Goal: Information Seeking & Learning: Learn about a topic

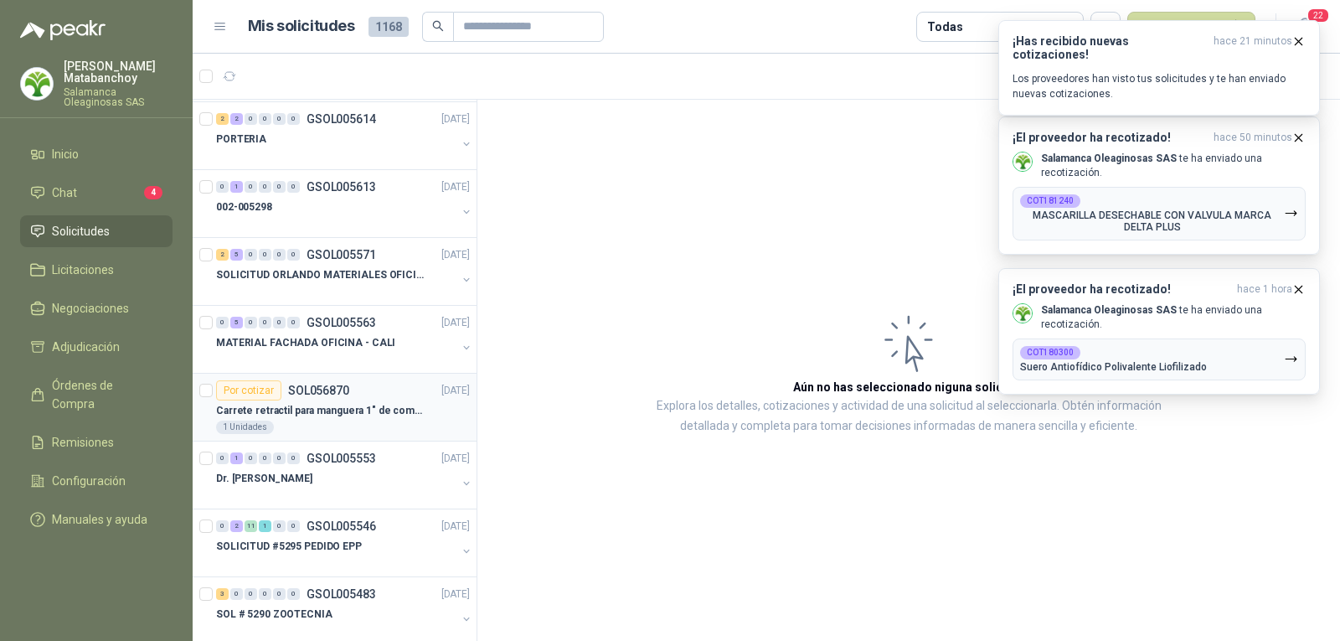
scroll to position [84, 0]
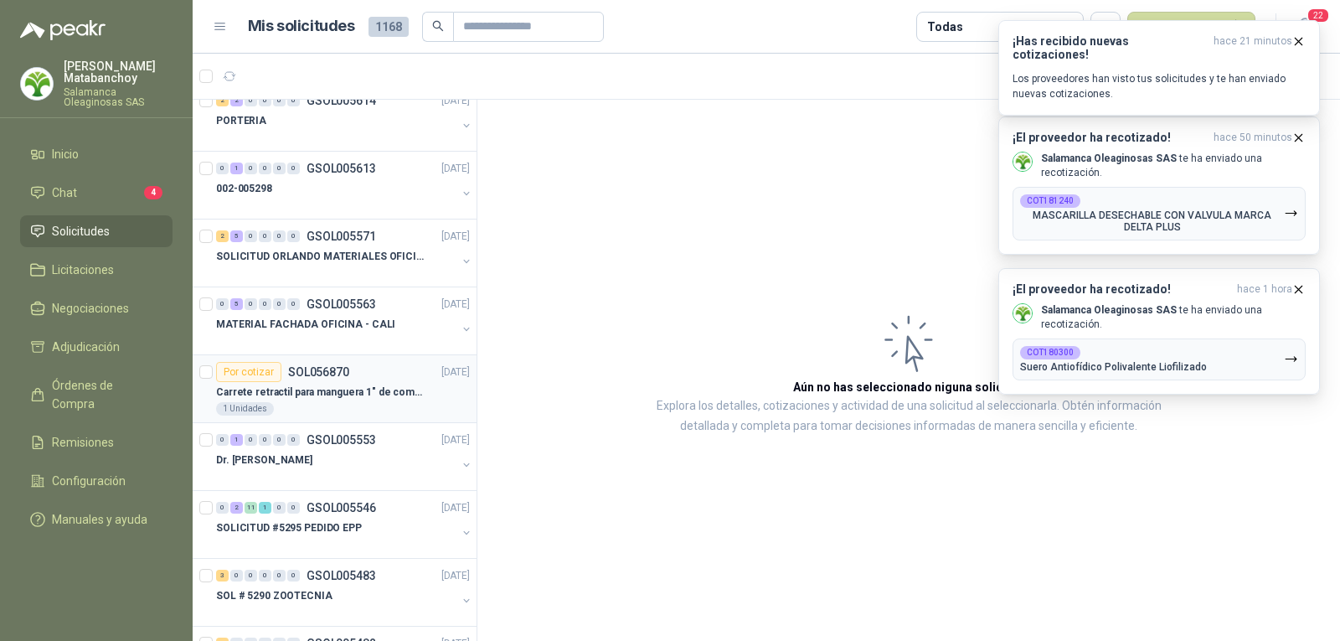
click at [377, 404] on div "1 Unidades" at bounding box center [343, 408] width 254 height 13
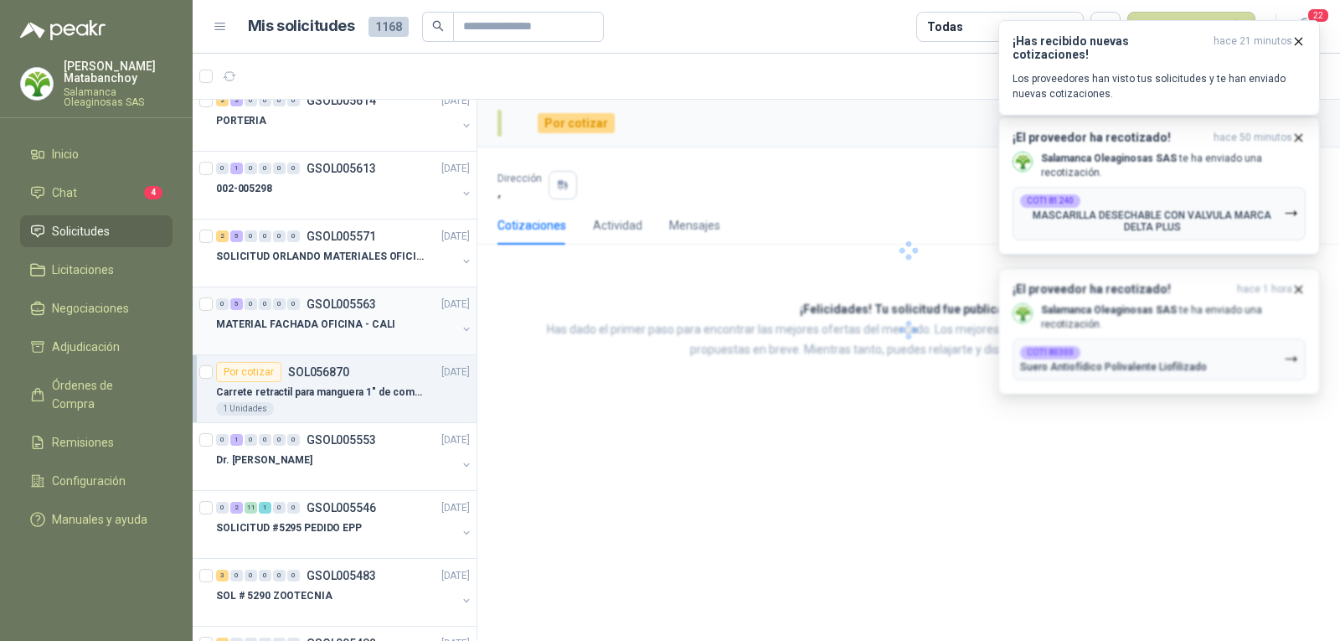
click at [362, 322] on p "MATERIAL FACHADA OFICINA - CALI" at bounding box center [305, 325] width 179 height 16
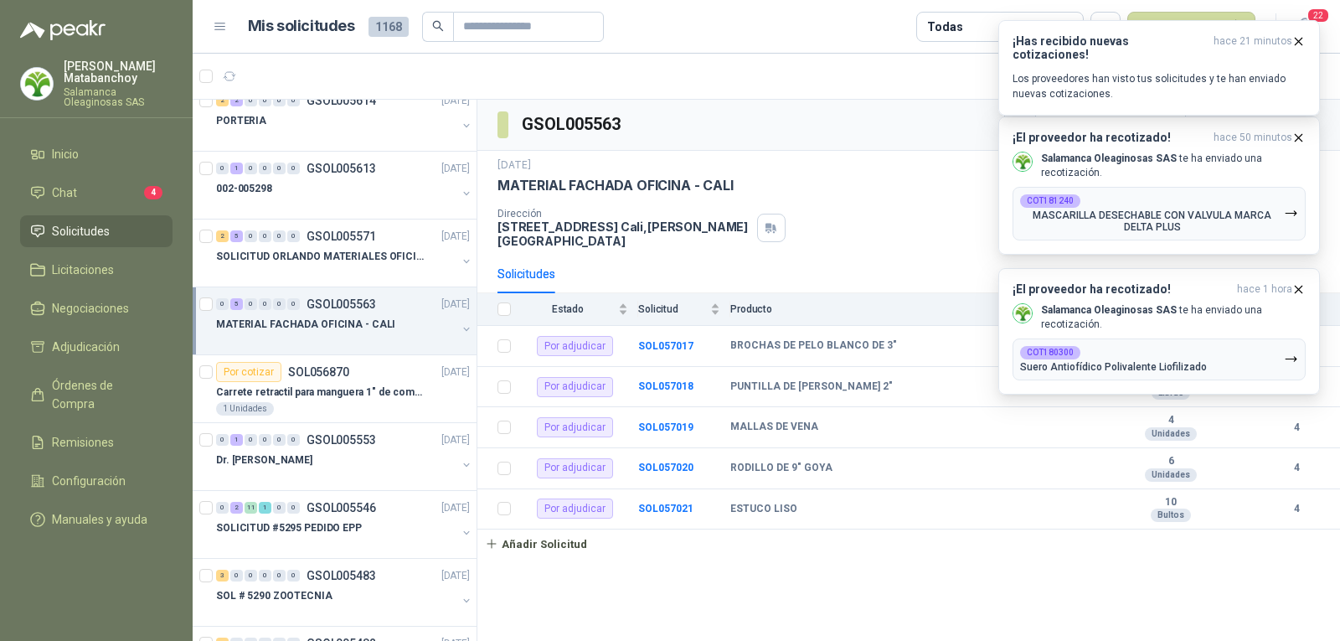
click at [161, 65] on p "Tatiana Matabanchoy" at bounding box center [118, 71] width 109 height 23
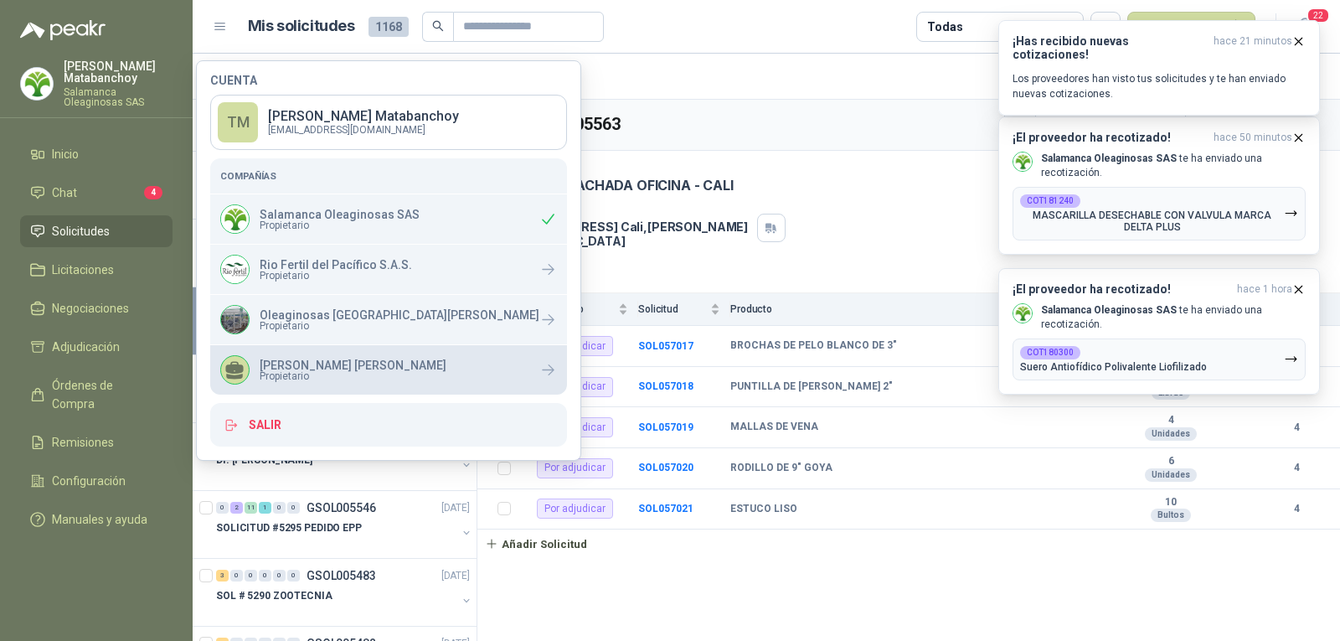
click at [284, 360] on p "[PERSON_NAME]" at bounding box center [353, 365] width 187 height 12
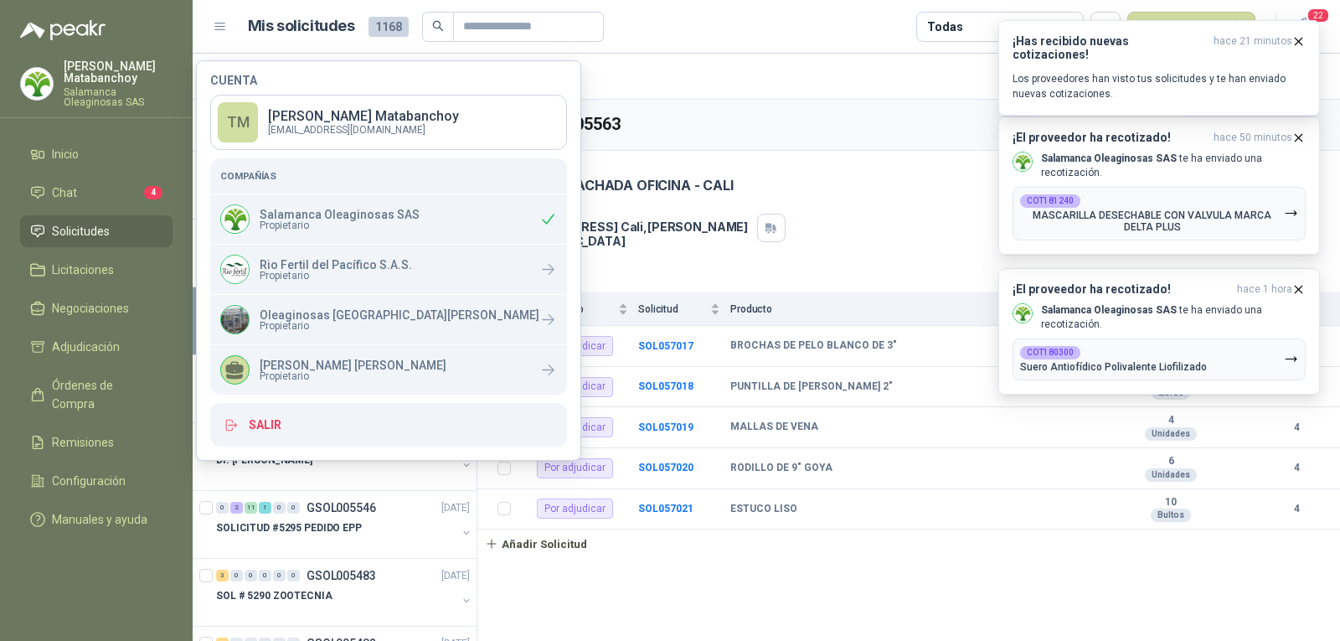
click at [838, 124] on div "GSOL005563" at bounding box center [908, 125] width 862 height 51
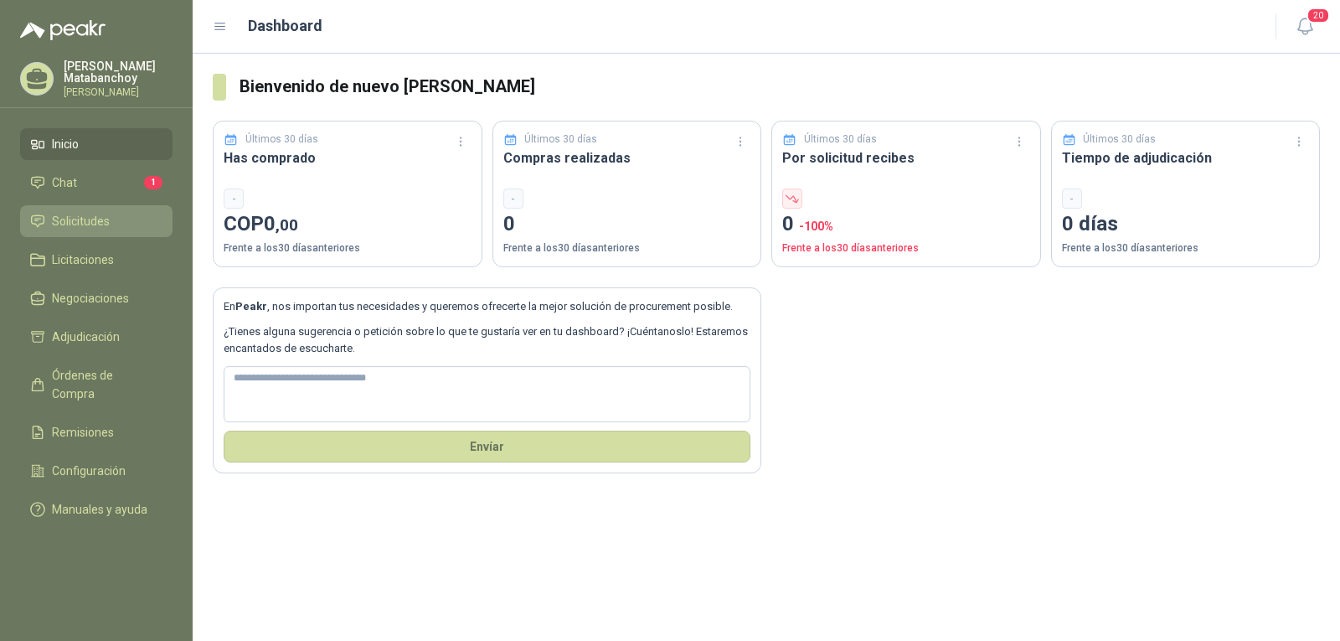
click at [85, 218] on span "Solicitudes" at bounding box center [81, 221] width 58 height 18
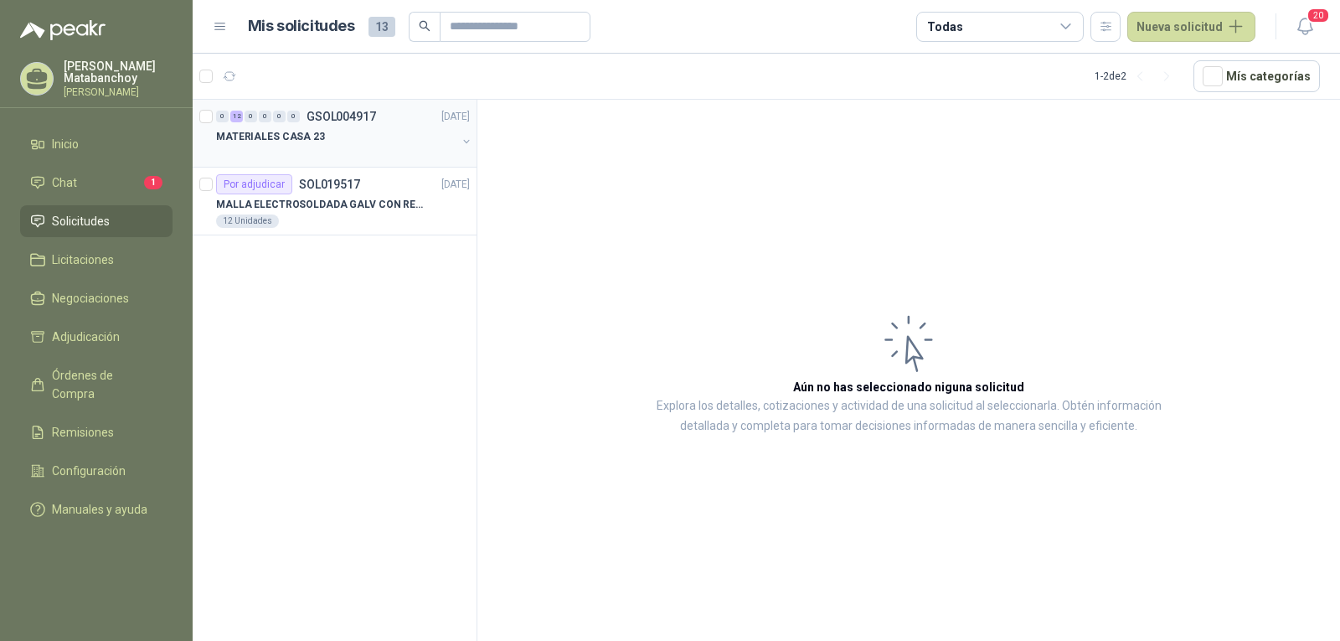
click at [311, 137] on p "MATERIALES CASA 23" at bounding box center [270, 137] width 109 height 16
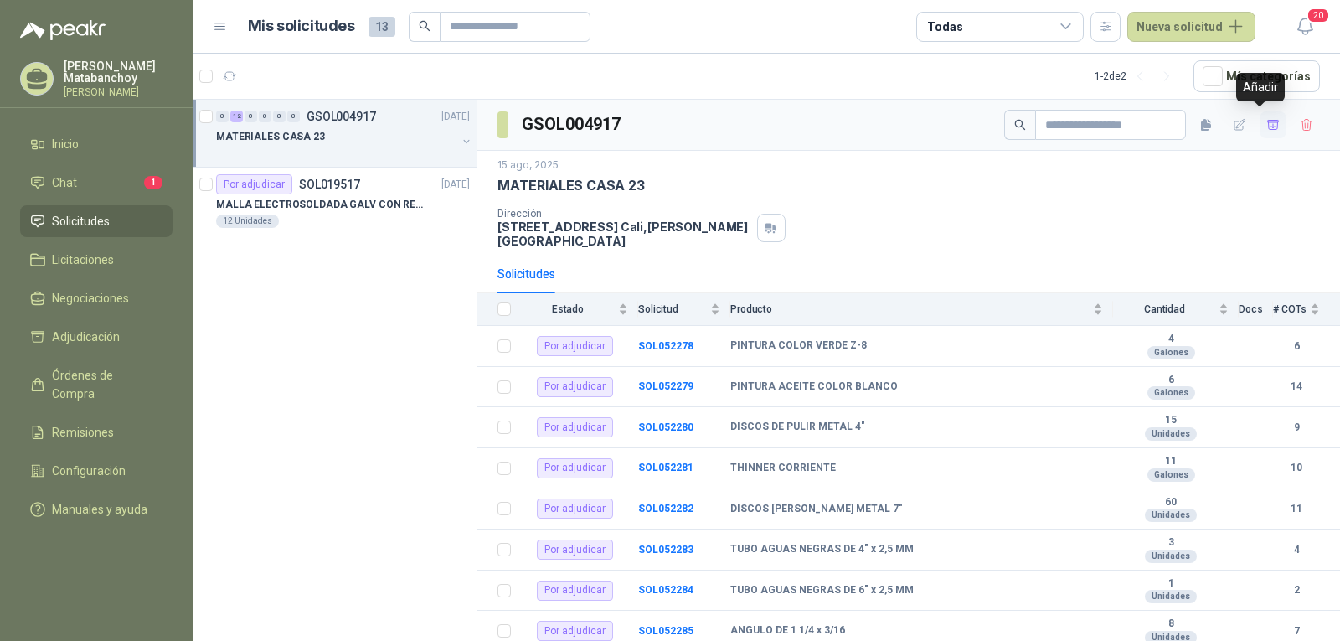
click at [1266, 121] on icon "button" at bounding box center [1273, 125] width 14 height 14
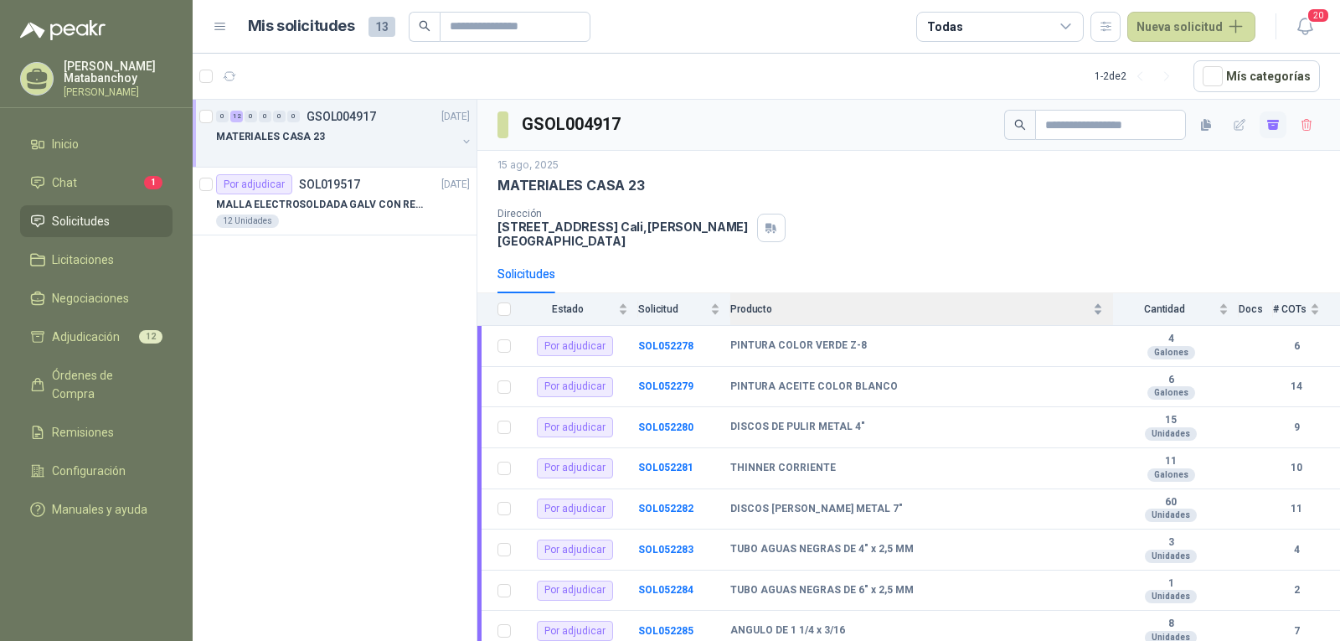
scroll to position [197, 0]
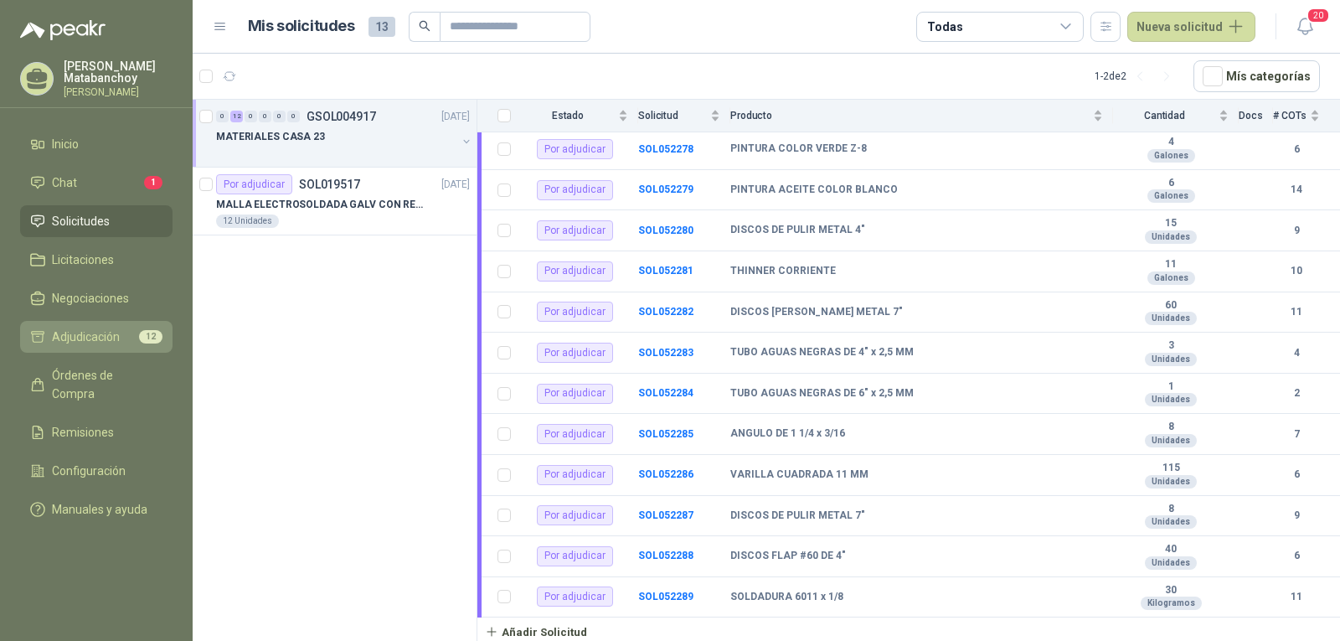
click at [119, 341] on span "Adjudicación" at bounding box center [86, 336] width 68 height 18
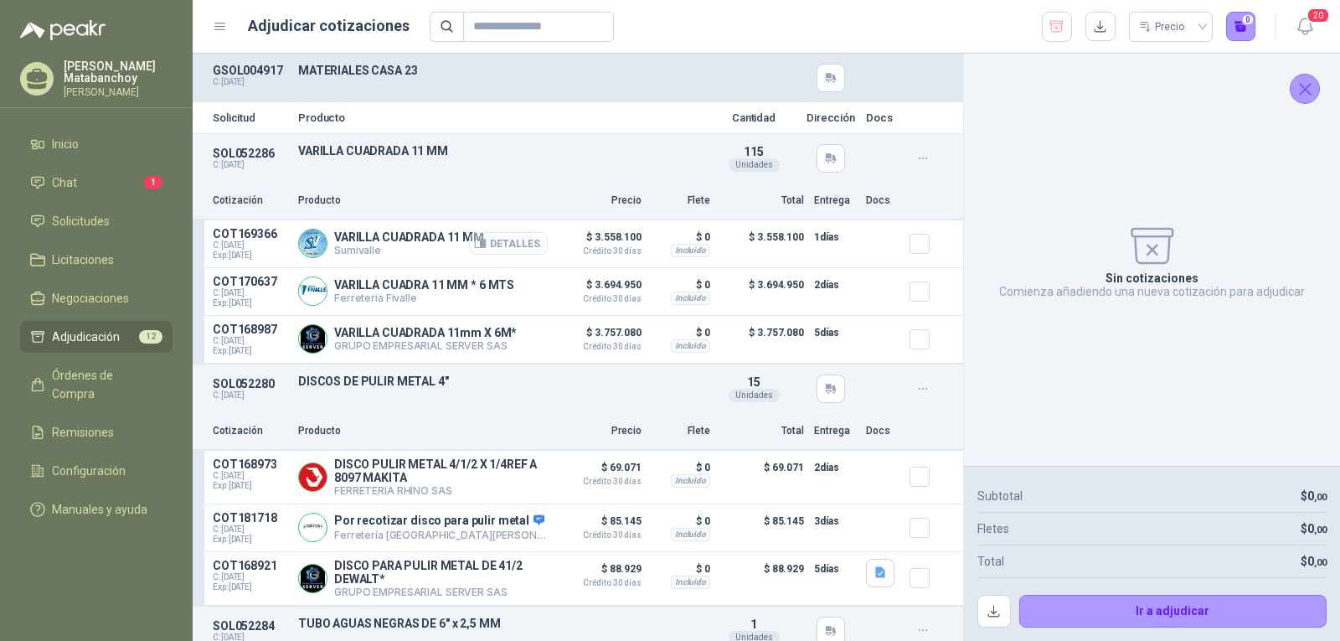
click at [510, 250] on button "Detalles" at bounding box center [508, 243] width 79 height 23
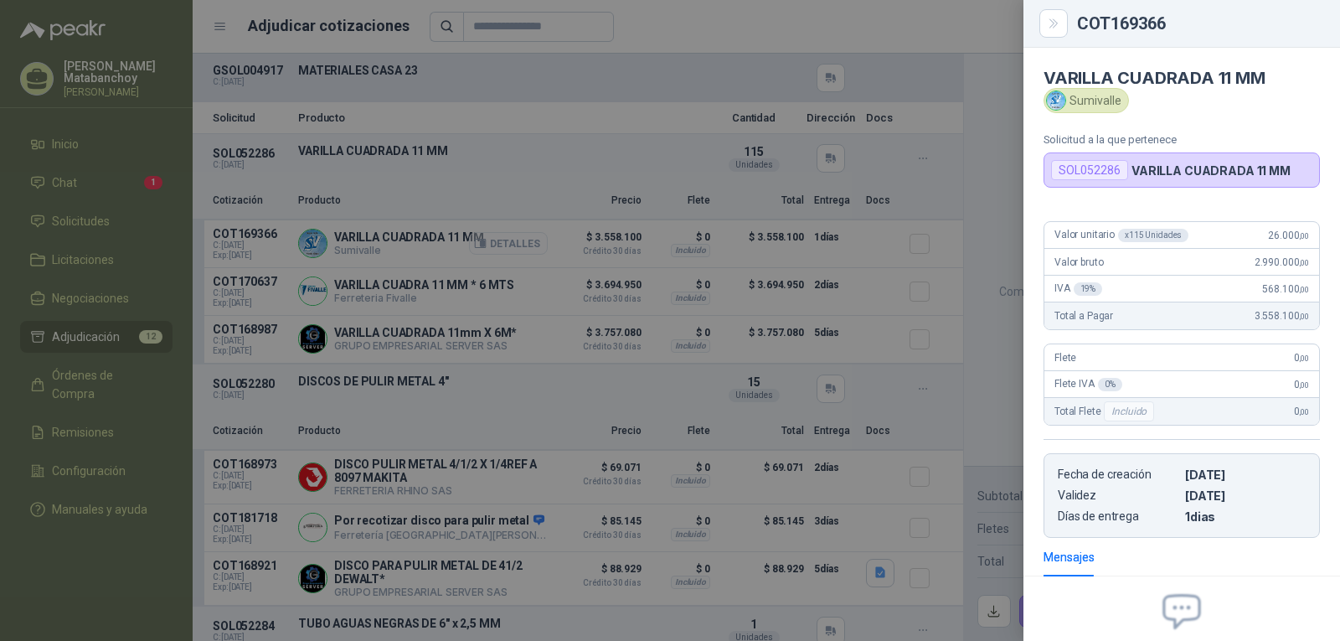
click at [511, 241] on div at bounding box center [670, 320] width 1340 height 641
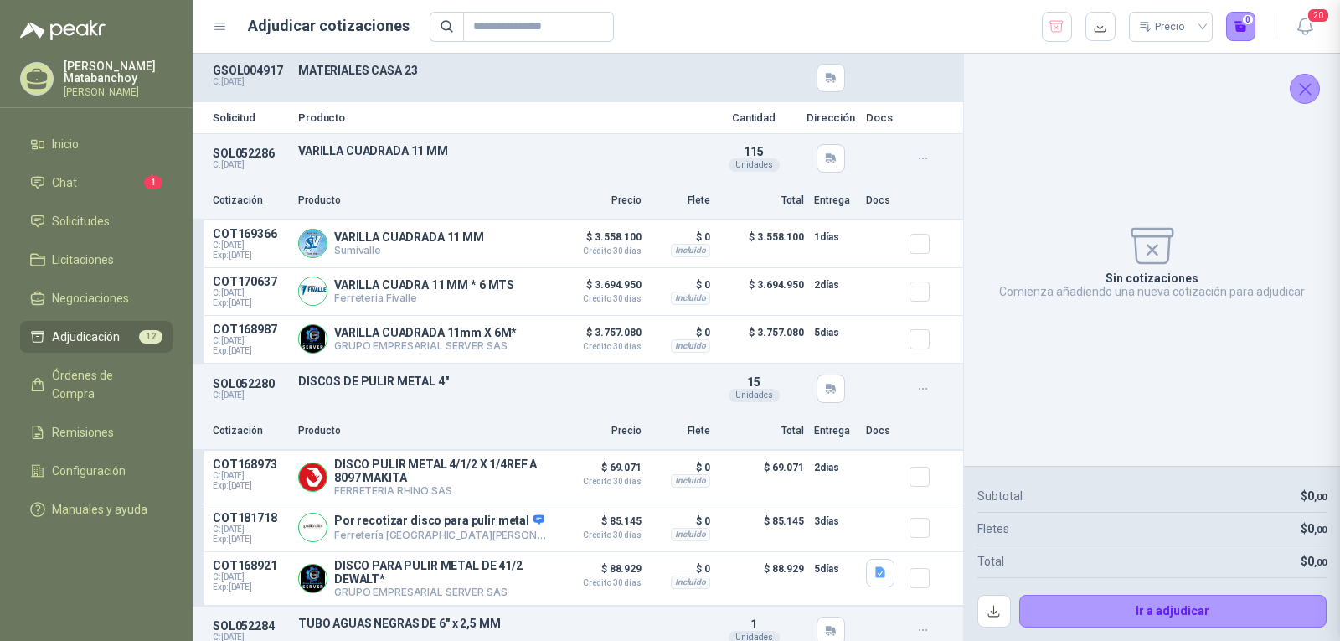
scroll to position [167, 0]
click at [515, 245] on button "Detalles" at bounding box center [508, 243] width 79 height 23
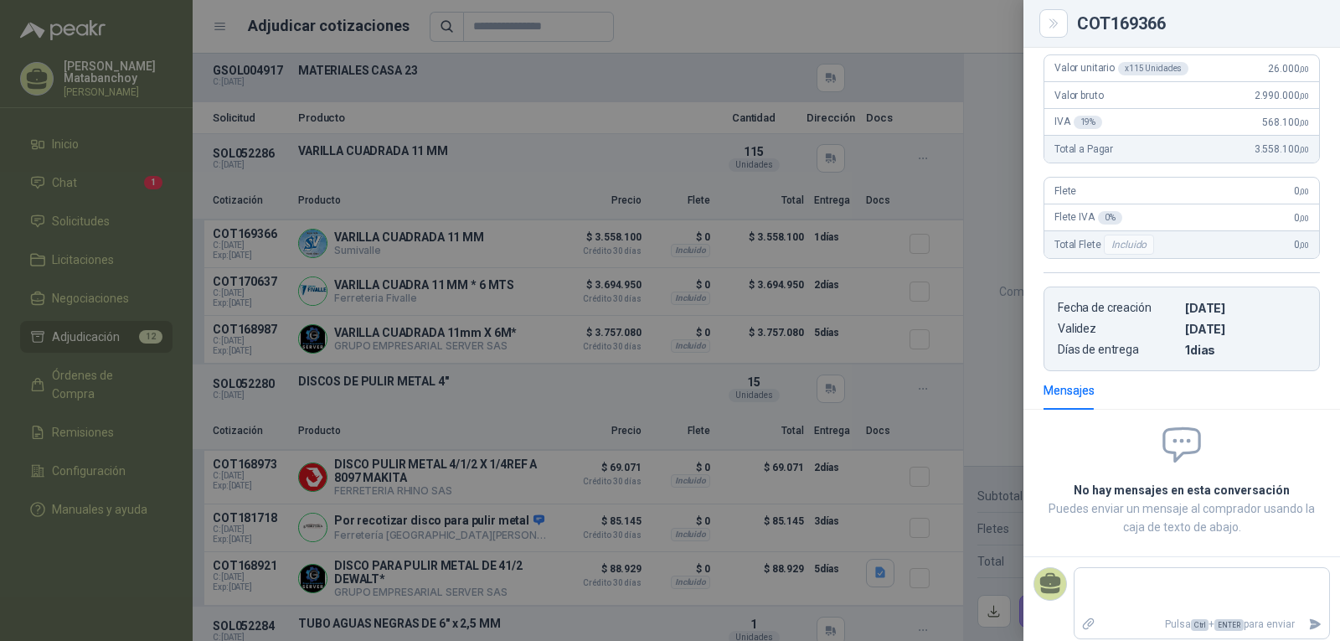
scroll to position [0, 0]
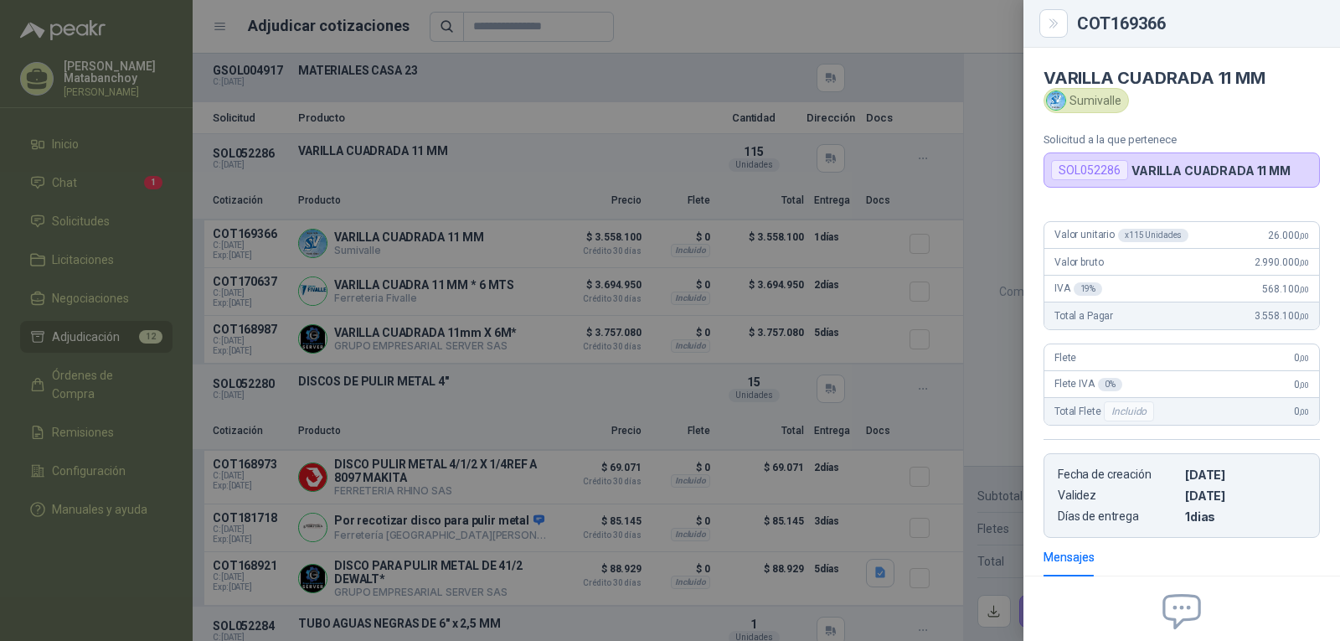
click at [685, 372] on div at bounding box center [670, 320] width 1340 height 641
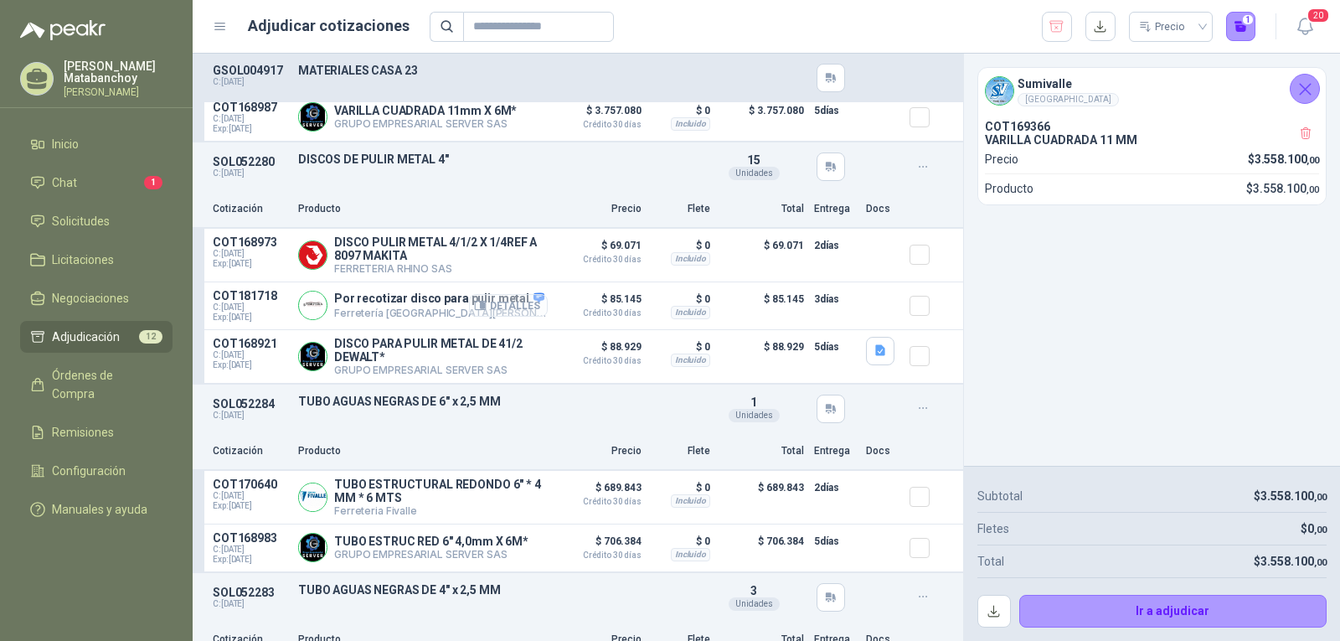
scroll to position [251, 0]
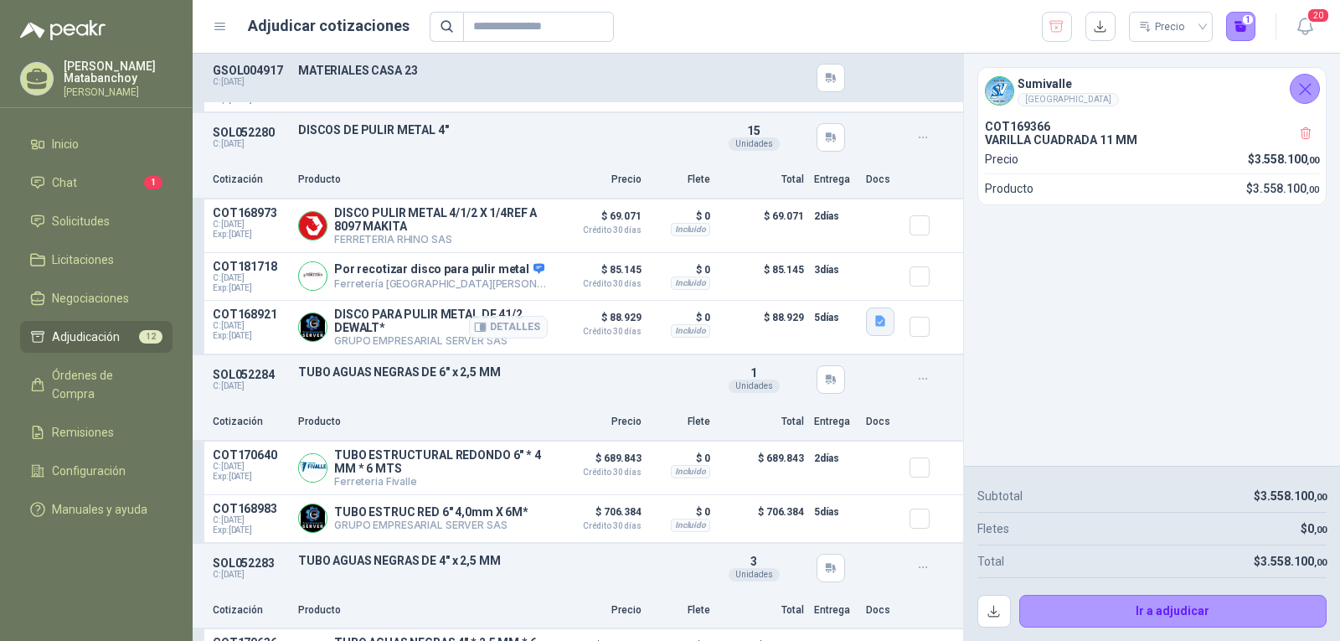
click at [866, 331] on button "button" at bounding box center [880, 321] width 28 height 28
click at [834, 292] on button "image - 2025-08-15T111251.905.png" at bounding box center [771, 290] width 197 height 18
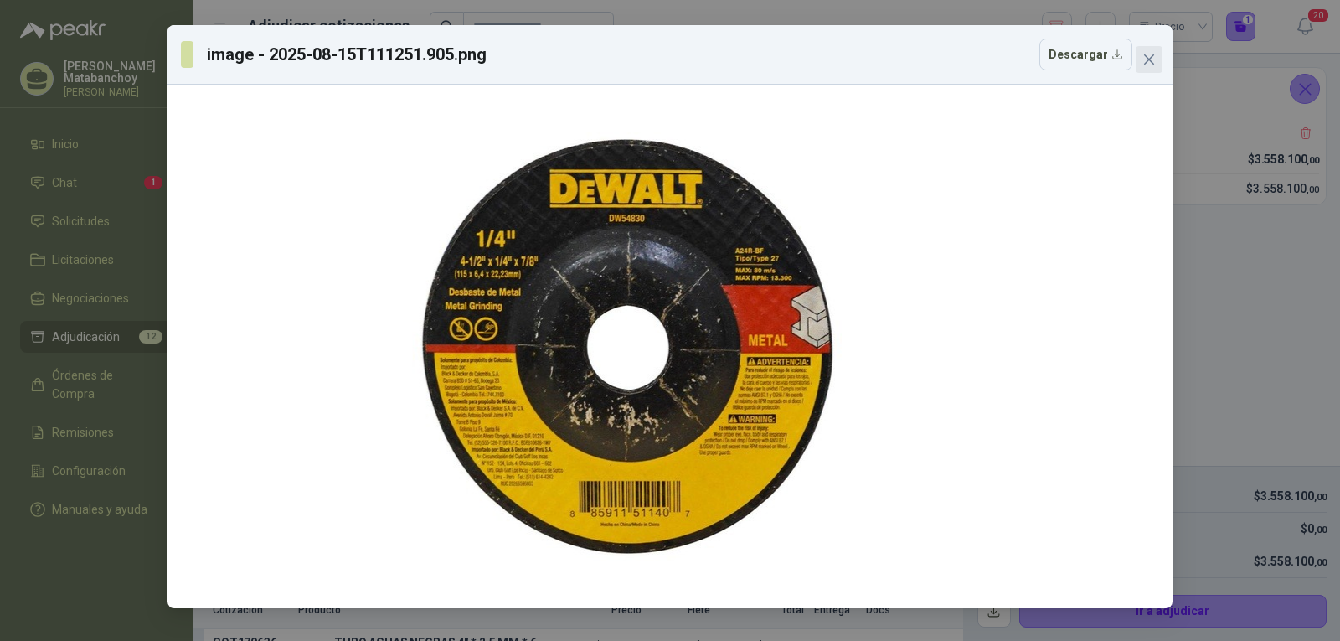
click at [1145, 64] on icon "close" at bounding box center [1149, 59] width 10 height 10
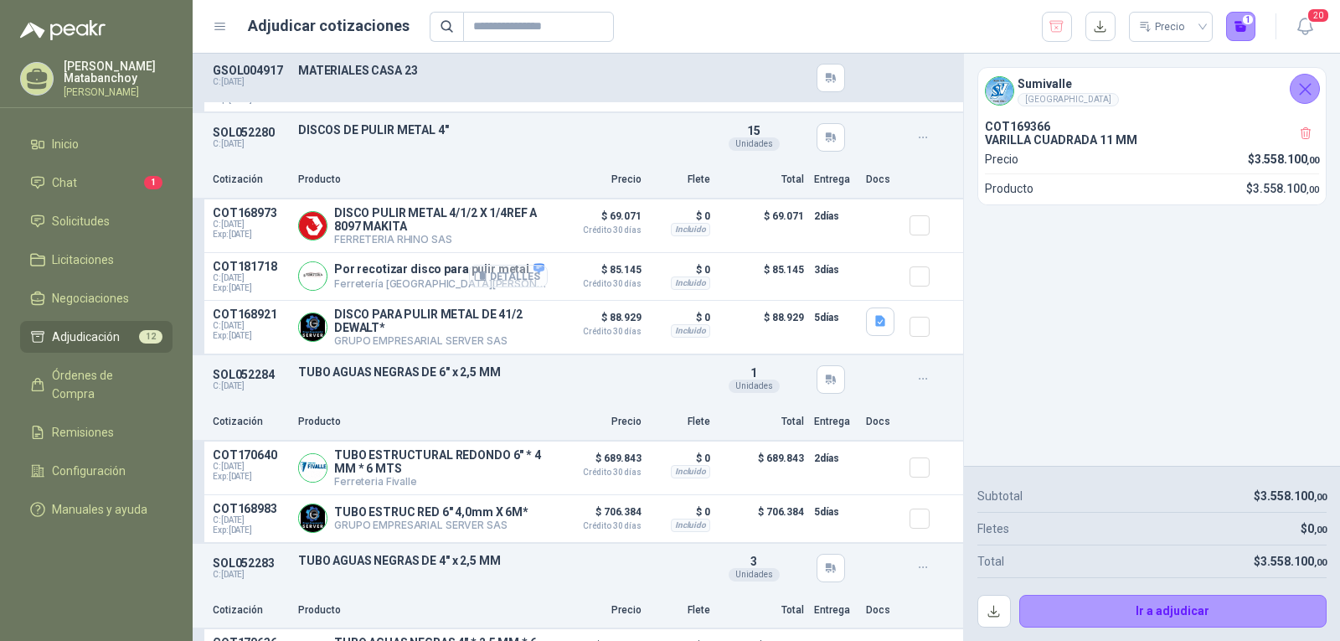
click at [508, 281] on button "Detalles" at bounding box center [508, 276] width 79 height 23
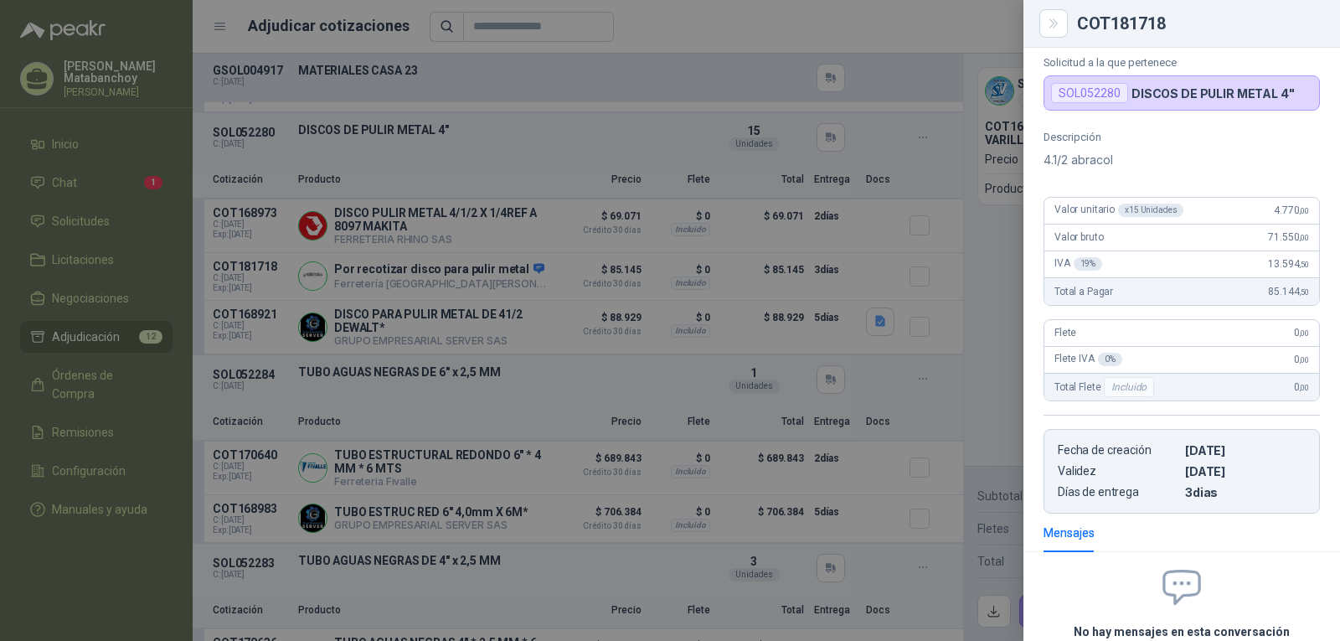
scroll to position [248, 0]
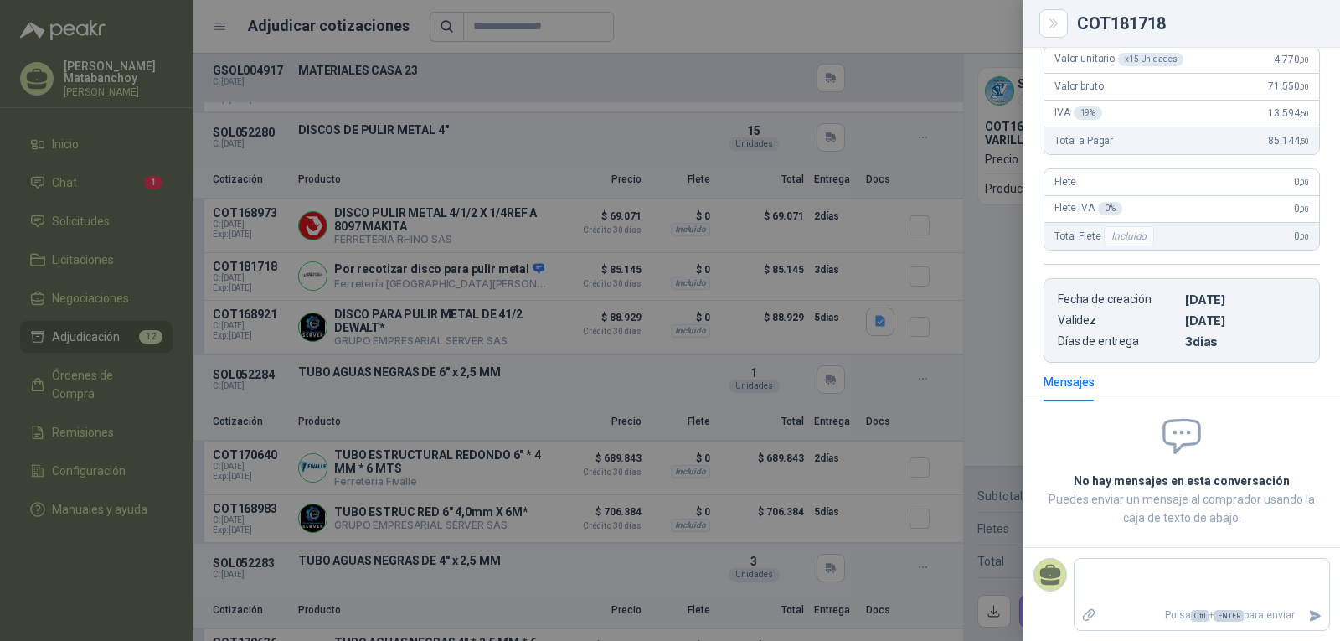
click at [621, 383] on div at bounding box center [670, 320] width 1340 height 641
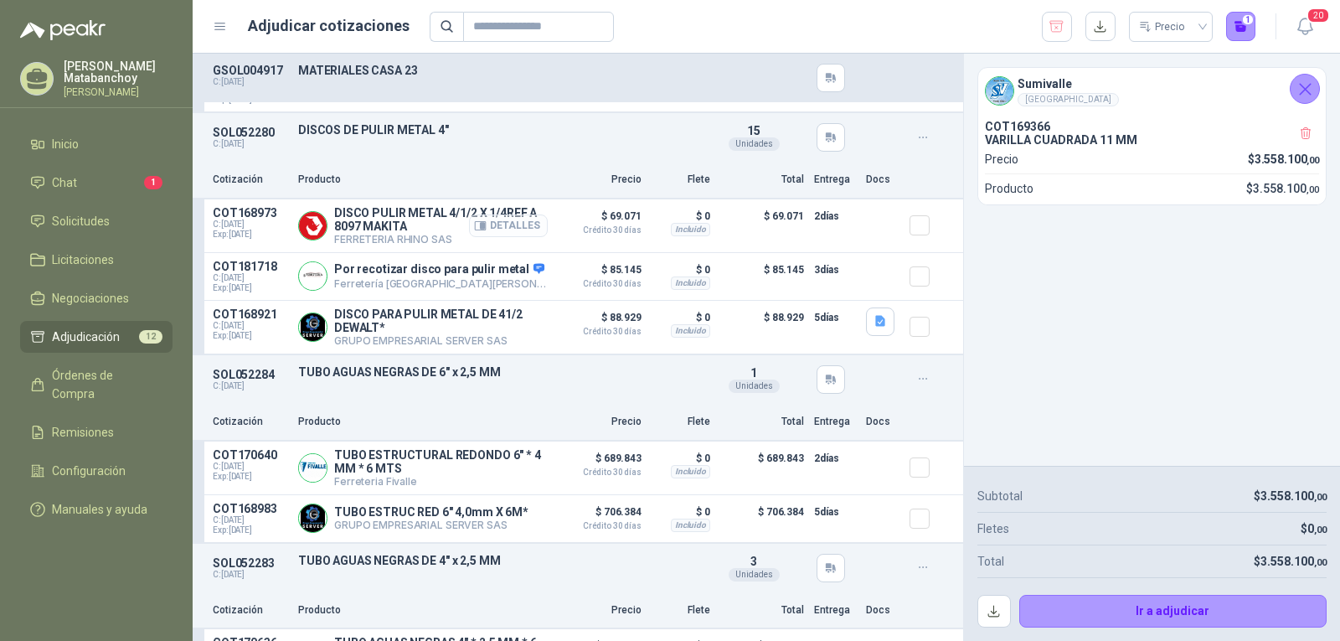
click at [516, 227] on button "Detalles" at bounding box center [508, 225] width 79 height 23
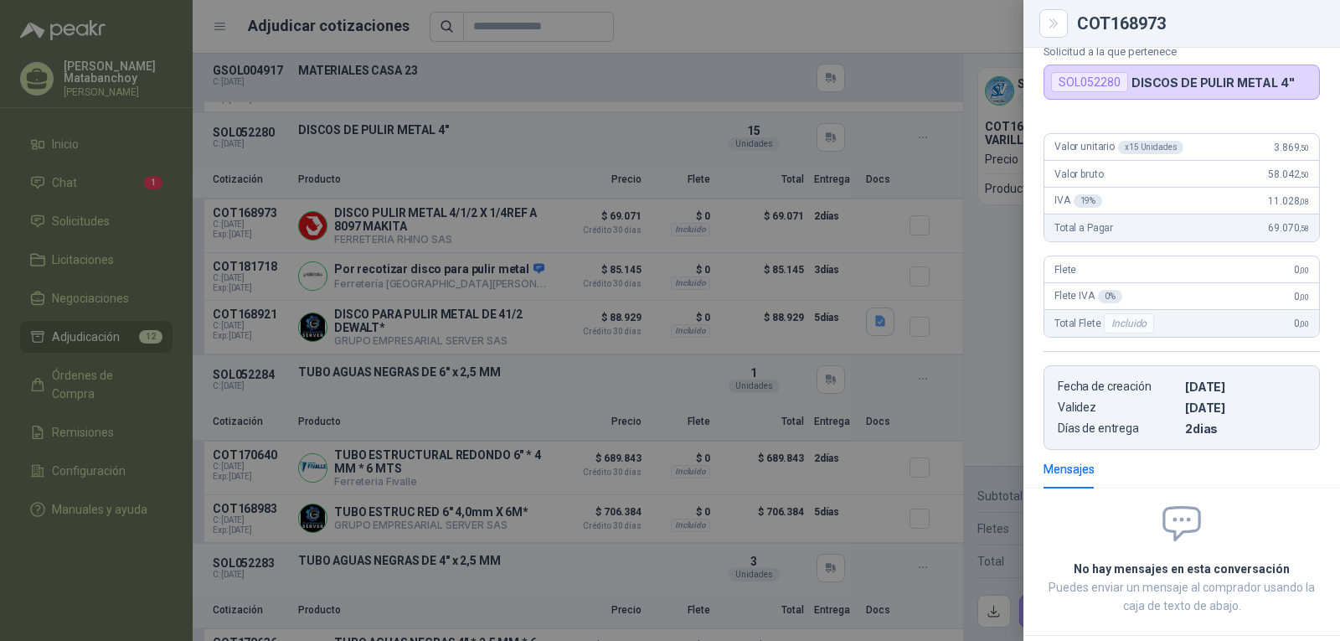
scroll to position [0, 0]
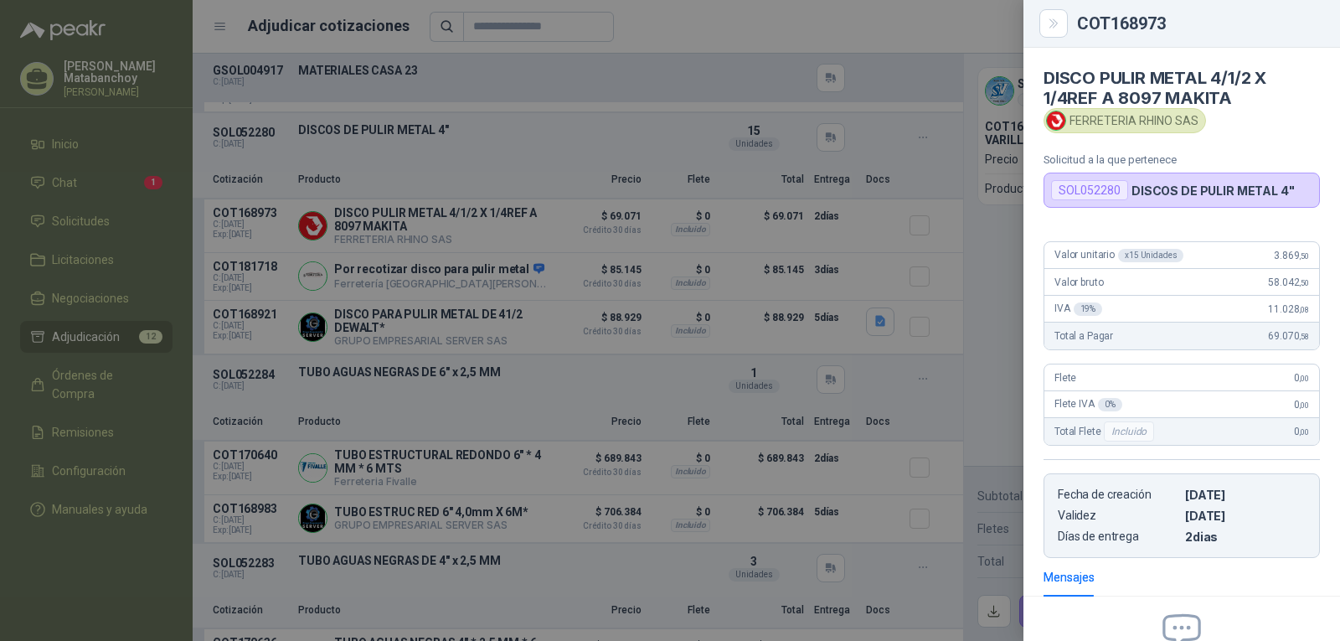
click at [683, 376] on div at bounding box center [670, 320] width 1340 height 641
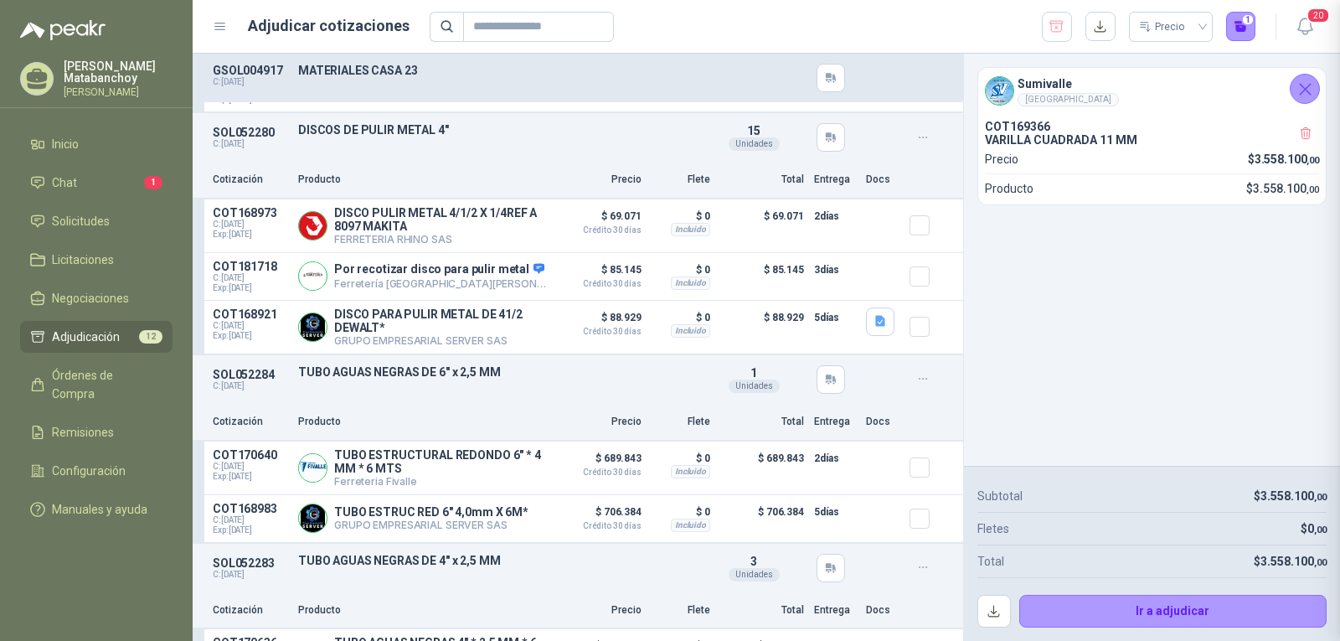
scroll to position [195, 0]
click at [533, 332] on button "Detalles" at bounding box center [508, 327] width 79 height 23
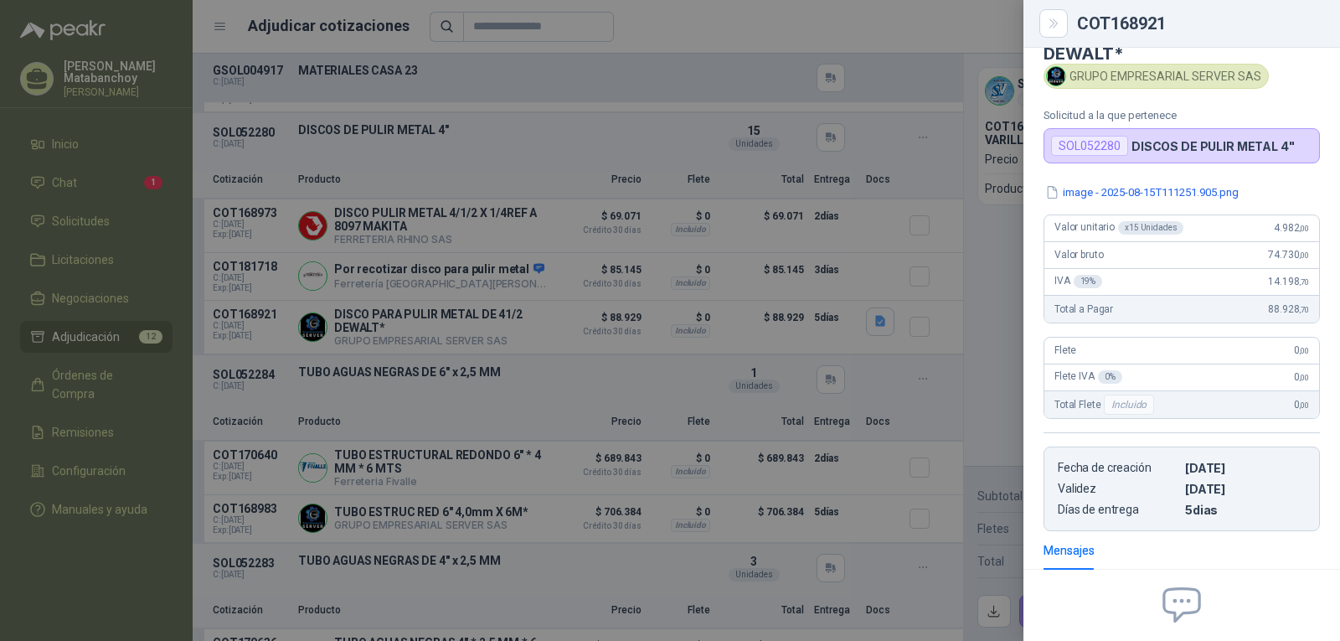
scroll to position [0, 0]
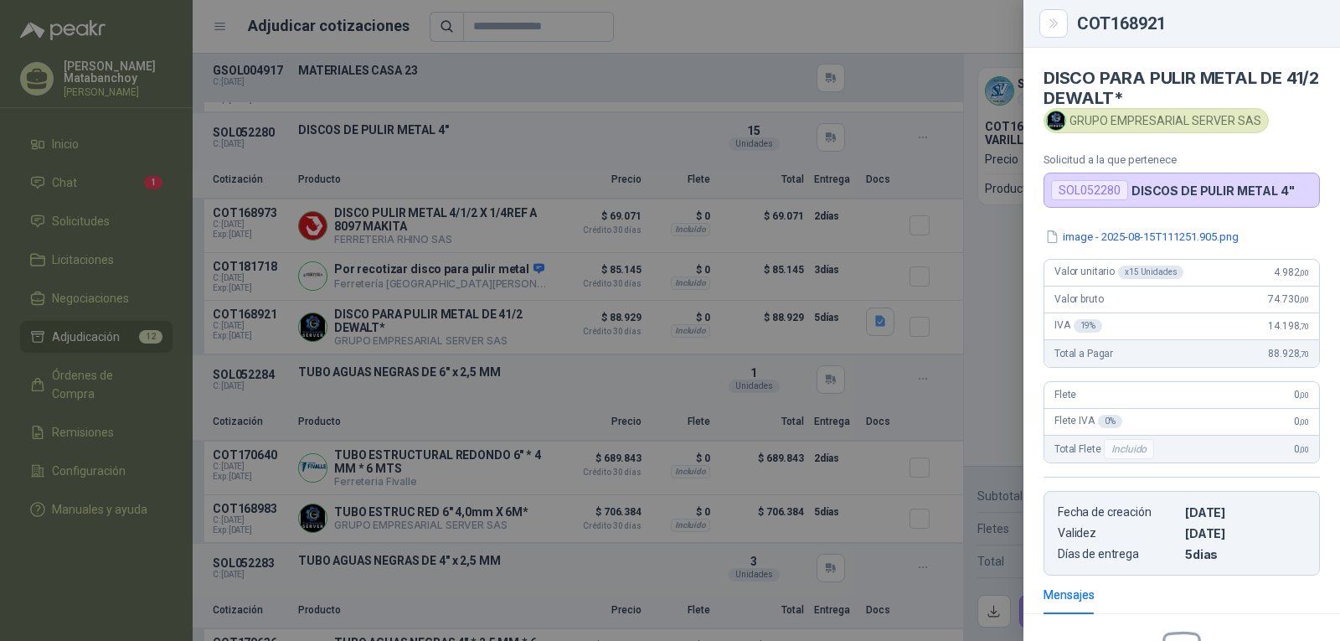
click at [801, 379] on div at bounding box center [670, 320] width 1340 height 641
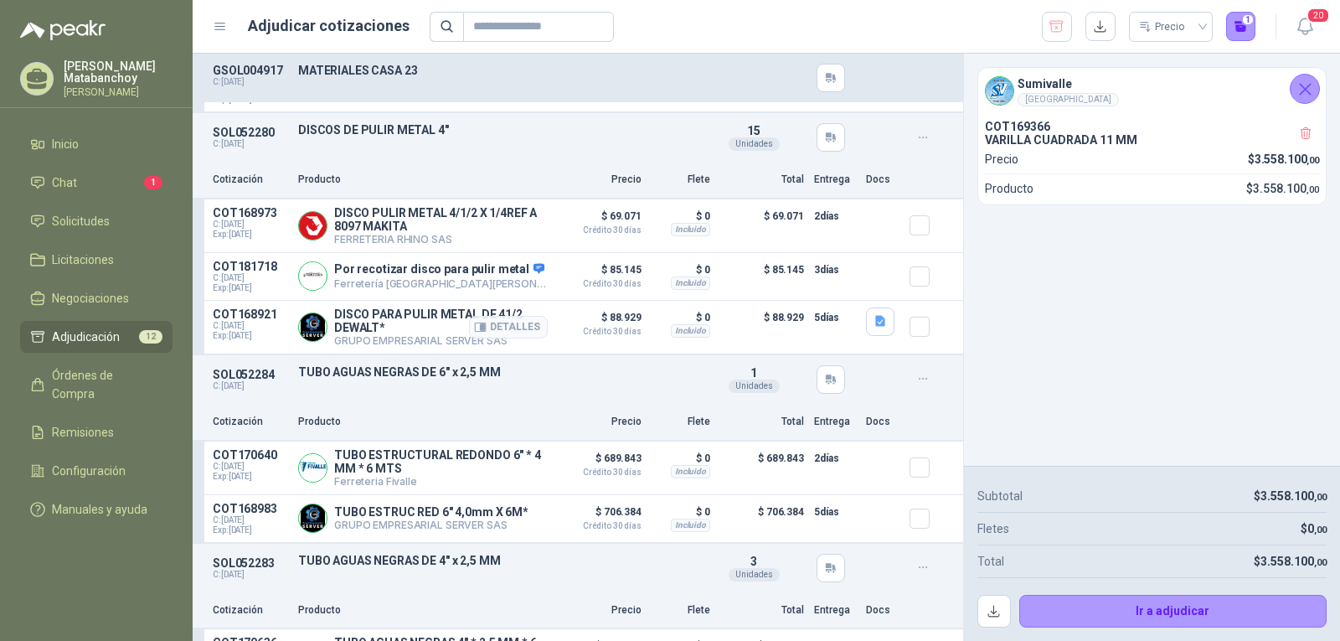
click at [892, 326] on article "COT168921 C: [DATE] Exp: [DATE] DISCO PARA PULIR METAL DE 41/2 DEWALT* GRUPO EM…" at bounding box center [578, 328] width 770 height 54
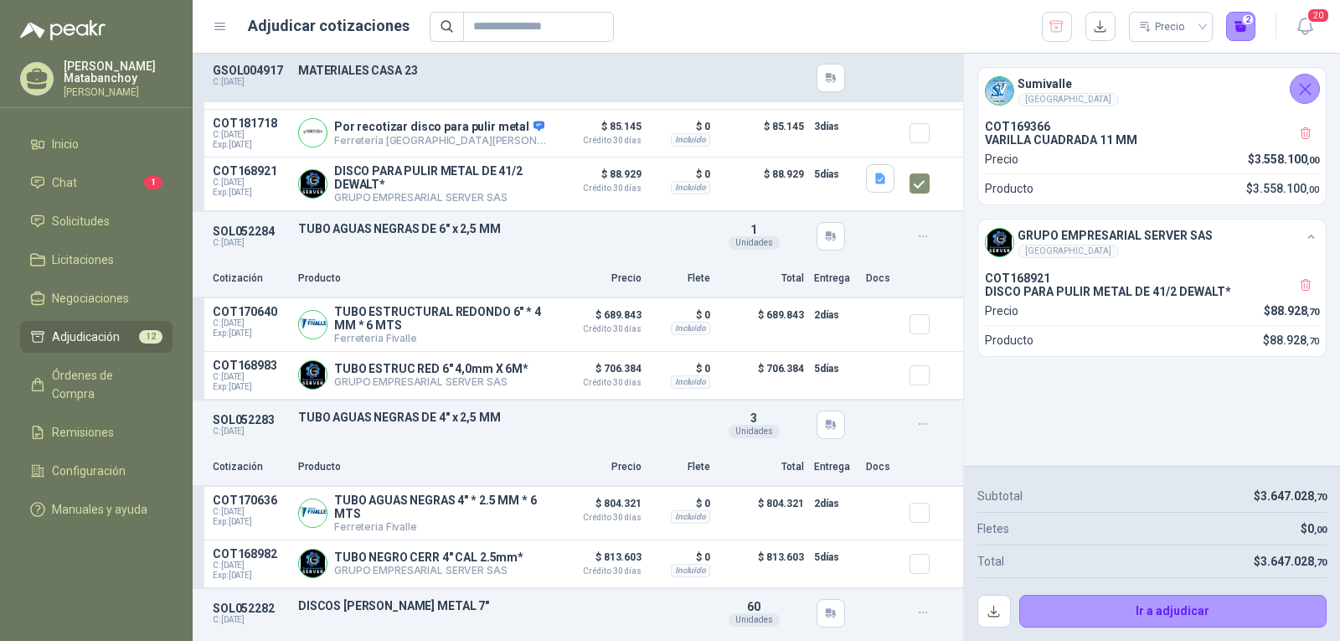
scroll to position [419, 0]
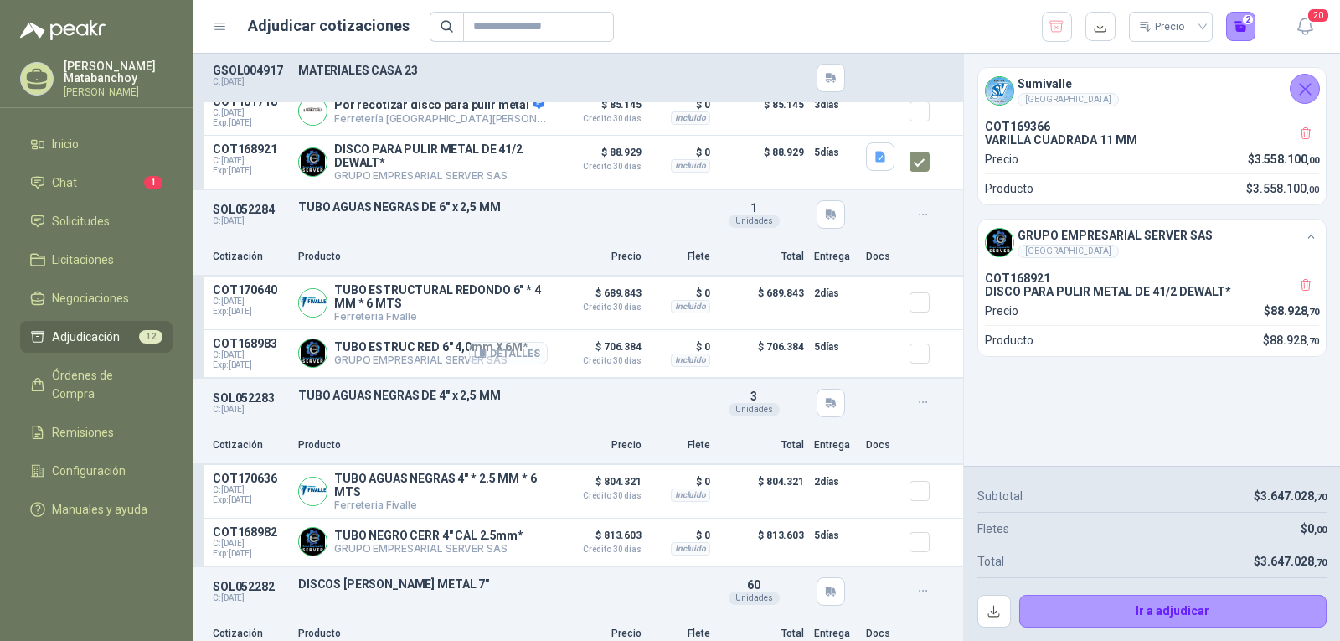
click at [517, 358] on button "Detalles" at bounding box center [508, 353] width 79 height 23
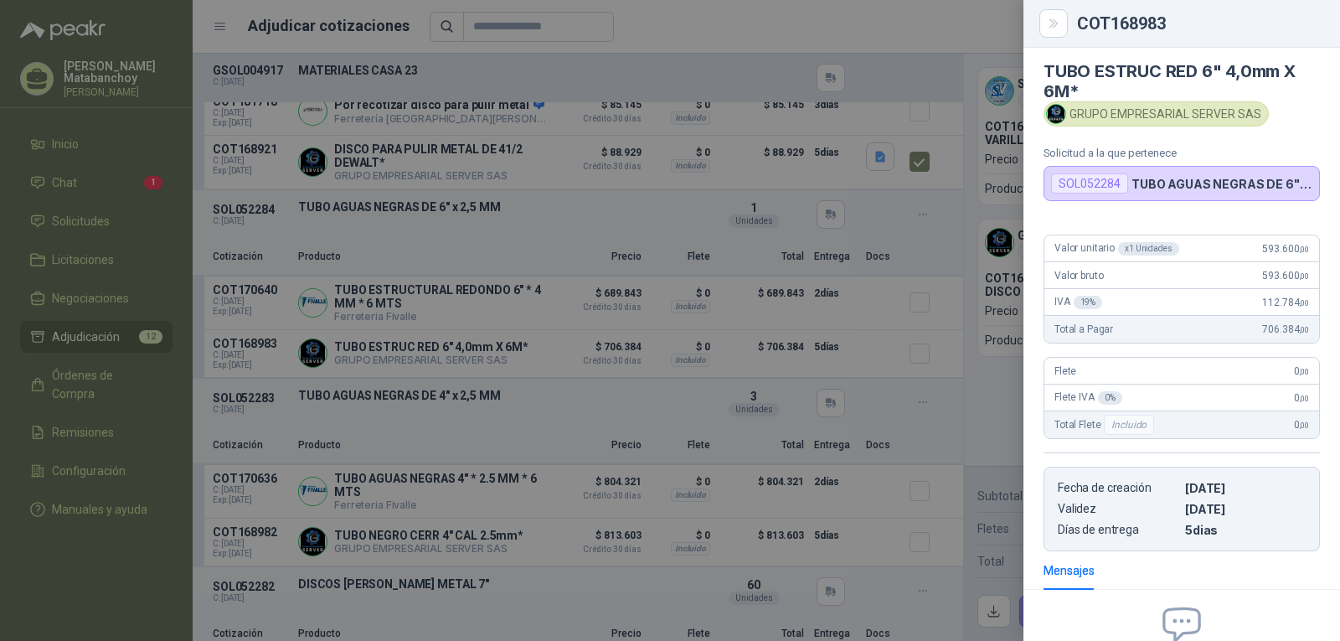
scroll to position [0, 0]
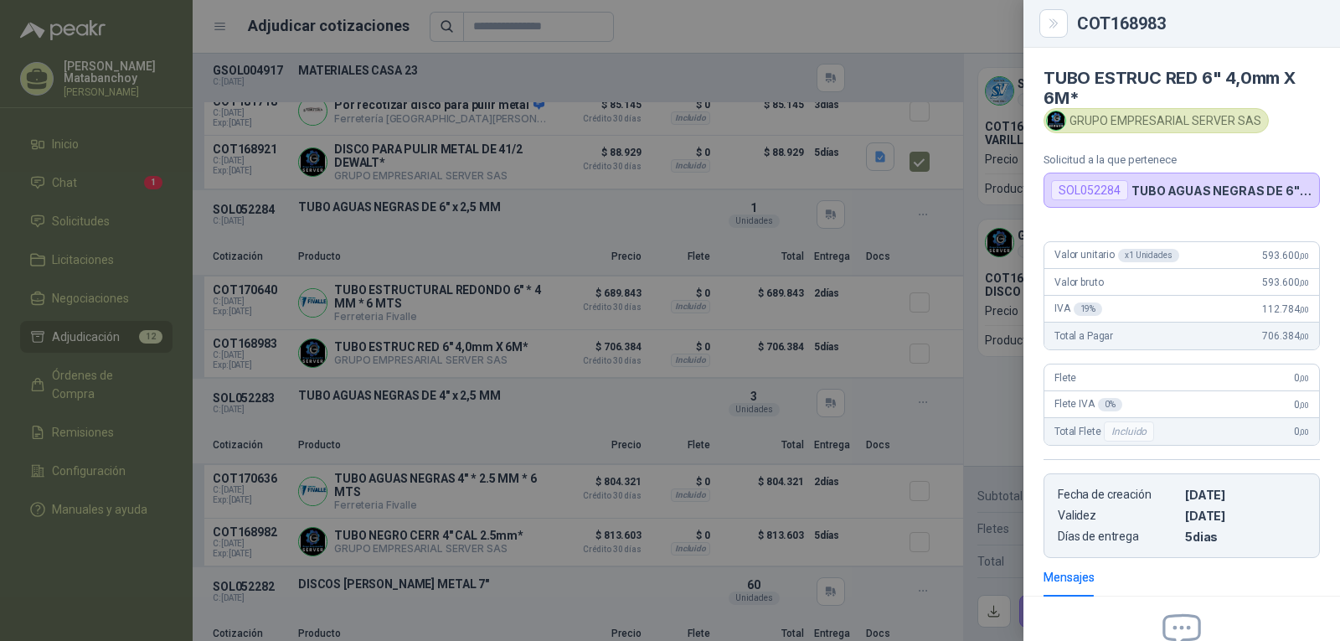
click at [642, 340] on div at bounding box center [670, 320] width 1340 height 641
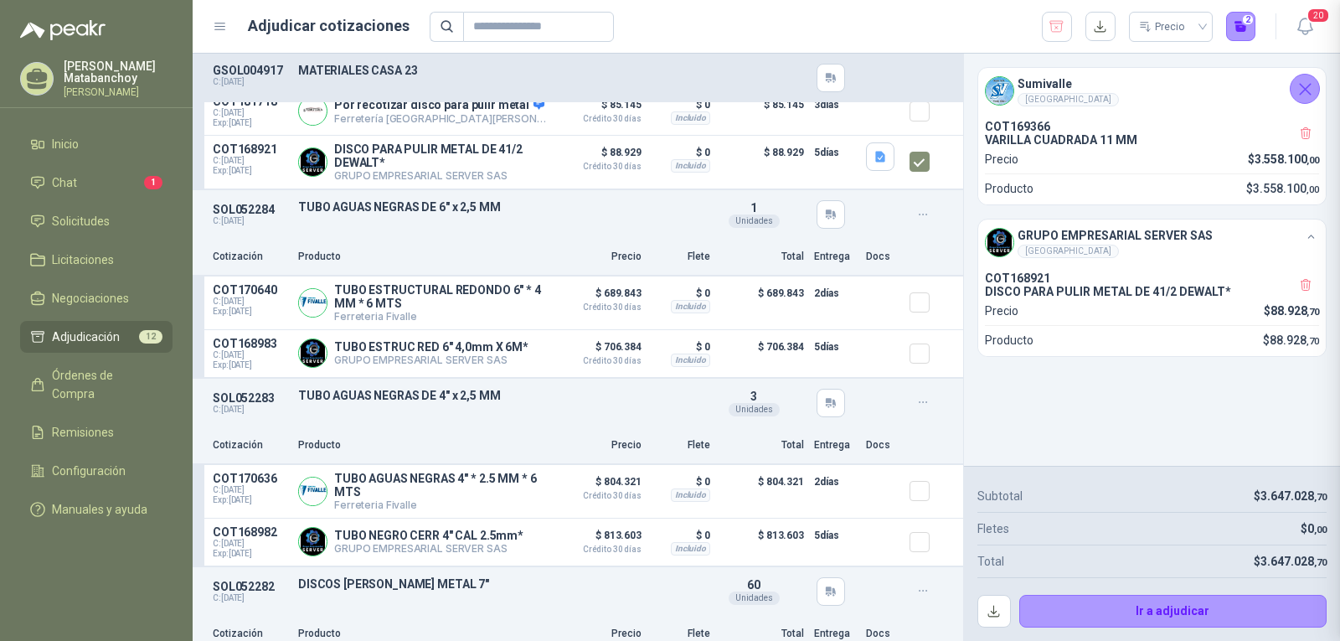
scroll to position [195, 0]
click at [517, 306] on button "Detalles" at bounding box center [508, 302] width 79 height 23
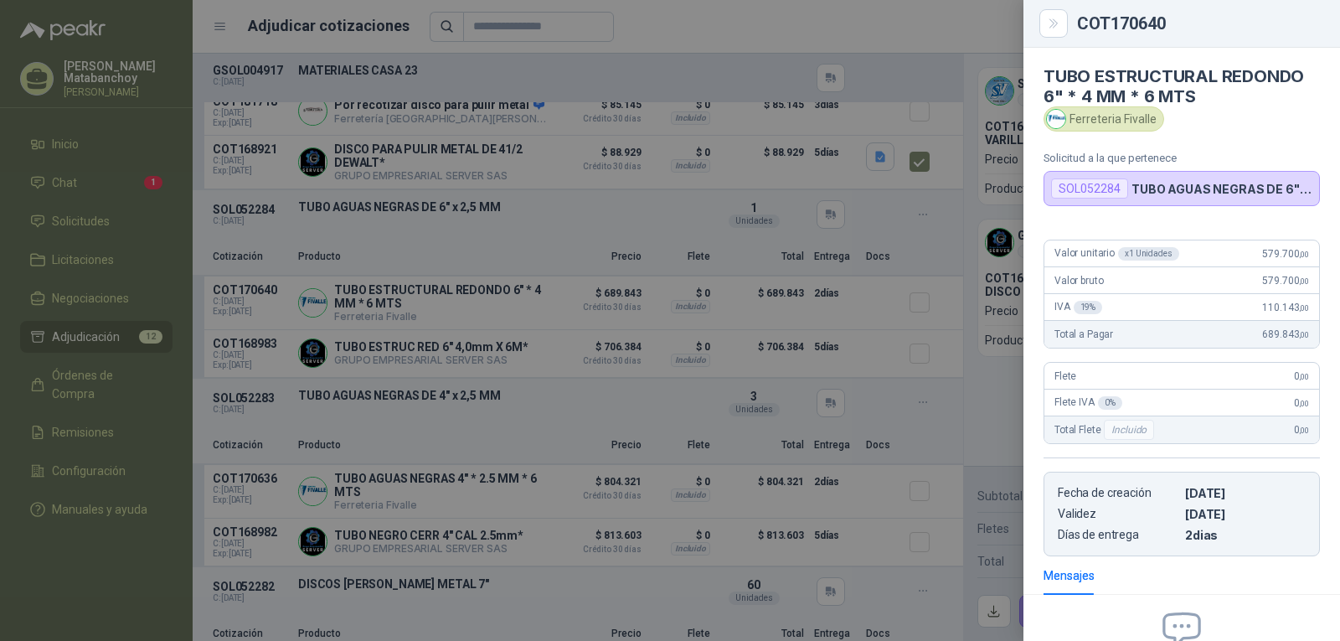
scroll to position [0, 0]
click at [800, 354] on div at bounding box center [670, 320] width 1340 height 641
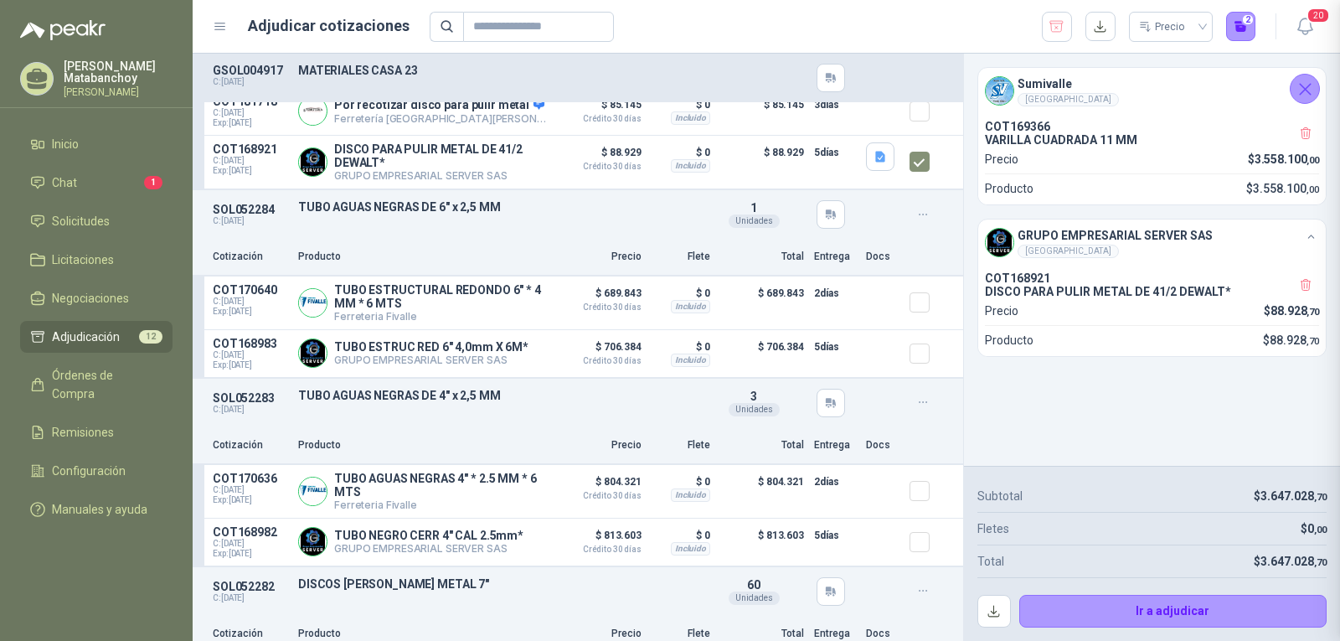
scroll to position [195, 0]
click at [918, 317] on div at bounding box center [925, 302] width 33 height 39
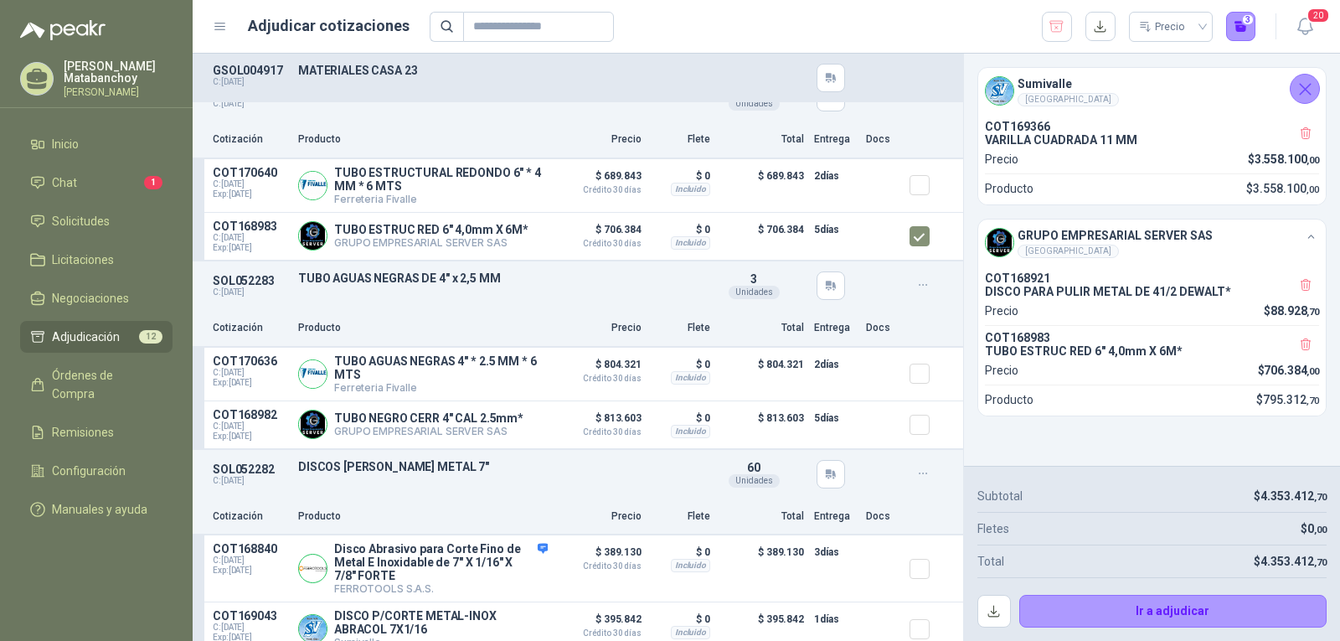
scroll to position [586, 0]
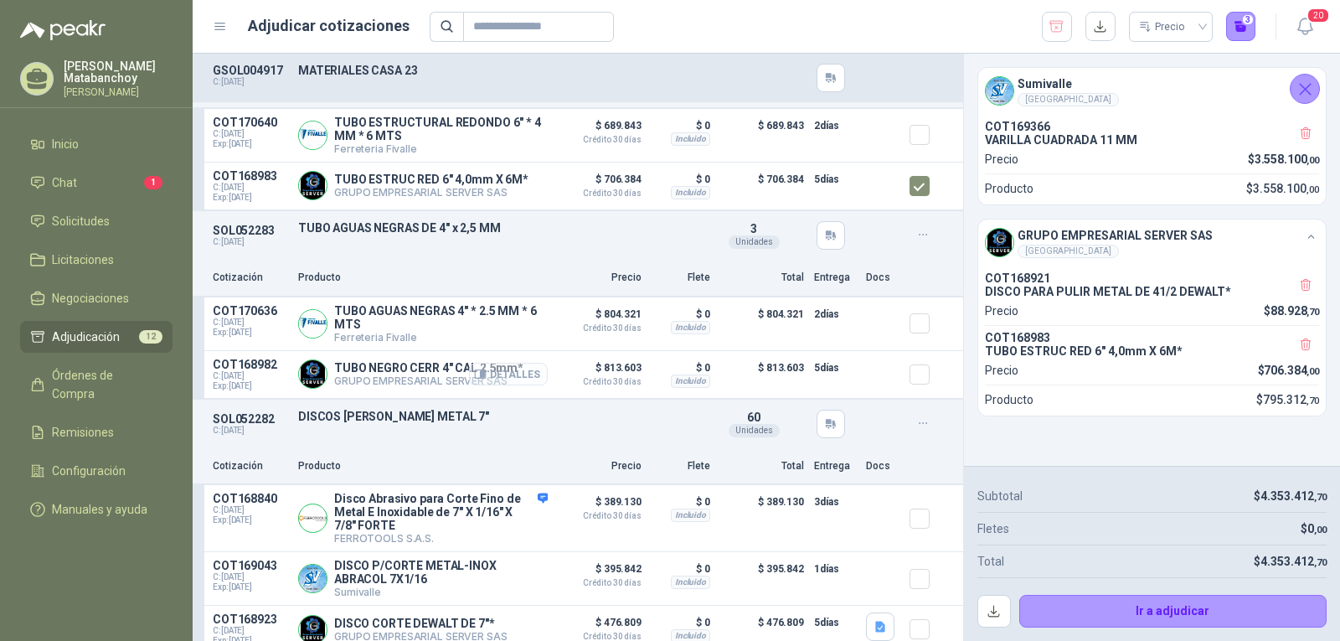
click at [502, 377] on button "Detalles" at bounding box center [508, 374] width 79 height 23
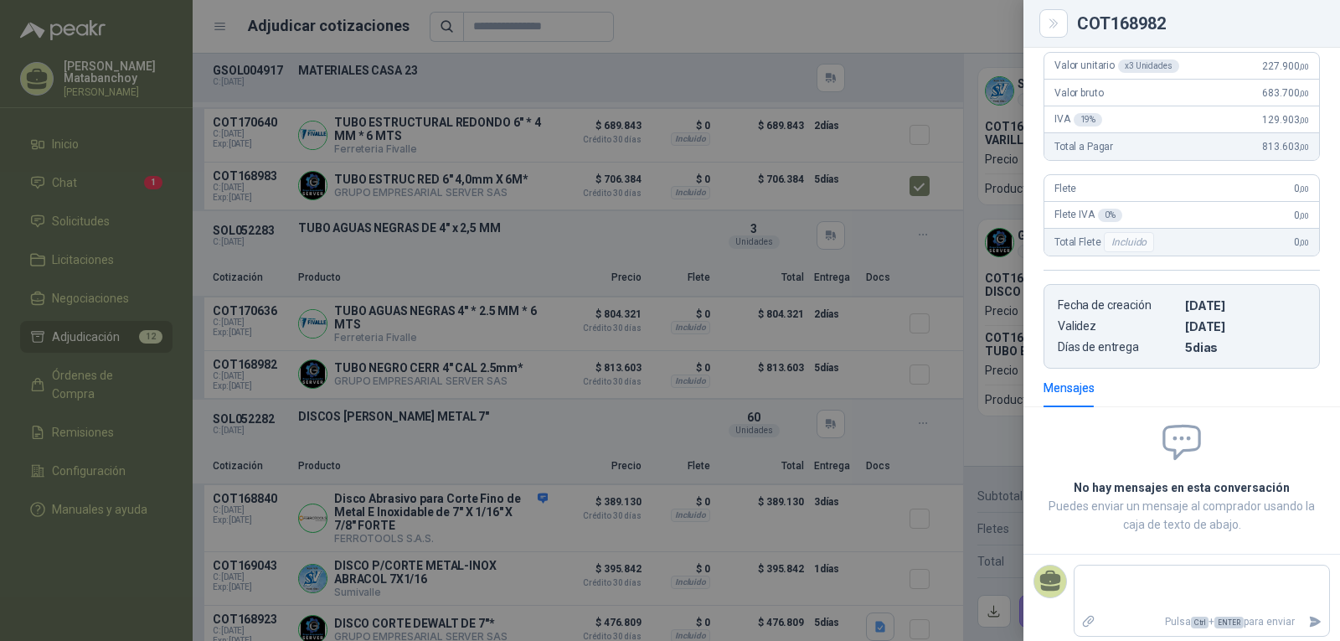
scroll to position [195, 0]
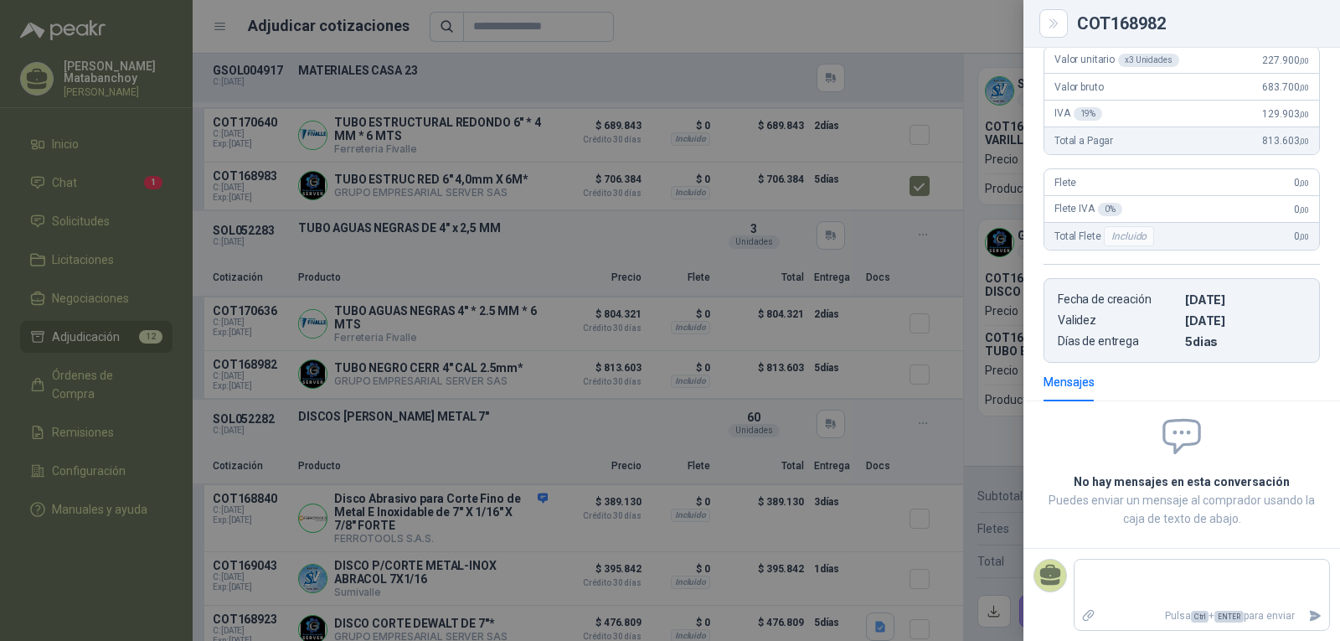
click at [653, 407] on div at bounding box center [670, 320] width 1340 height 641
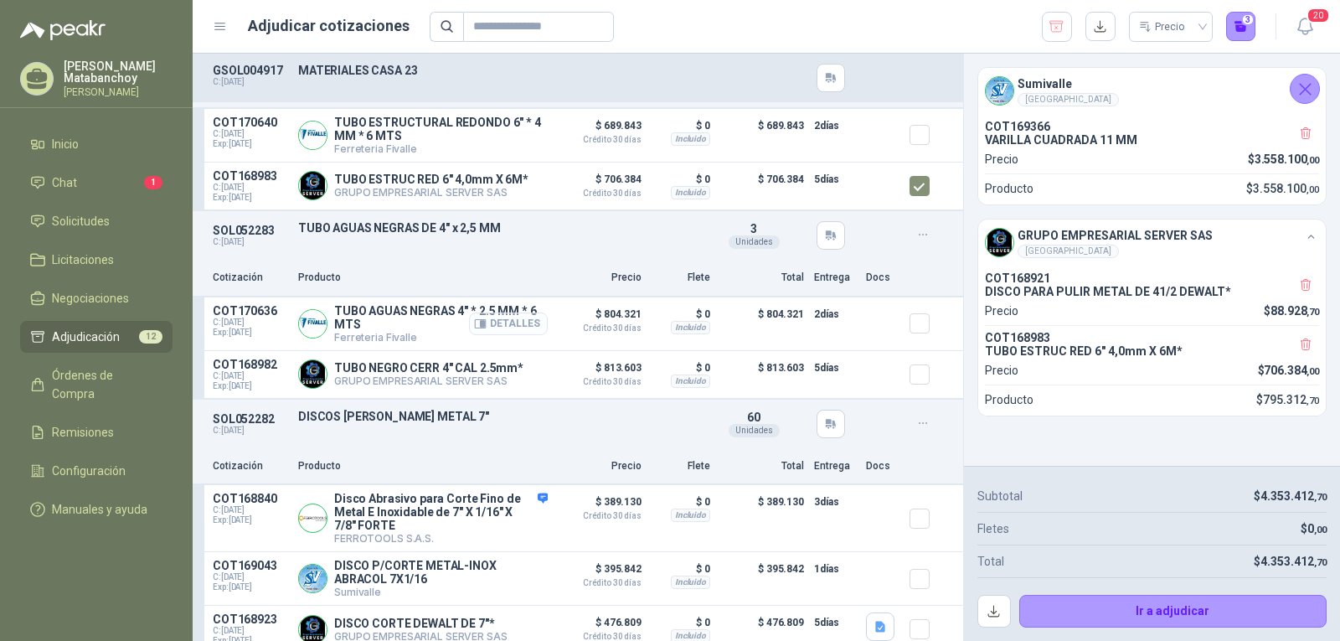
click at [520, 335] on button "Detalles" at bounding box center [508, 323] width 79 height 23
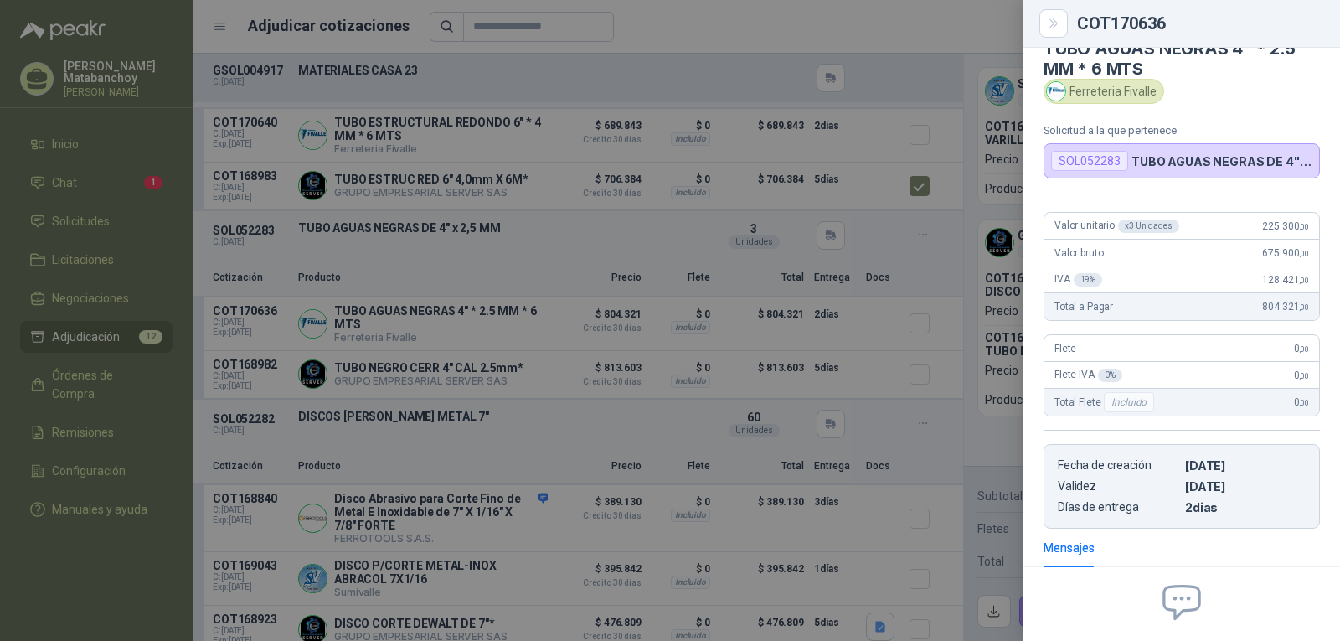
scroll to position [28, 0]
click at [729, 338] on div at bounding box center [670, 320] width 1340 height 641
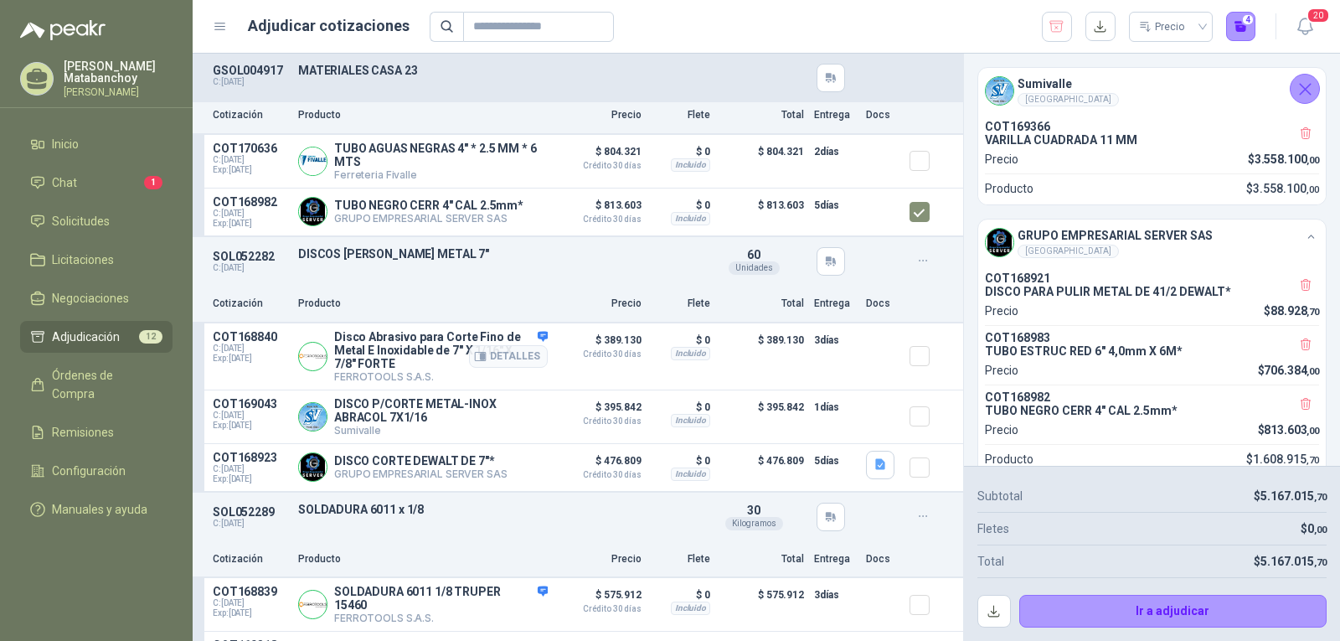
scroll to position [754, 0]
click at [489, 425] on button "Detalles" at bounding box center [508, 415] width 79 height 23
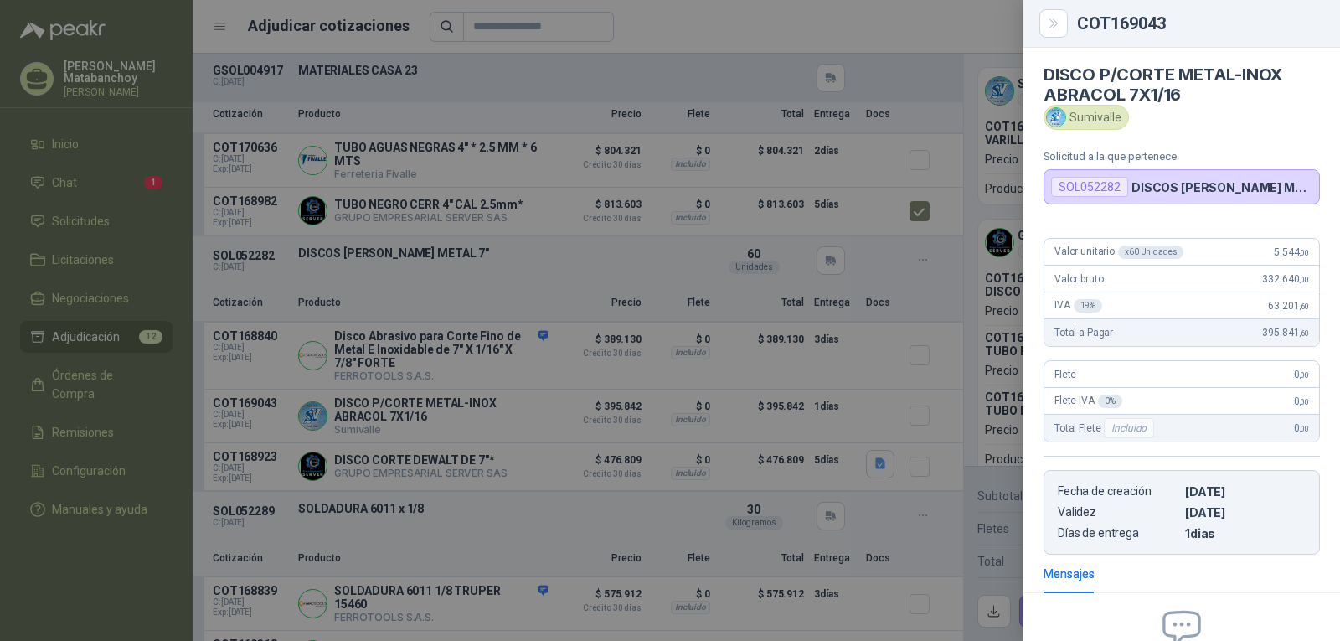
scroll to position [0, 0]
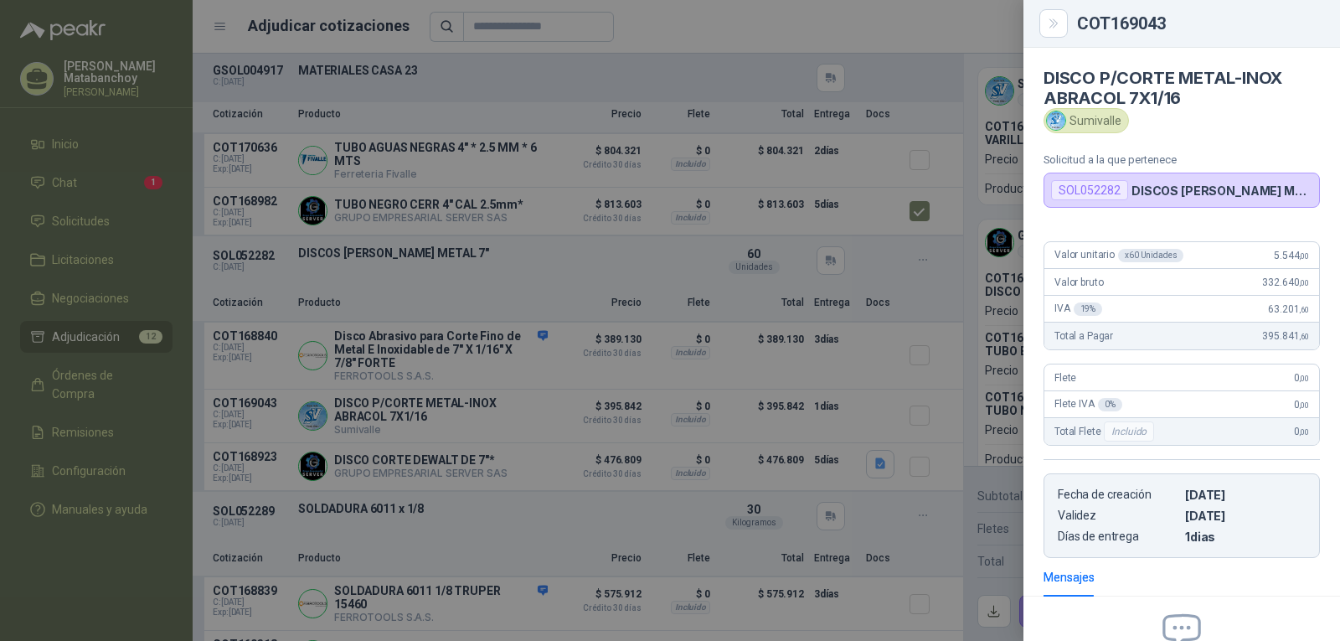
click at [684, 409] on div at bounding box center [670, 320] width 1340 height 641
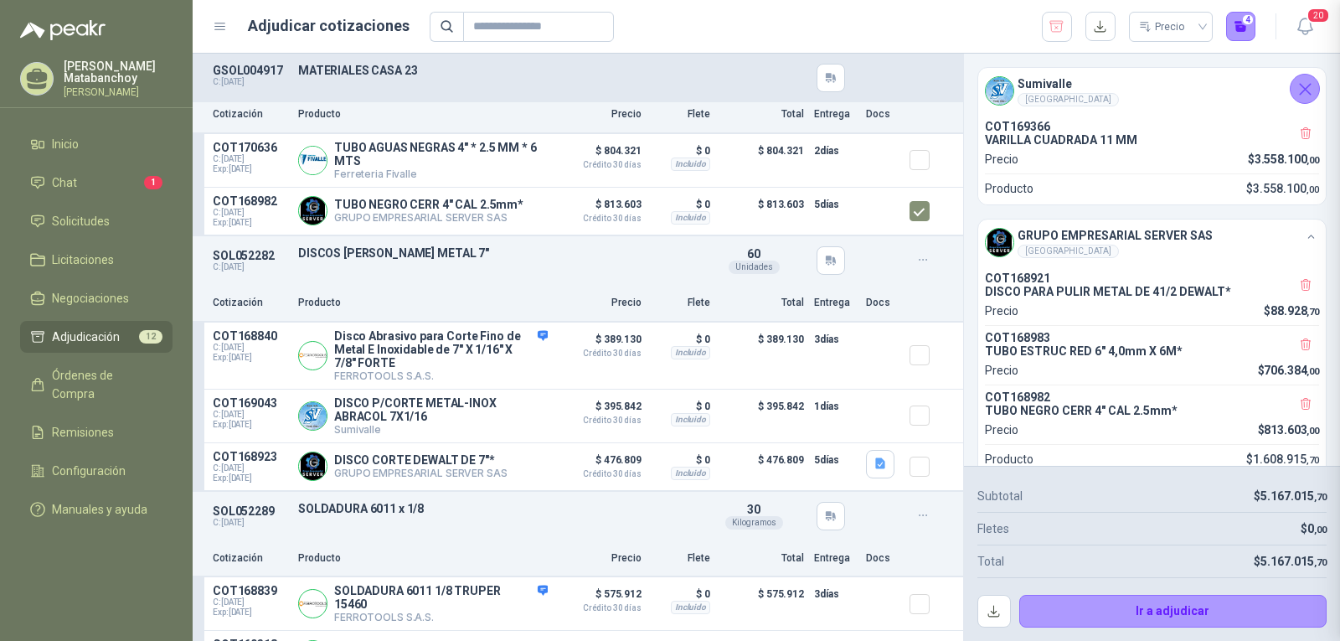
scroll to position [195, 0]
click at [491, 418] on button "Detalles" at bounding box center [508, 415] width 79 height 23
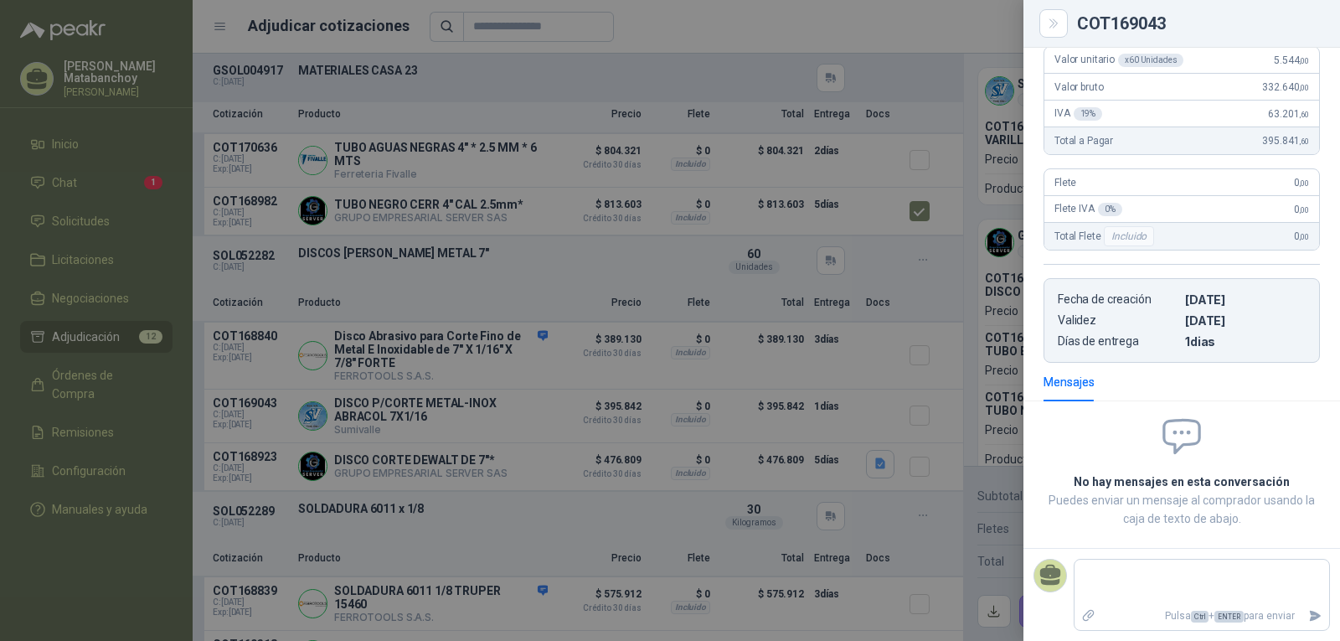
click at [734, 404] on div at bounding box center [670, 320] width 1340 height 641
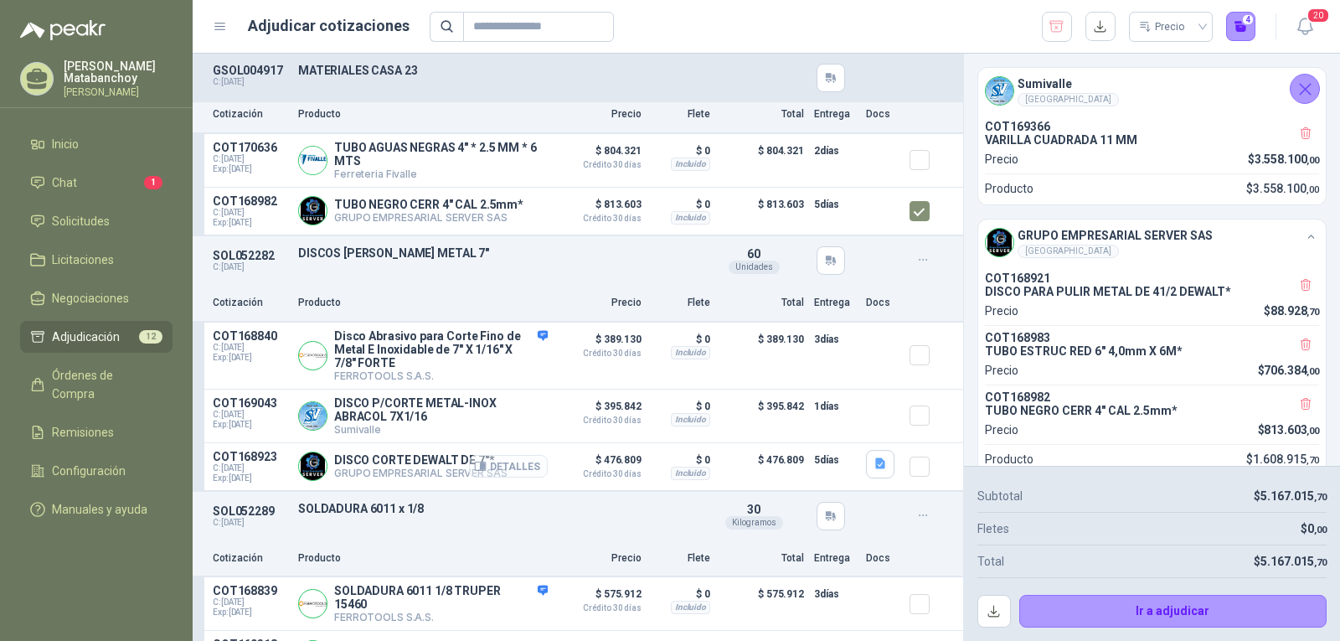
click at [516, 474] on button "Detalles" at bounding box center [508, 466] width 79 height 23
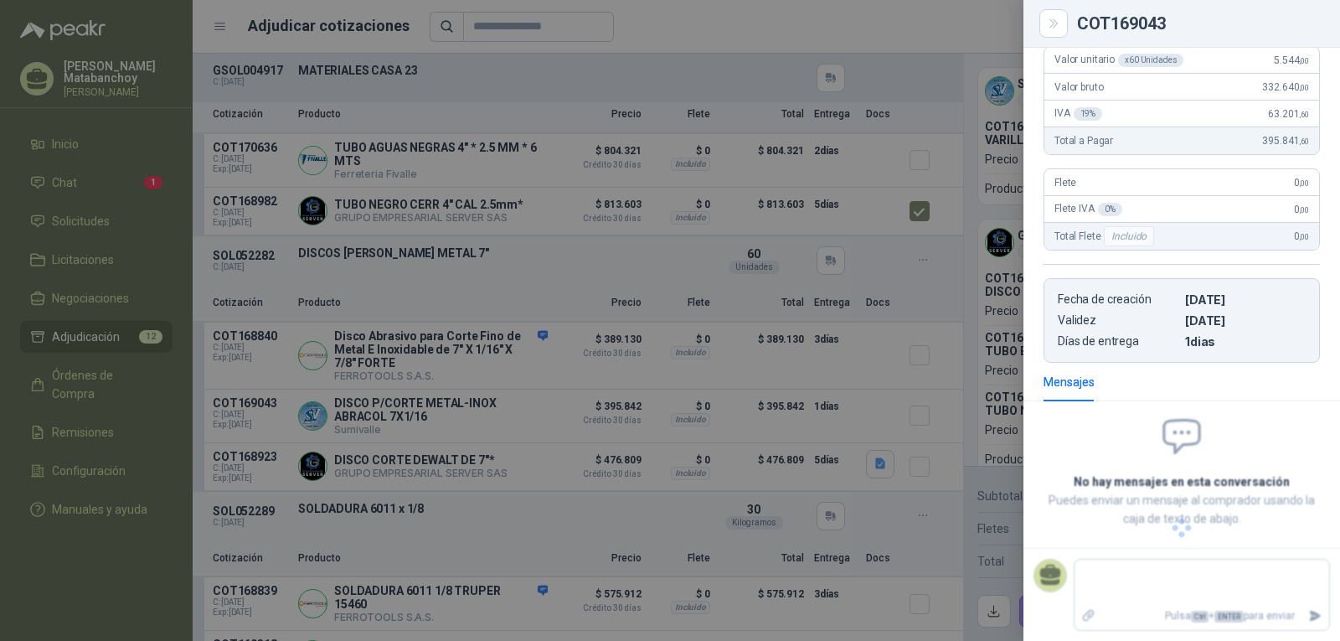
scroll to position [192, 0]
click at [574, 466] on div at bounding box center [670, 320] width 1340 height 641
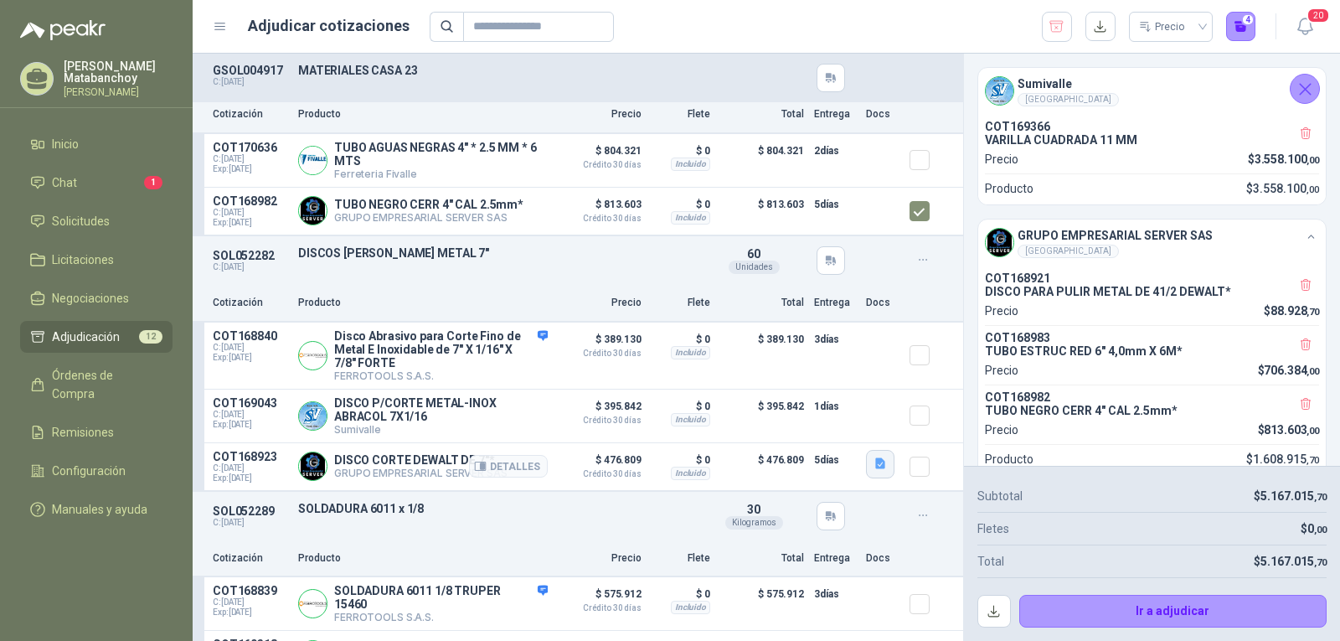
click at [873, 471] on icon "button" at bounding box center [880, 463] width 14 height 14
click at [785, 438] on button "image - 2025-08-15T111537.988.png" at bounding box center [771, 436] width 197 height 18
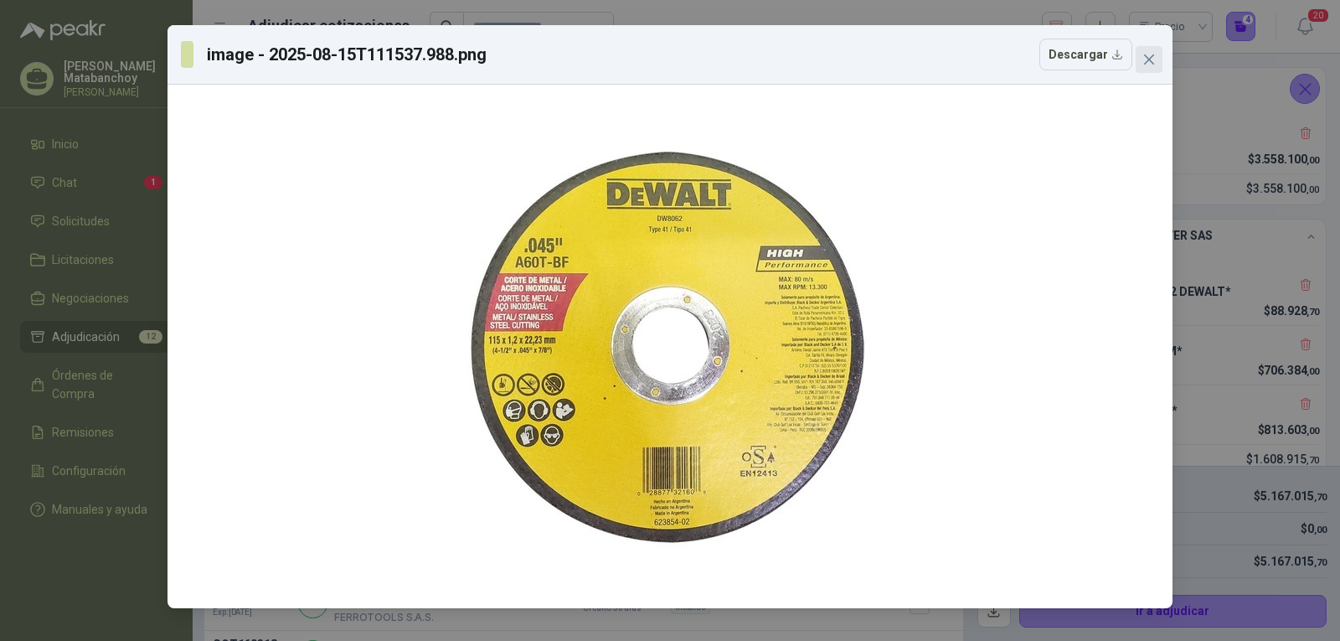
click at [1150, 59] on icon "close" at bounding box center [1149, 59] width 10 height 10
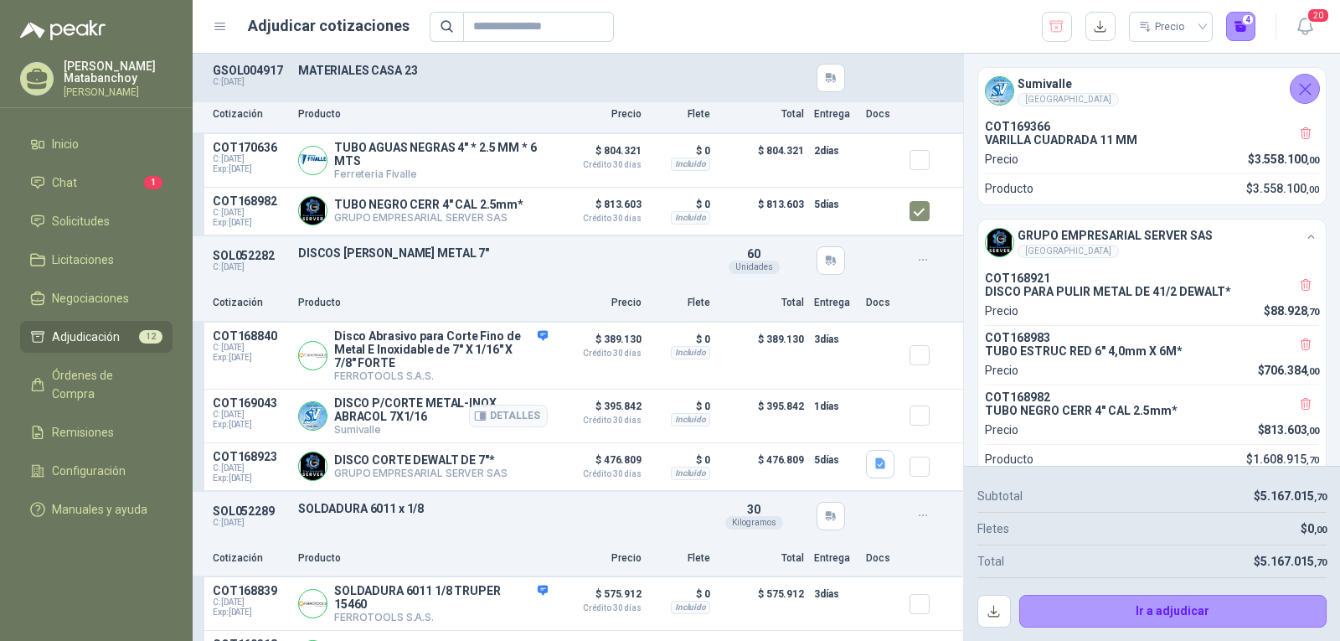
click at [410, 416] on p "DISCO P/CORTE METAL-INOX ABRACOL 7X1/16" at bounding box center [441, 409] width 214 height 27
copy p "DISCO P/CORTE METAL-INOX ABRACOL 7X1/16"
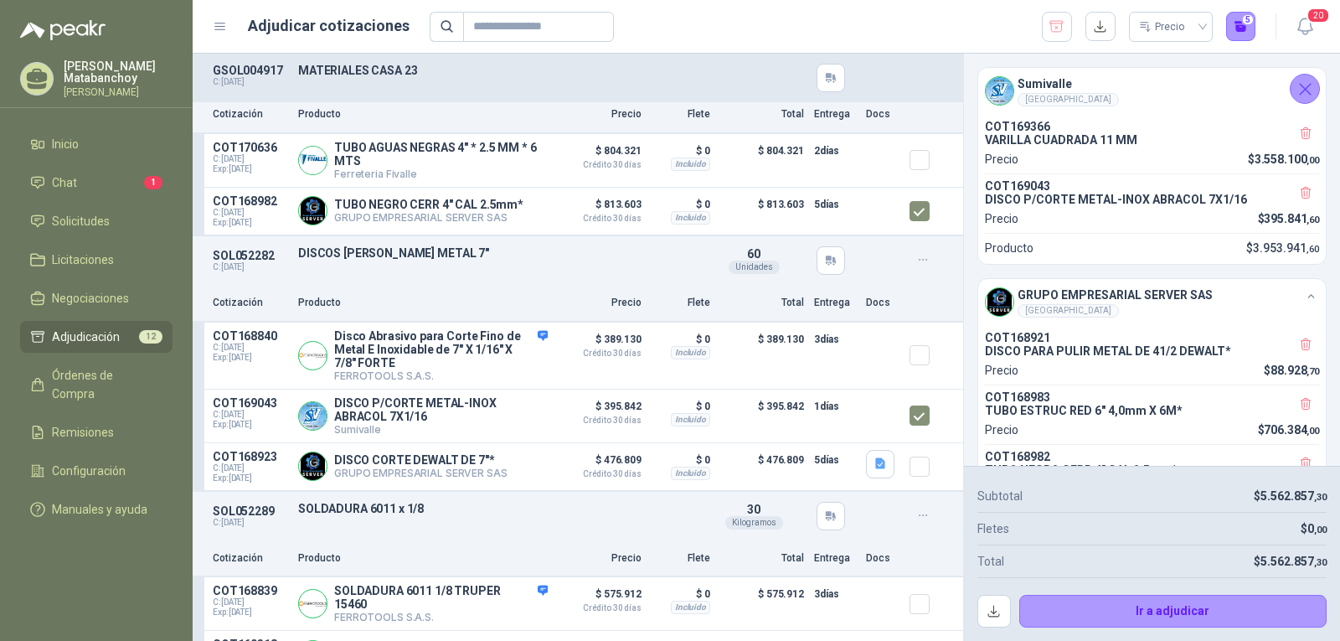
click at [537, 303] on div "Cotización Producto Precio Flete Total Entrega Docs" at bounding box center [578, 304] width 770 height 38
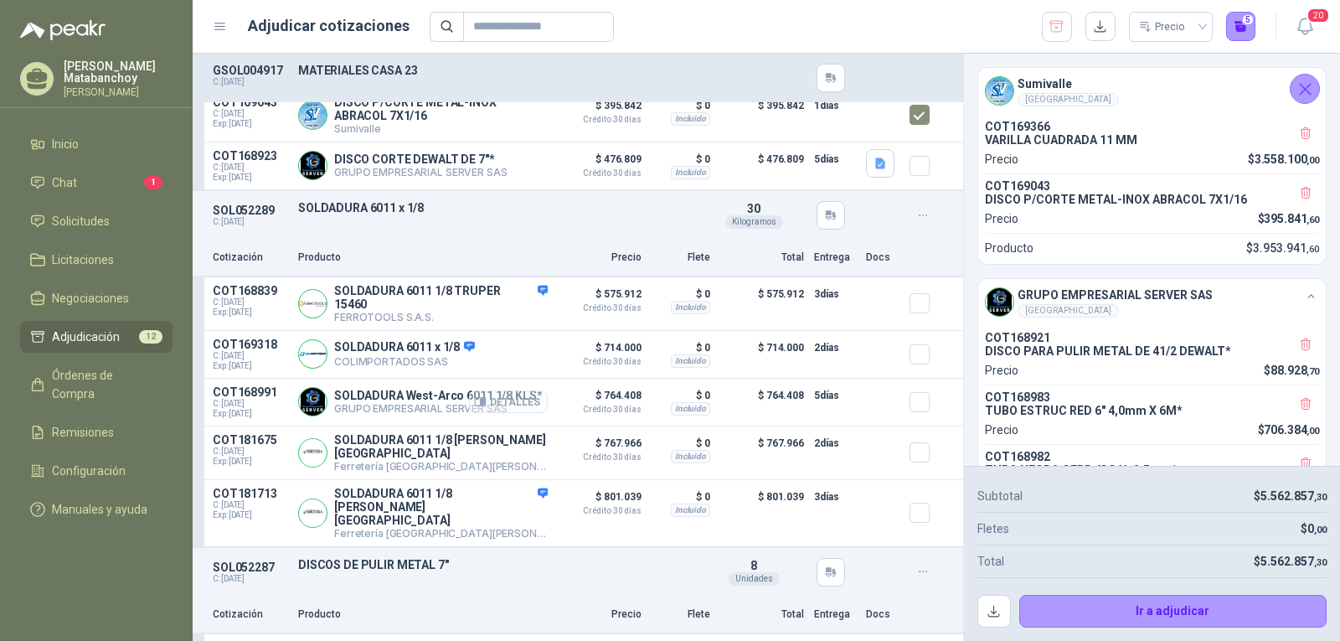
scroll to position [1089, 0]
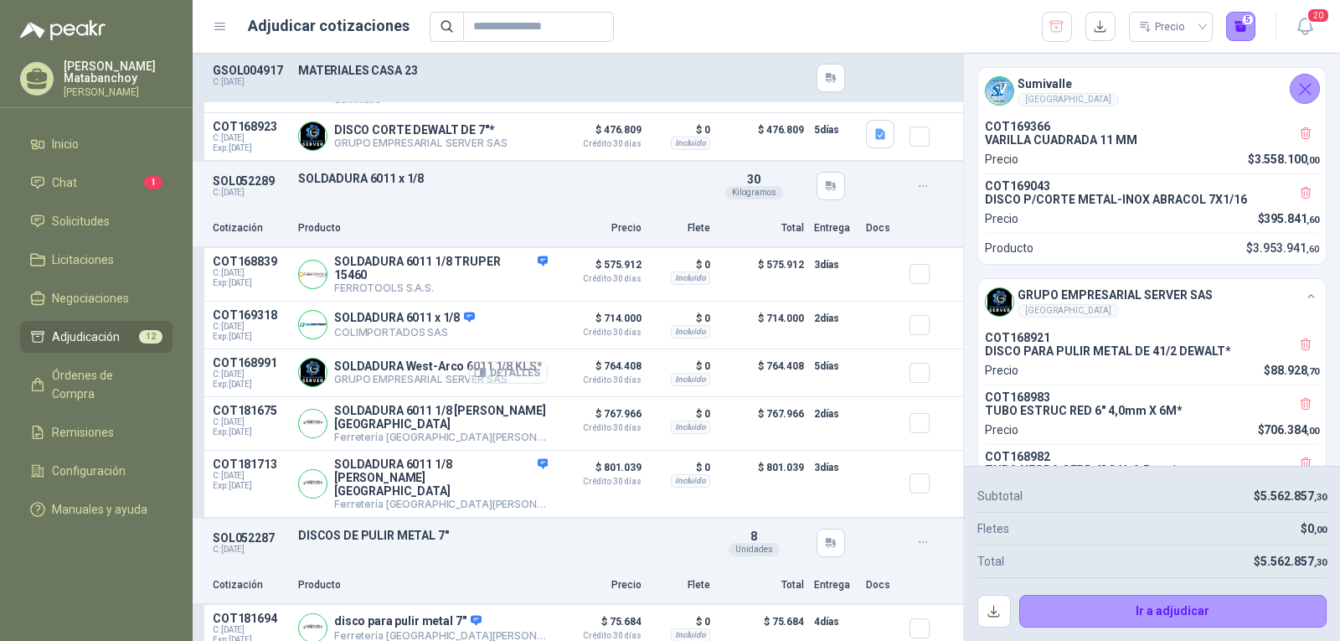
click at [497, 378] on button "Detalles" at bounding box center [508, 372] width 79 height 23
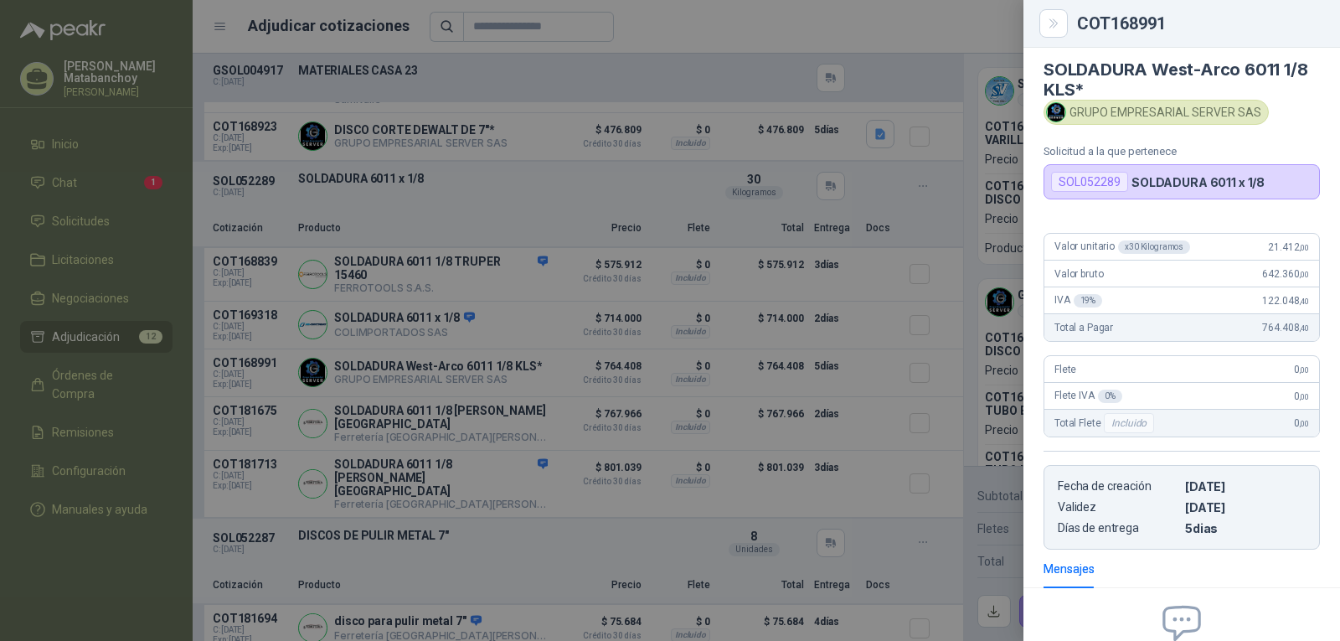
scroll to position [0, 0]
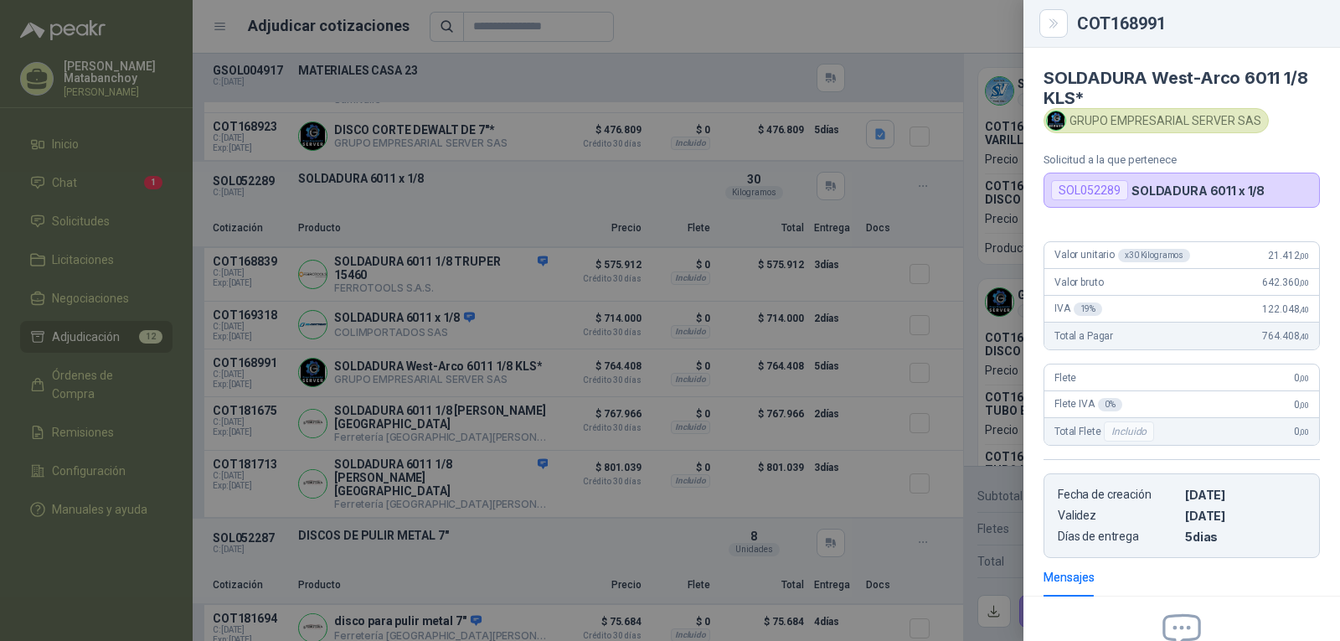
click at [920, 337] on div at bounding box center [670, 320] width 1340 height 641
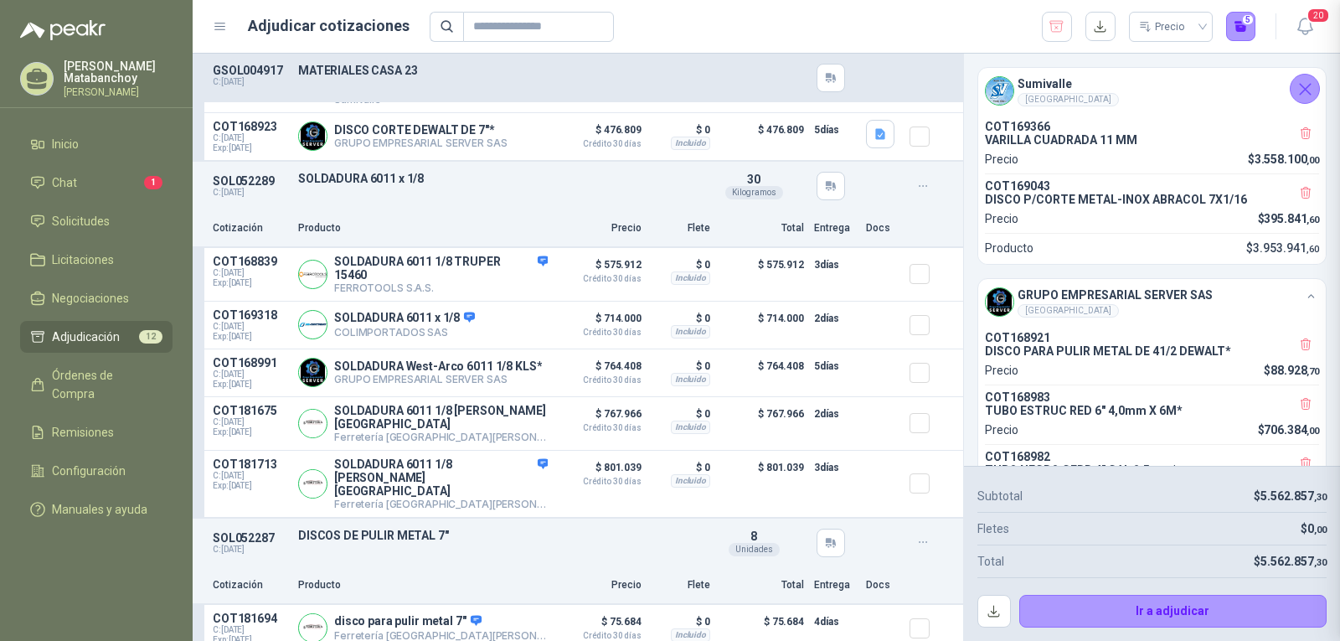
scroll to position [195, 0]
click at [474, 378] on icon "button" at bounding box center [480, 372] width 13 height 13
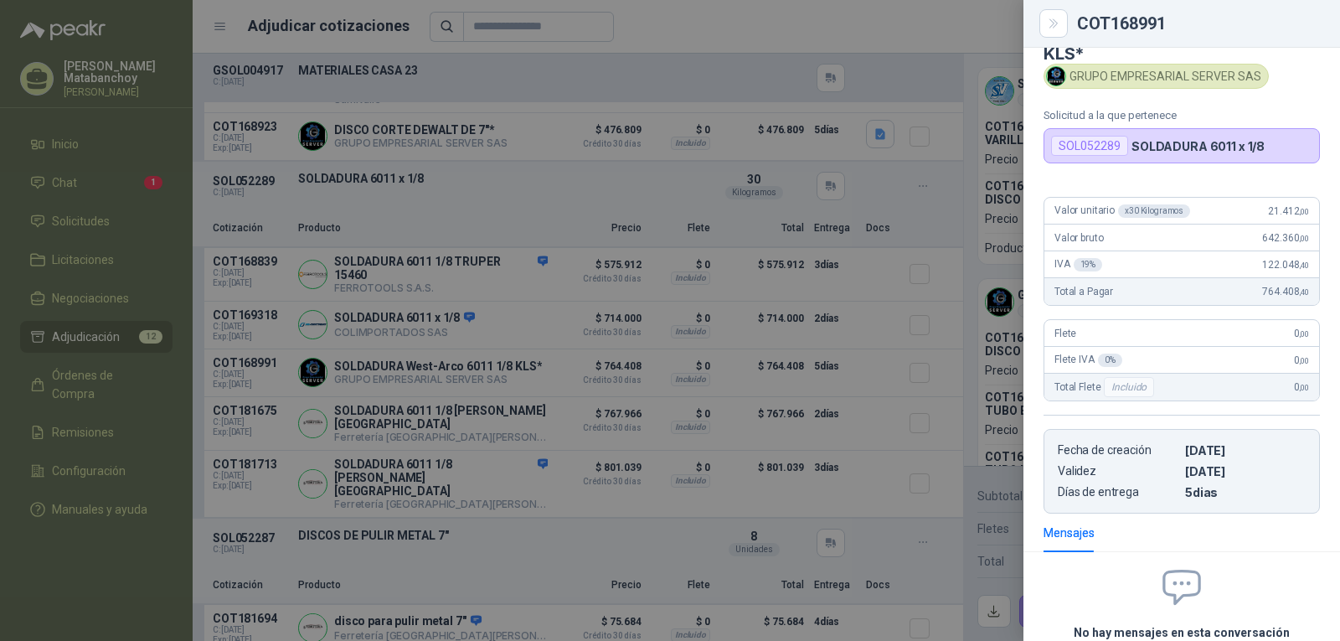
scroll to position [0, 0]
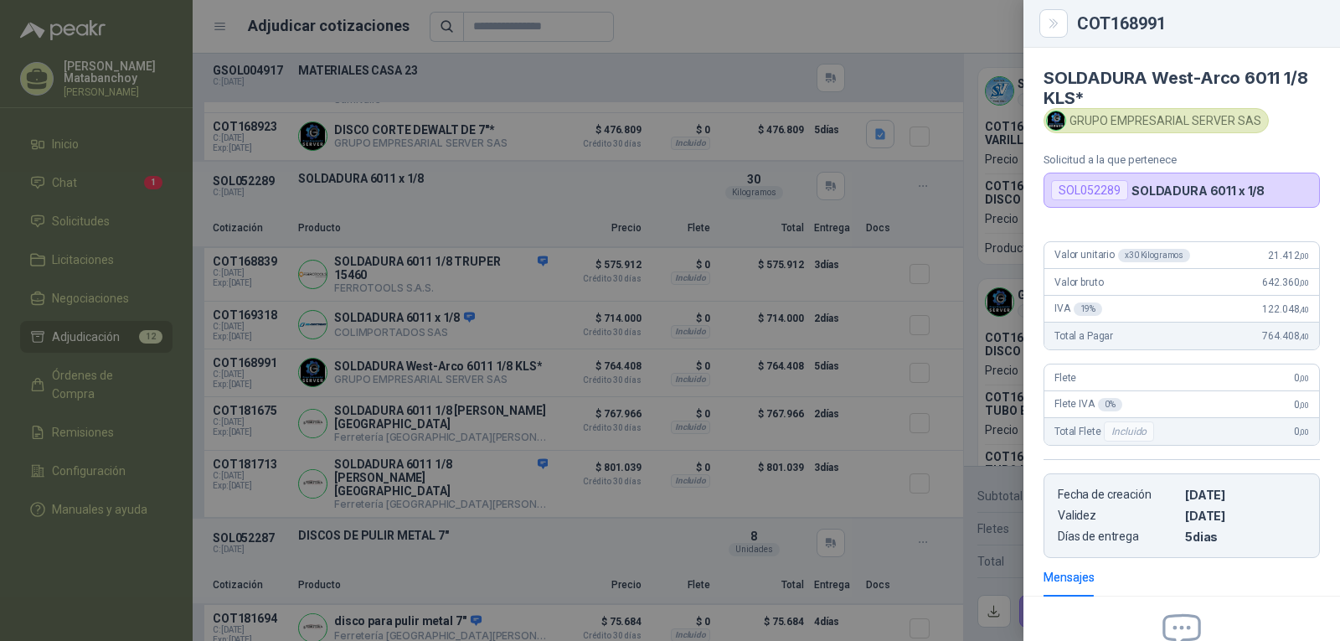
click at [842, 357] on div at bounding box center [670, 320] width 1340 height 641
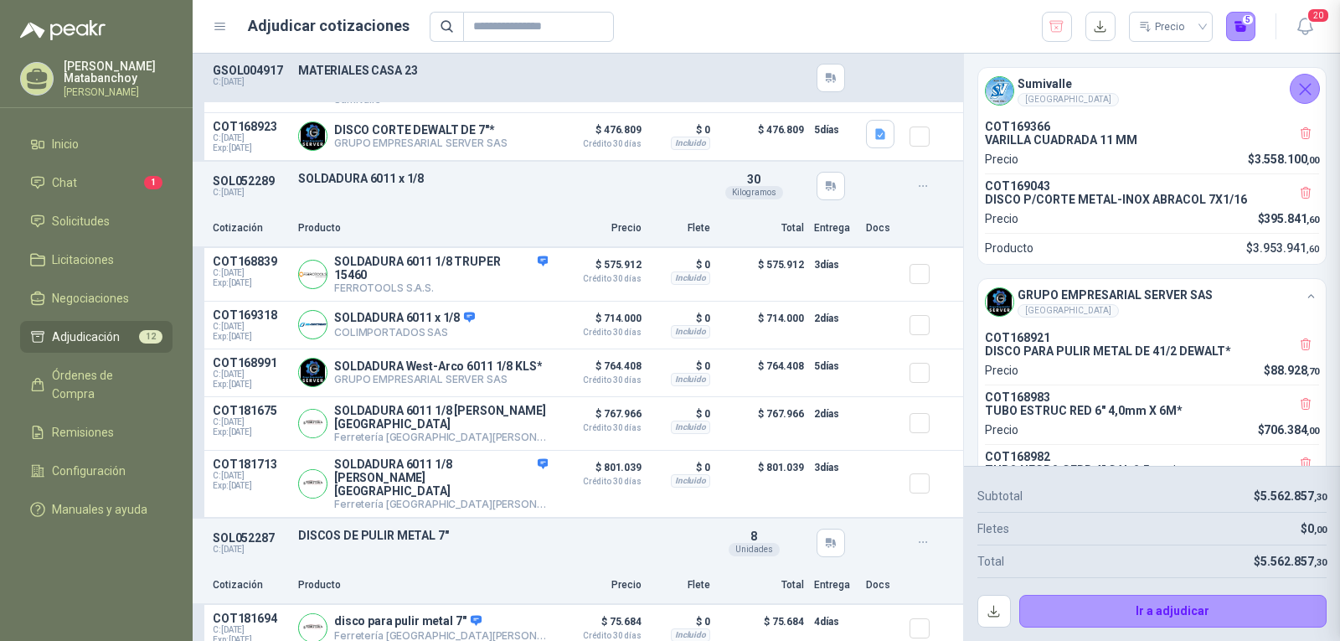
scroll to position [195, 0]
click at [414, 373] on p "SOLDADURA West-Arco 6011 1/8 KLS*" at bounding box center [438, 365] width 208 height 13
click at [409, 369] on p "SOLDADURA West-Arco 6011 1/8 KLS*" at bounding box center [438, 365] width 208 height 13
click at [407, 368] on p "SOLDADURA West-Arco 6011 1/8 KLS*" at bounding box center [438, 365] width 208 height 13
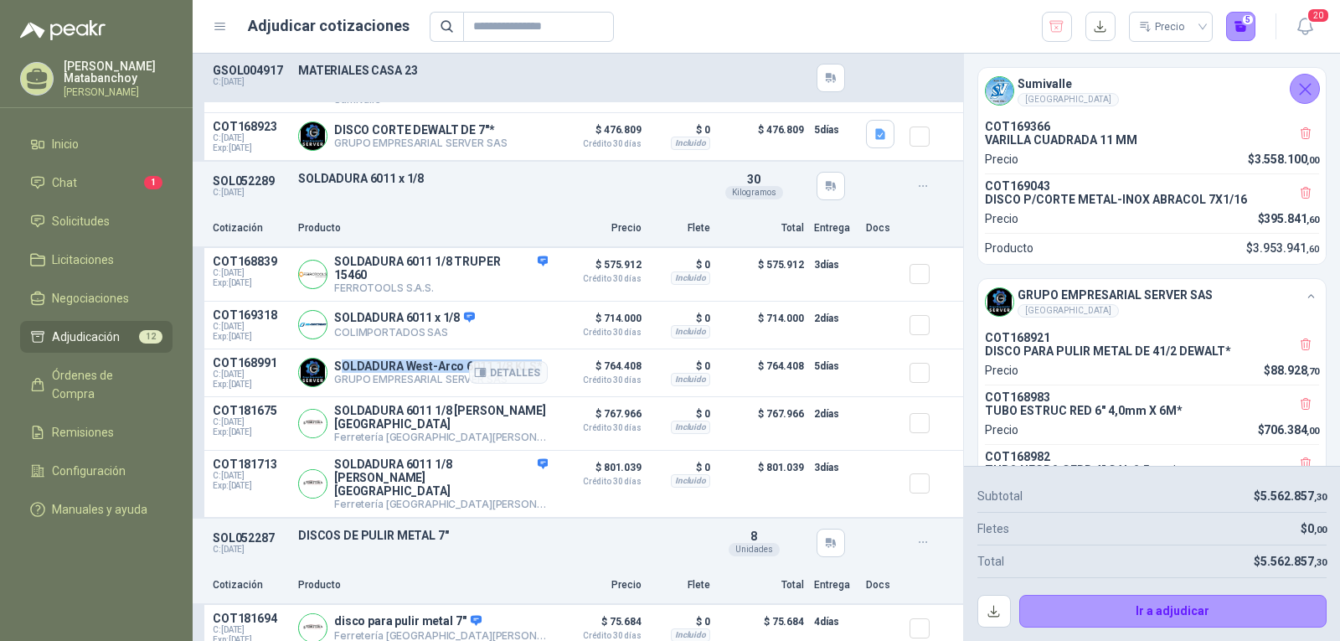
click at [407, 368] on p "SOLDADURA West-Arco 6011 1/8 KLS*" at bounding box center [438, 365] width 208 height 13
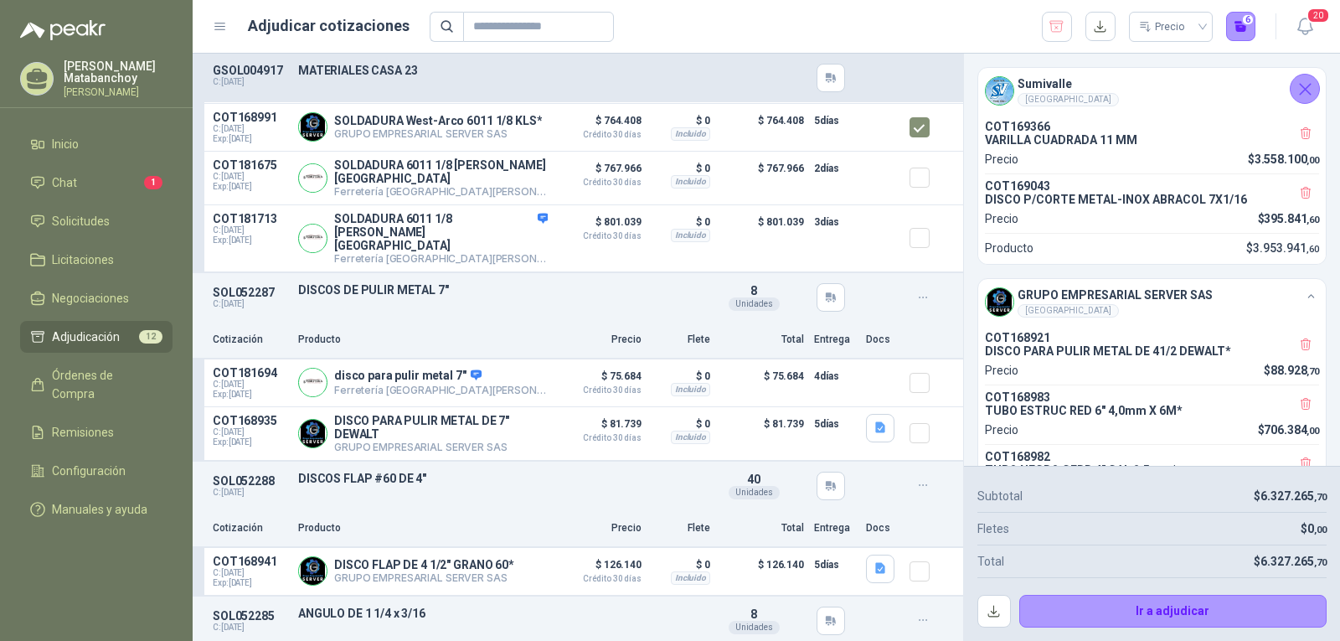
scroll to position [1340, 0]
click at [529, 421] on button "Detalles" at bounding box center [508, 432] width 79 height 23
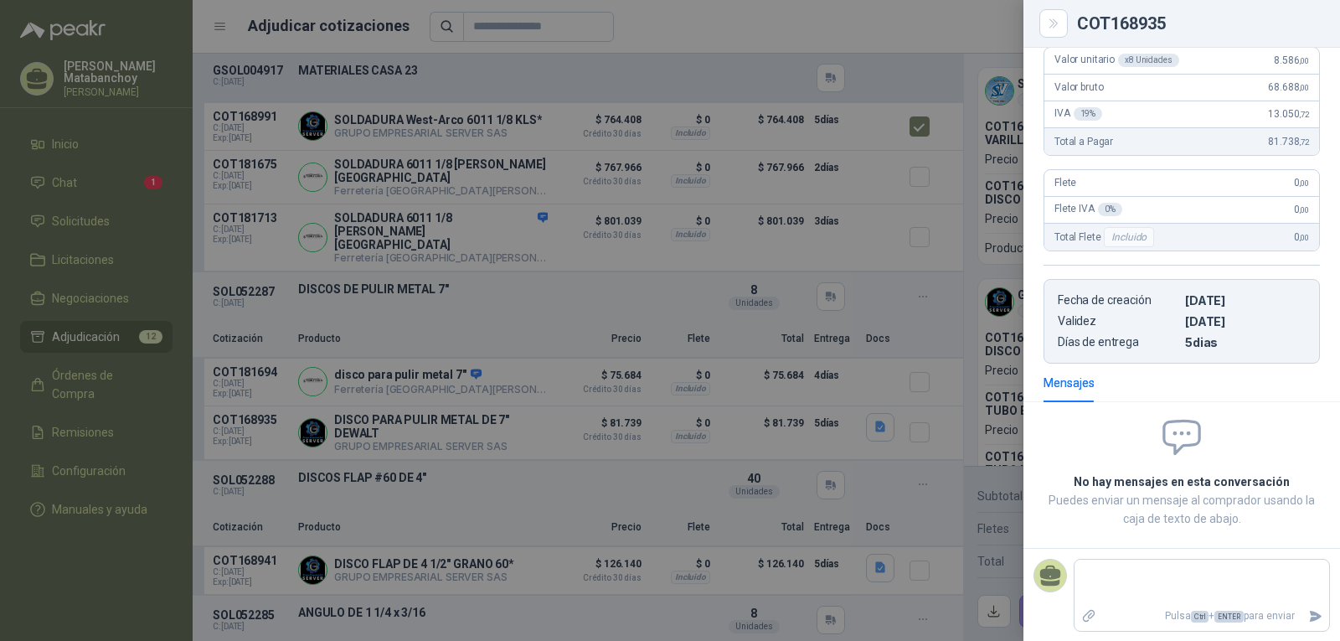
scroll to position [0, 0]
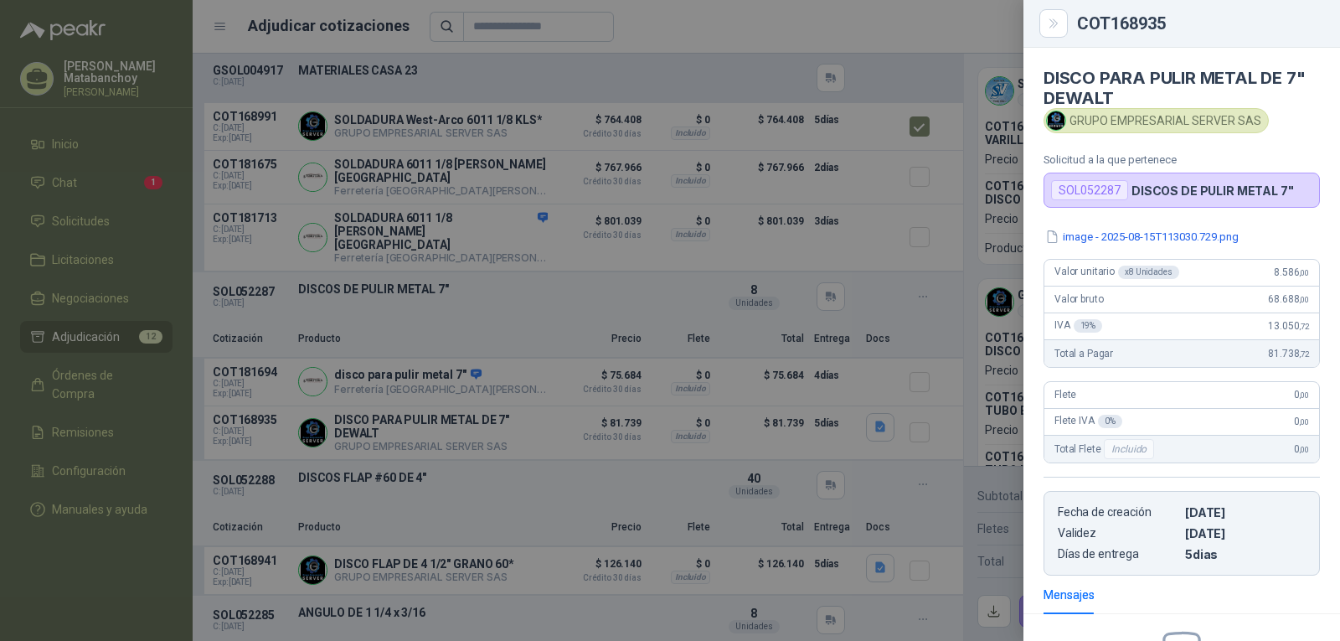
click at [694, 407] on div at bounding box center [670, 320] width 1340 height 641
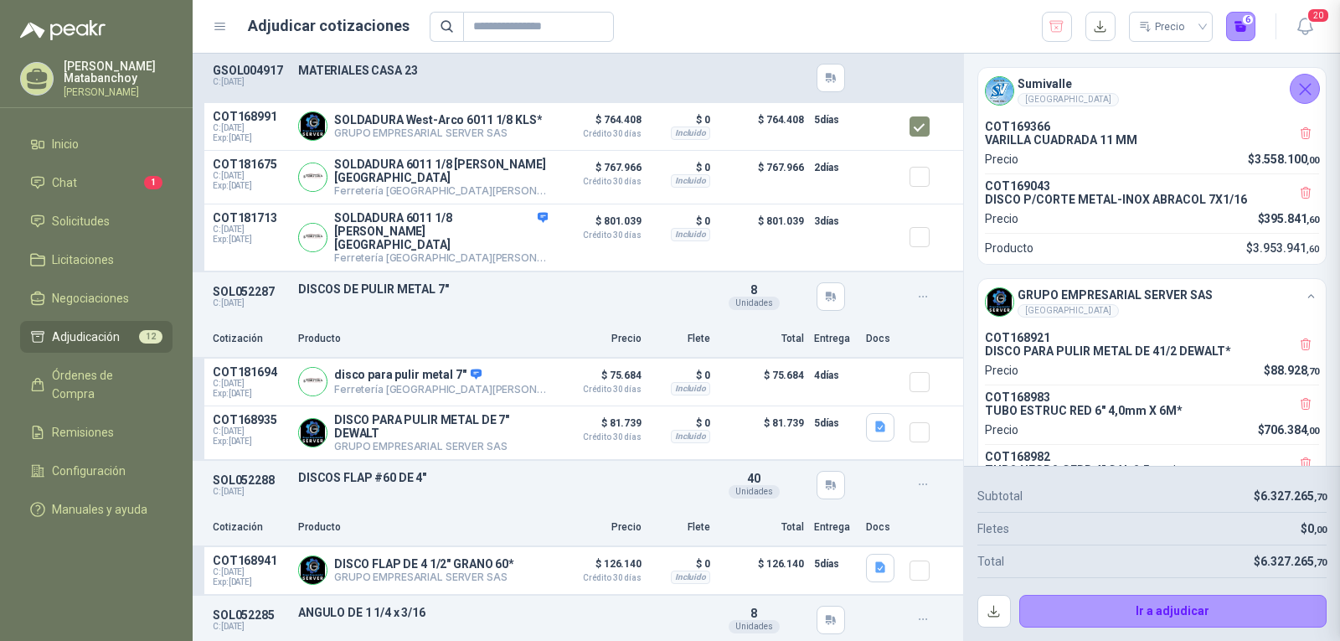
scroll to position [213, 0]
click at [875, 421] on icon "button" at bounding box center [880, 426] width 10 height 11
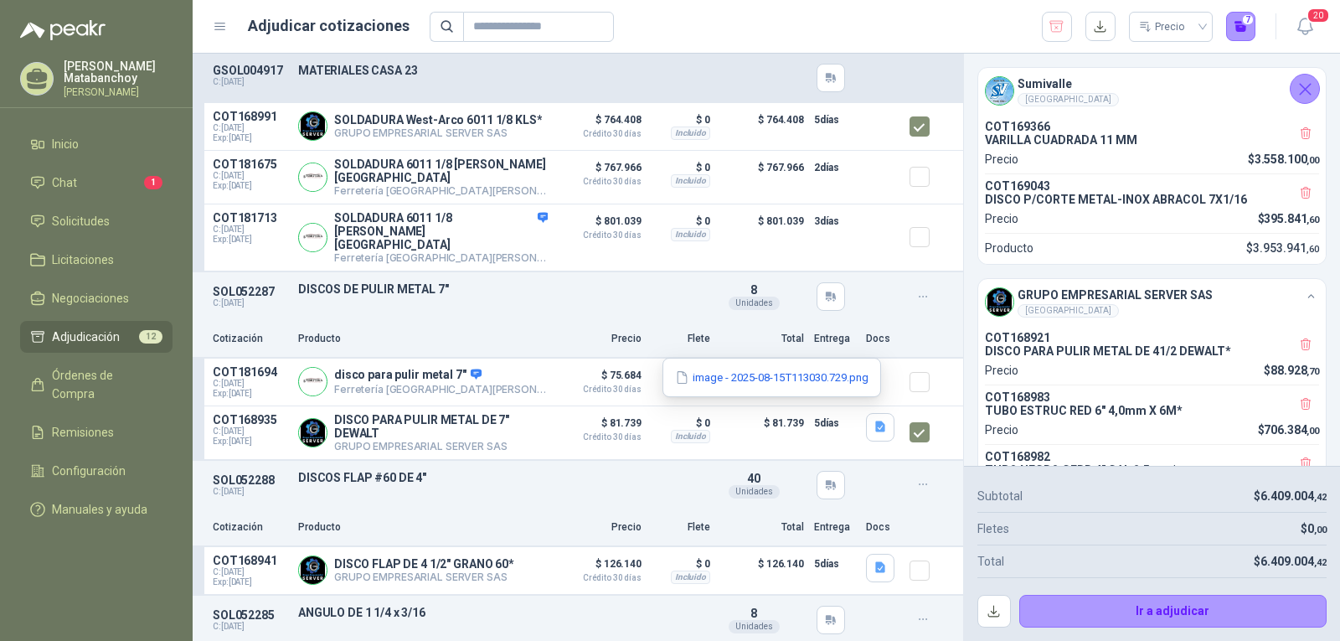
click at [785, 394] on div "image - 2025-08-15T113030.729.png" at bounding box center [771, 377] width 219 height 39
click at [782, 377] on button "image - 2025-08-15T113030.729.png" at bounding box center [771, 377] width 197 height 18
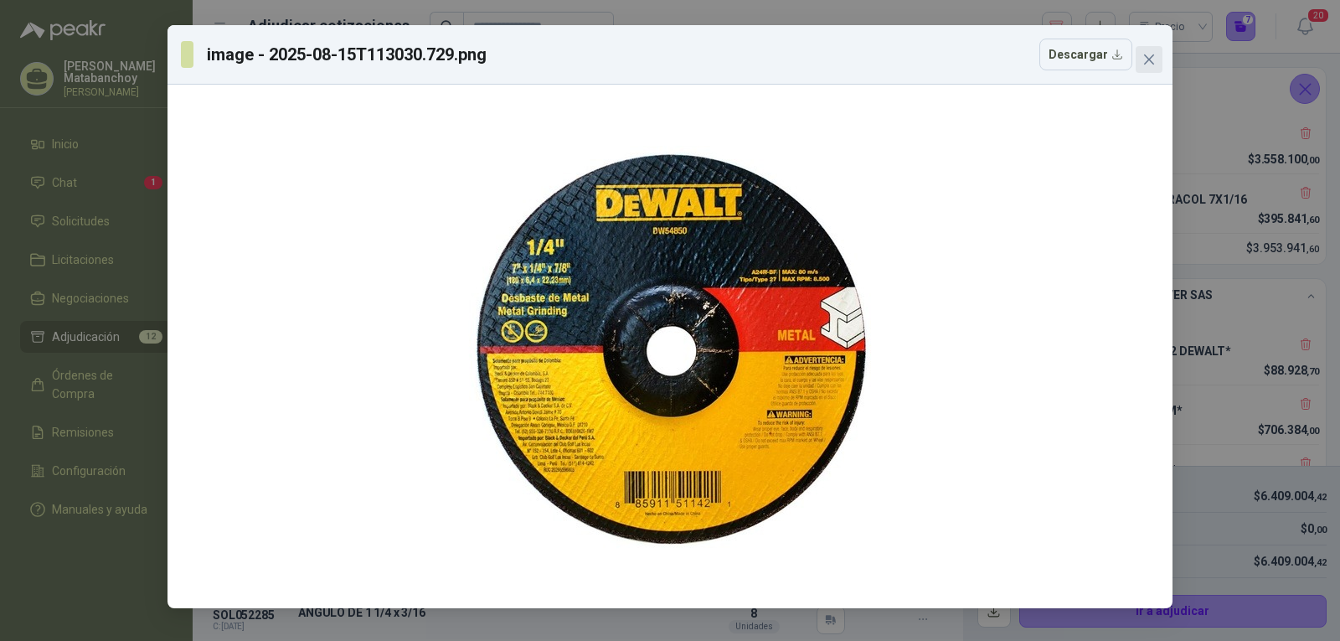
click at [1147, 59] on icon "close" at bounding box center [1148, 59] width 13 height 13
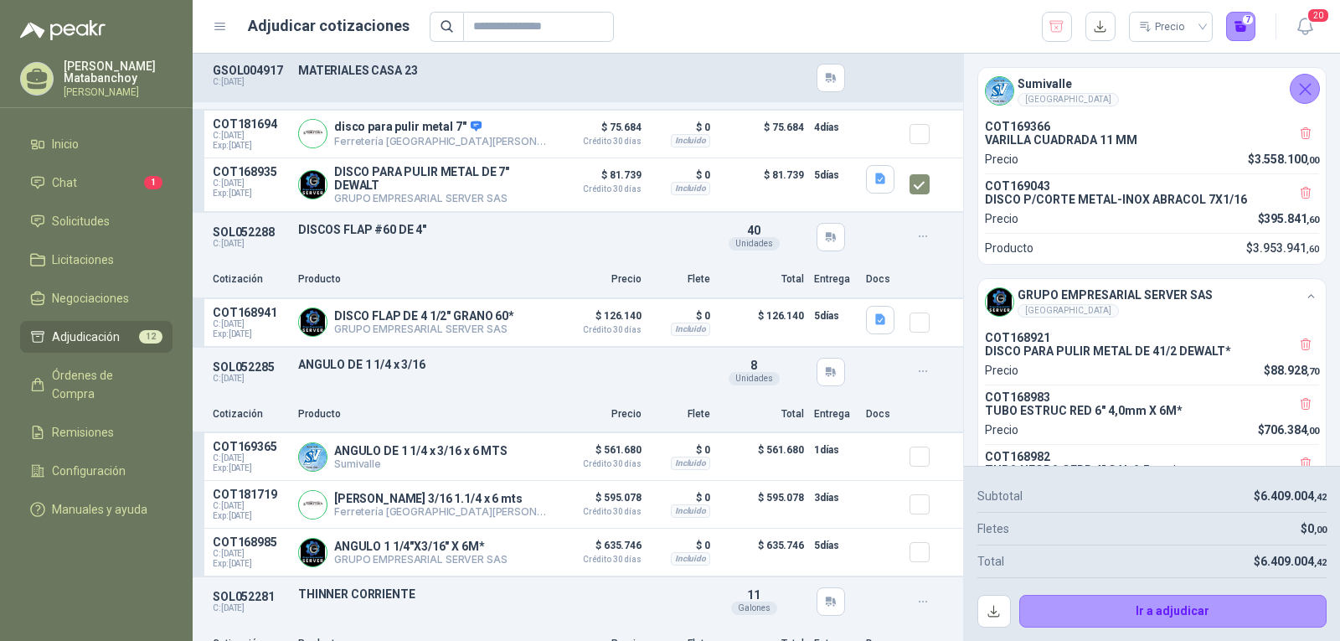
scroll to position [1591, 0]
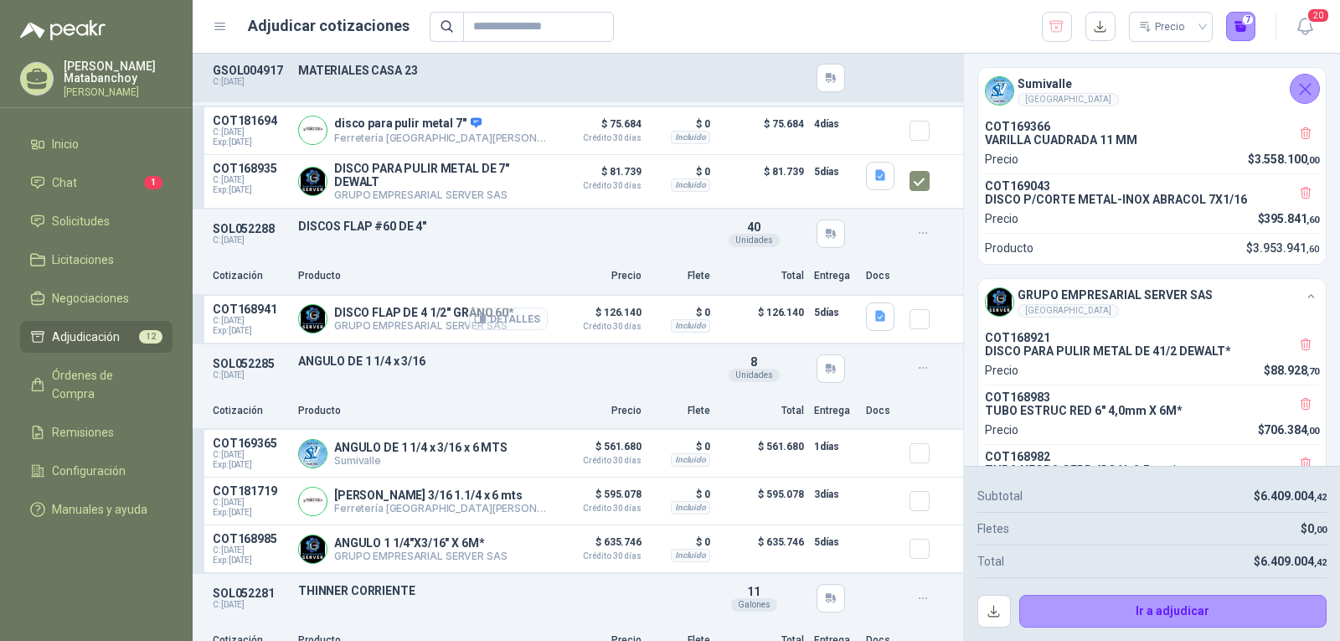
click at [511, 307] on button "Detalles" at bounding box center [508, 318] width 79 height 23
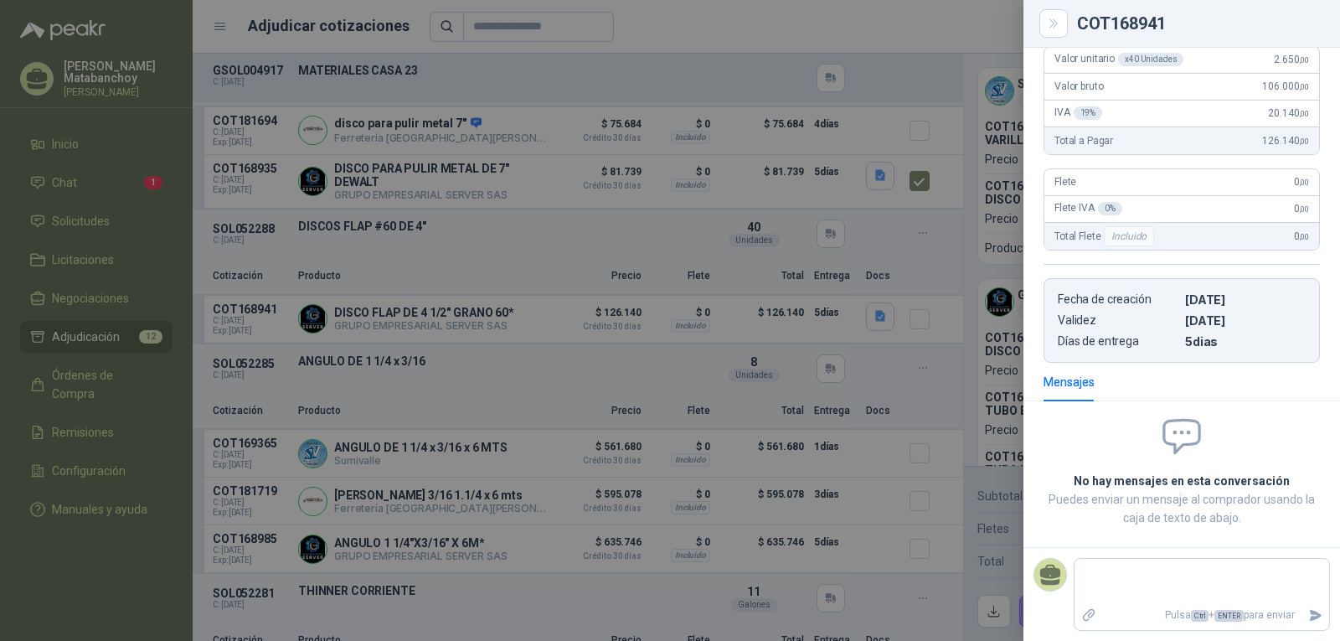
click at [844, 403] on div at bounding box center [670, 320] width 1340 height 641
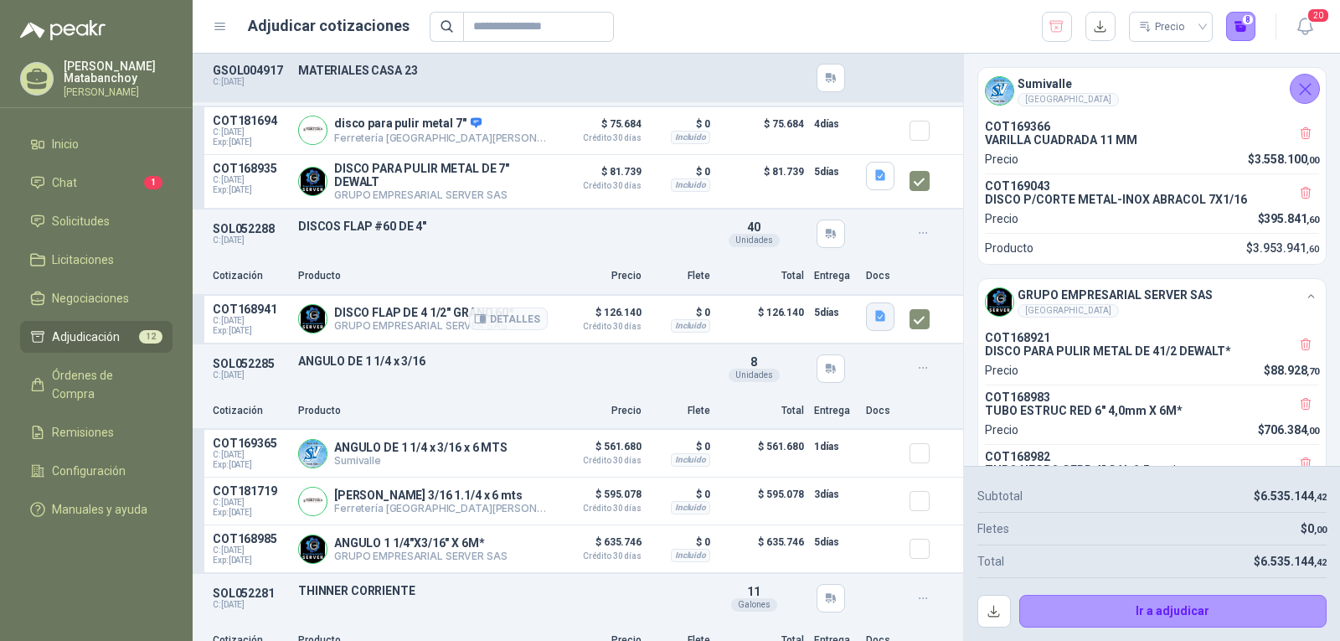
click at [869, 313] on button "button" at bounding box center [880, 316] width 28 height 28
click at [828, 275] on button "image - 2025-08-15T113709.798.png" at bounding box center [771, 269] width 197 height 18
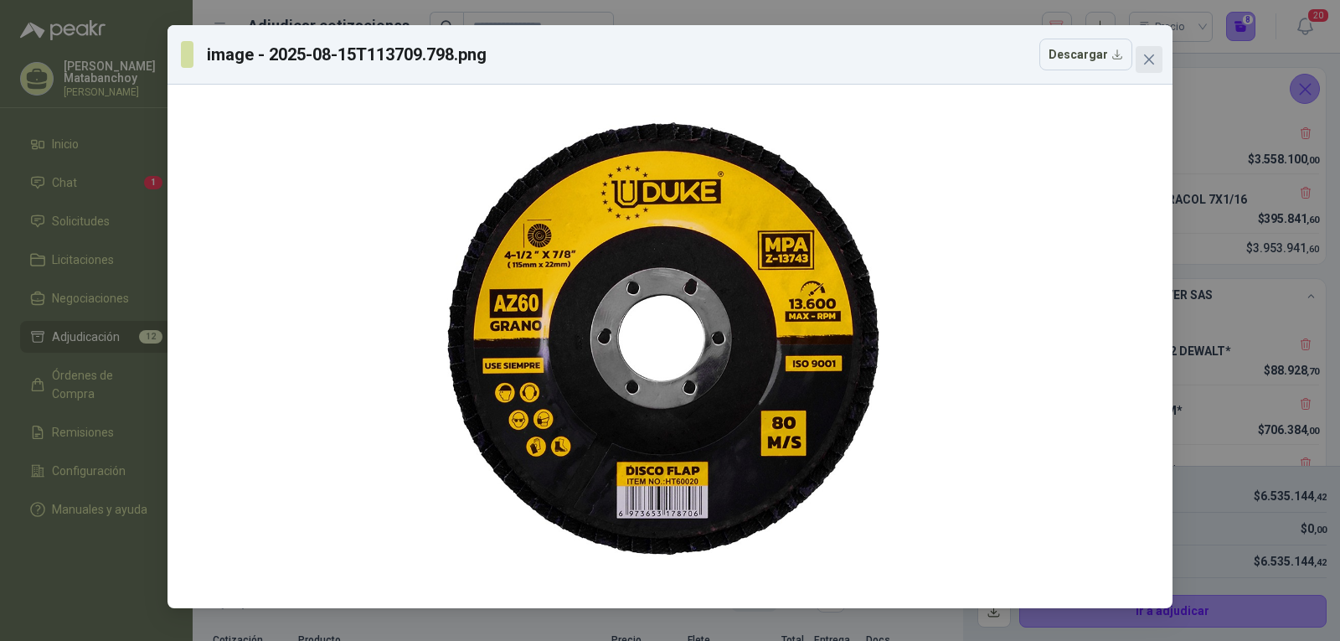
click at [1146, 59] on icon "close" at bounding box center [1148, 59] width 13 height 13
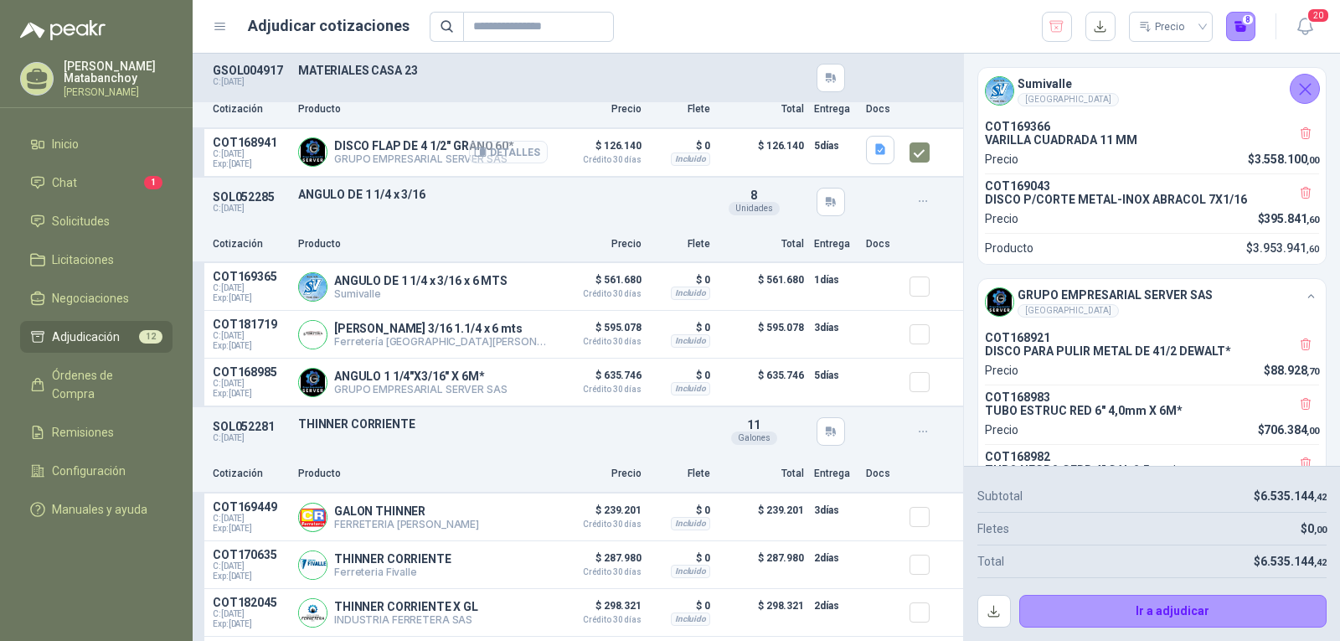
scroll to position [1758, 0]
click at [477, 275] on button "Detalles" at bounding box center [508, 286] width 79 height 23
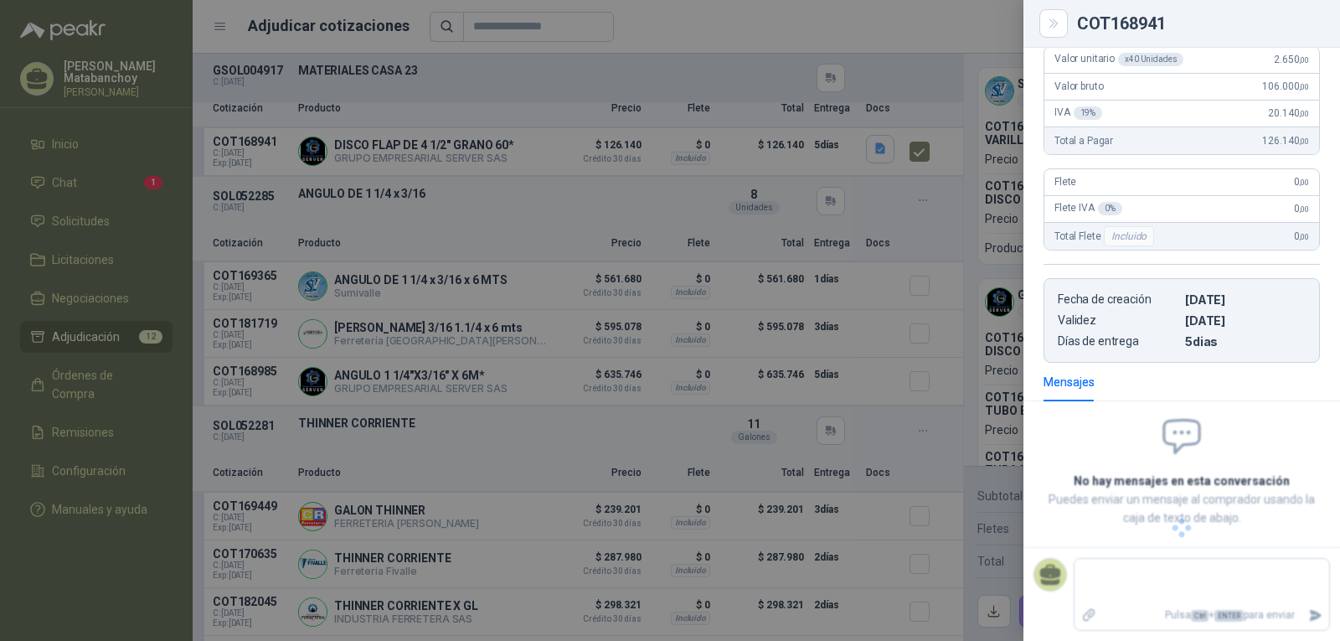
scroll to position [175, 0]
click at [564, 385] on div at bounding box center [670, 320] width 1340 height 641
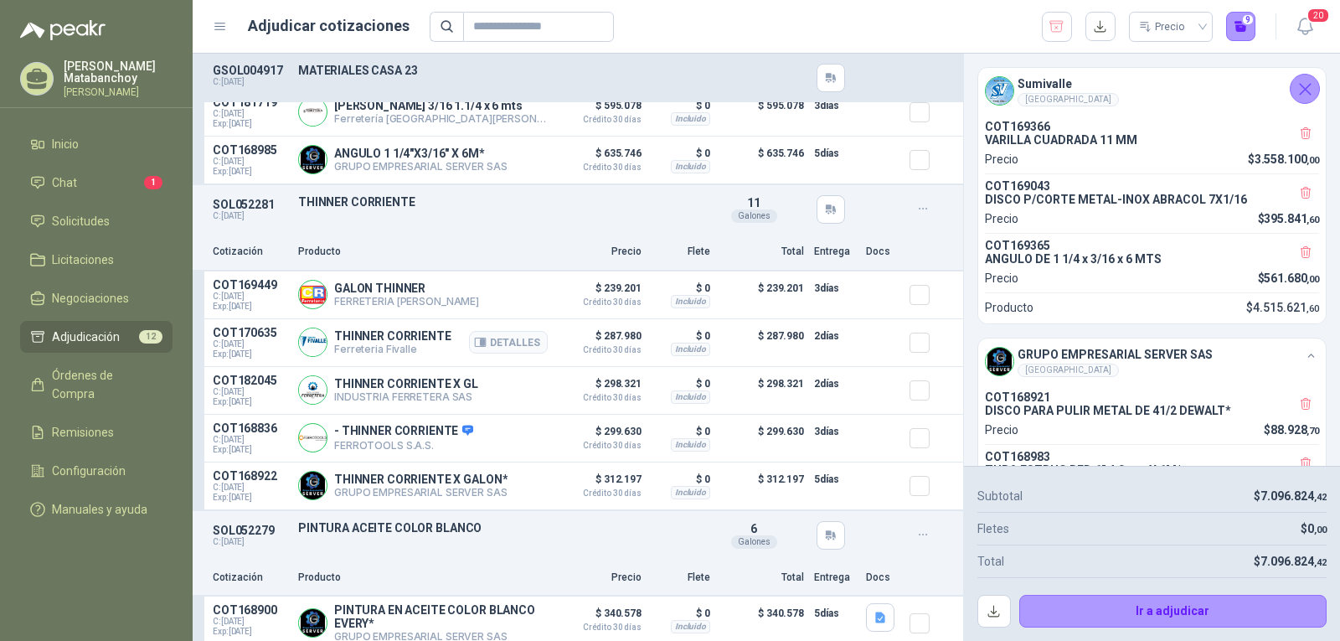
scroll to position [2010, 0]
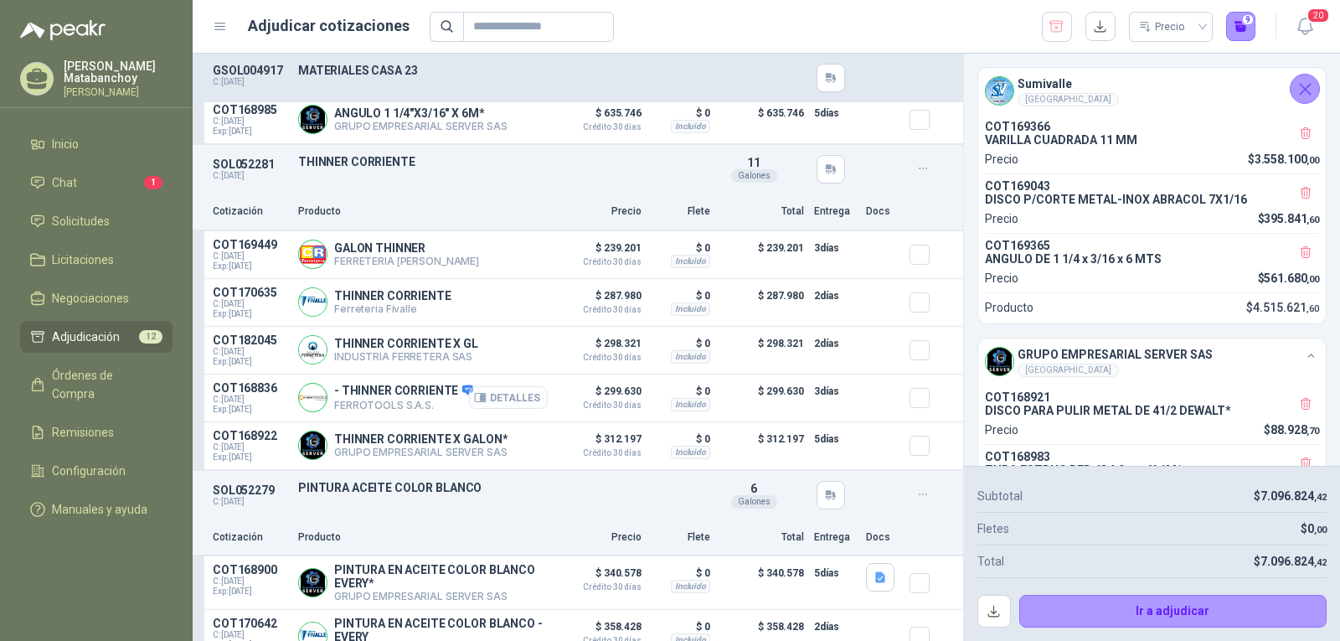
click at [469, 404] on button "Detalles" at bounding box center [508, 397] width 79 height 23
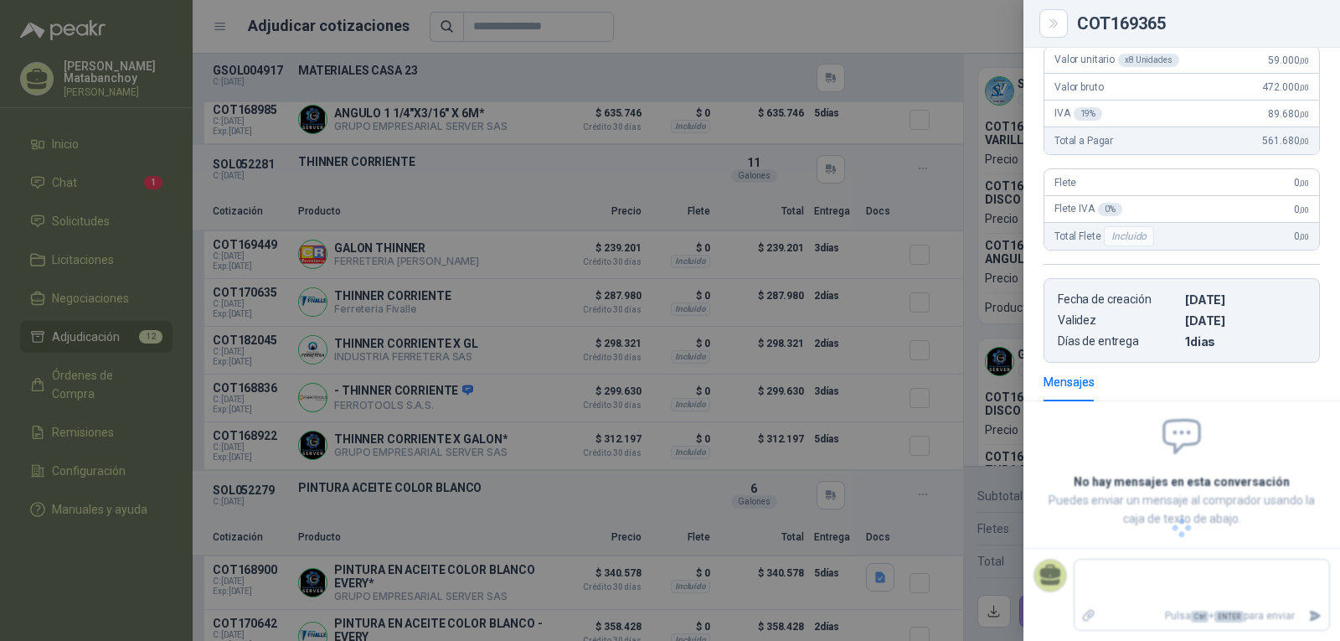
scroll to position [227, 0]
click at [748, 334] on div at bounding box center [670, 320] width 1340 height 641
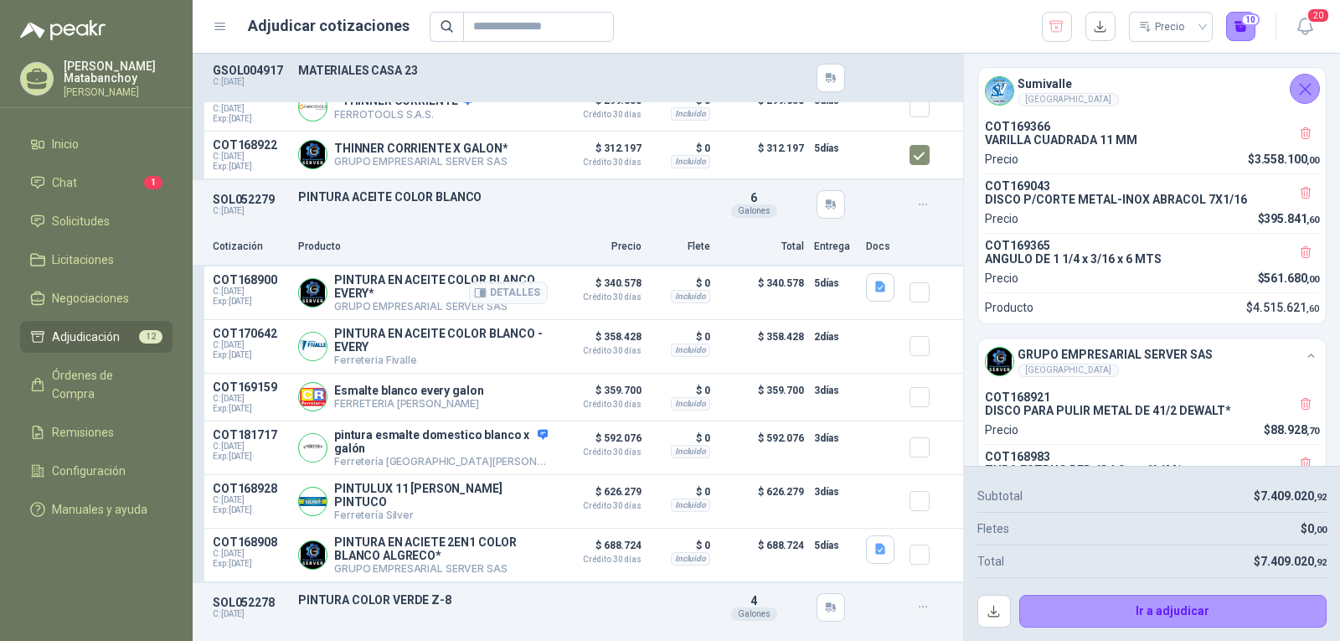
scroll to position [2345, 0]
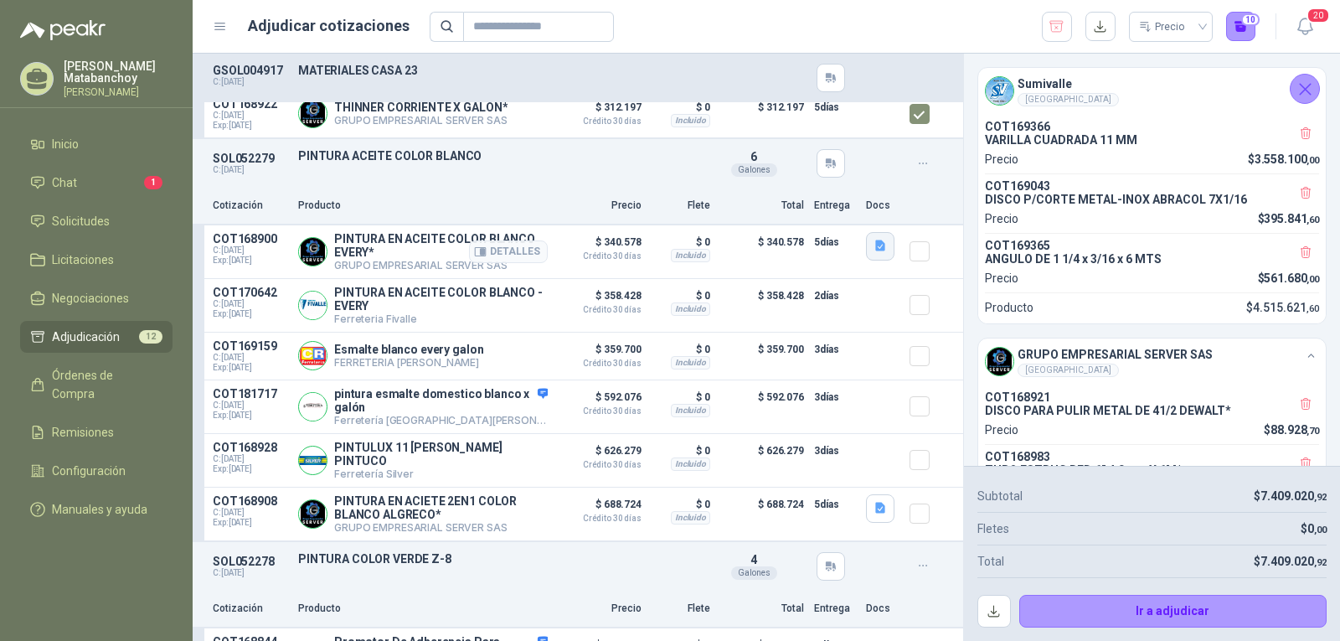
click at [875, 248] on icon "button" at bounding box center [880, 245] width 10 height 11
click at [827, 210] on button "image - 2025-08-15T105718.670.png" at bounding box center [771, 213] width 197 height 18
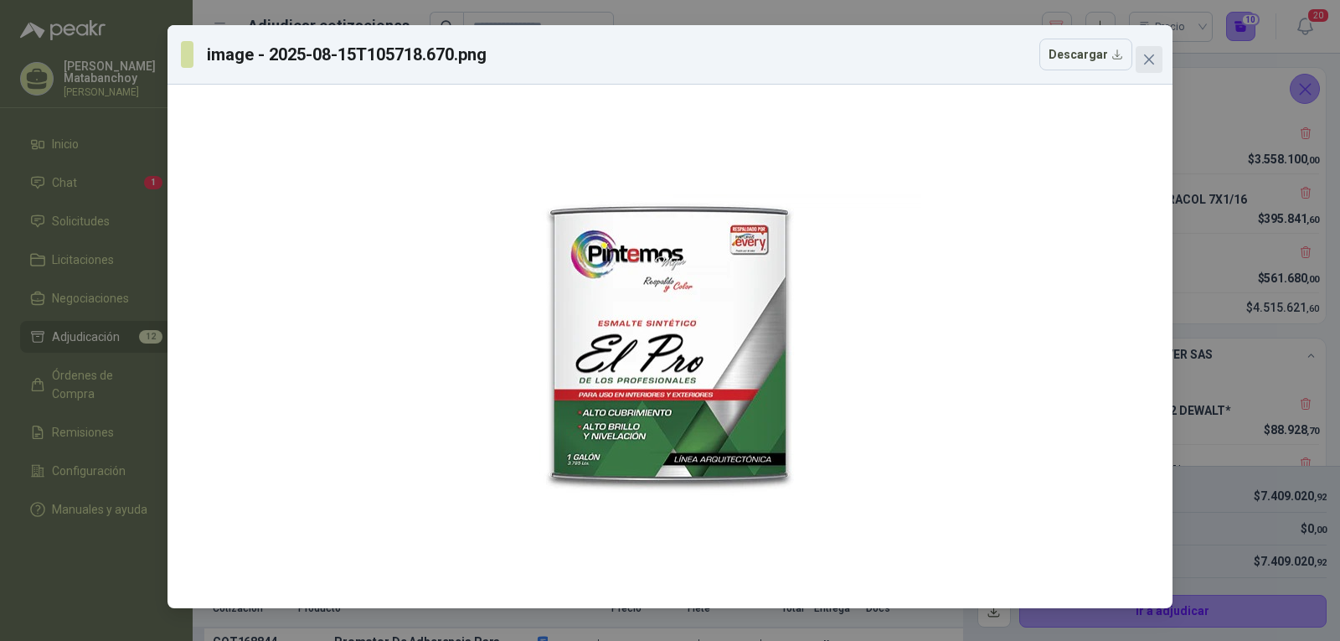
click at [1144, 58] on icon "close" at bounding box center [1148, 59] width 13 height 13
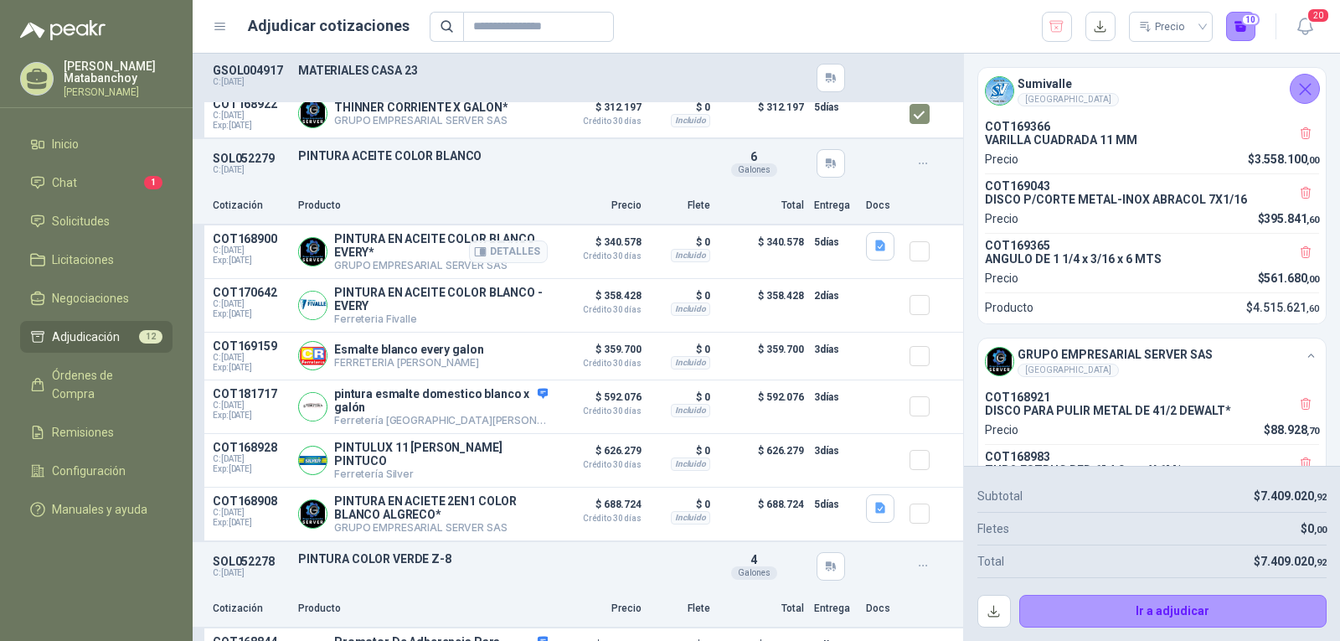
click at [406, 241] on p "PINTURA EN ACEITE COLOR BLANCO EVERY*" at bounding box center [441, 245] width 214 height 27
copy p "PINTURA EN ACEITE COLOR BLANCO EVERY*"
click at [477, 200] on div "Cotización Producto Precio Flete Total Entrega Docs" at bounding box center [578, 207] width 770 height 38
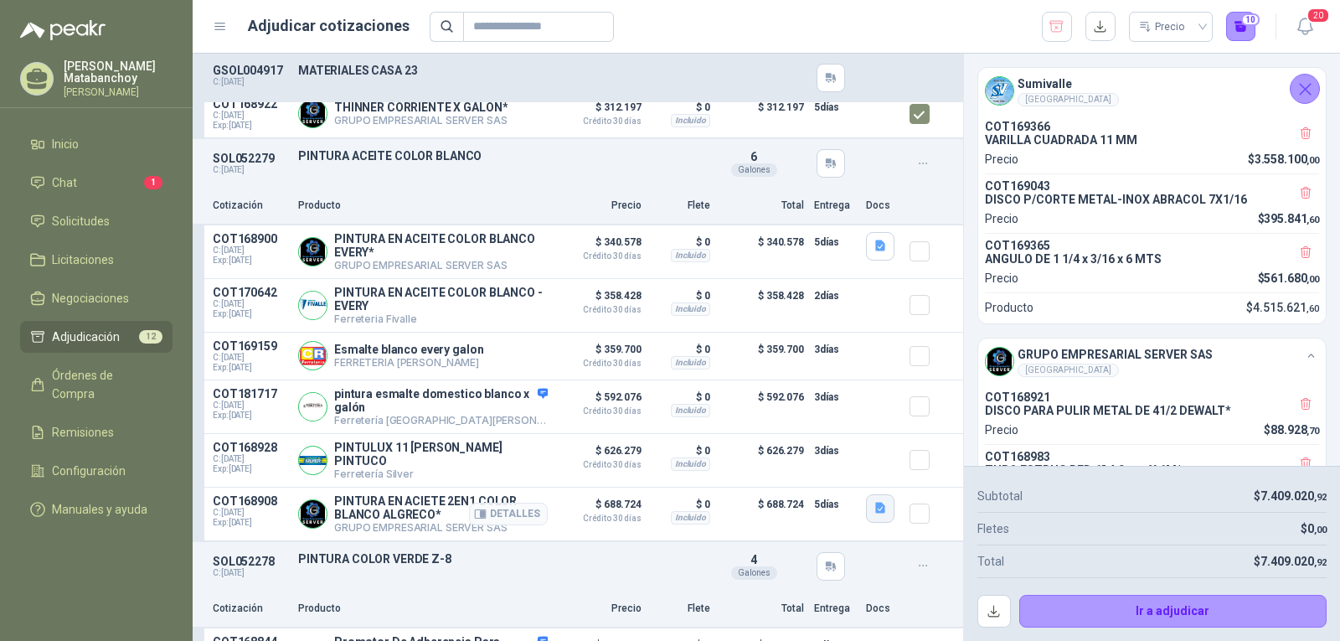
click at [873, 515] on icon "button" at bounding box center [880, 508] width 14 height 14
click at [775, 481] on button "image - 2025-08-15T110150.415.png" at bounding box center [771, 483] width 197 height 18
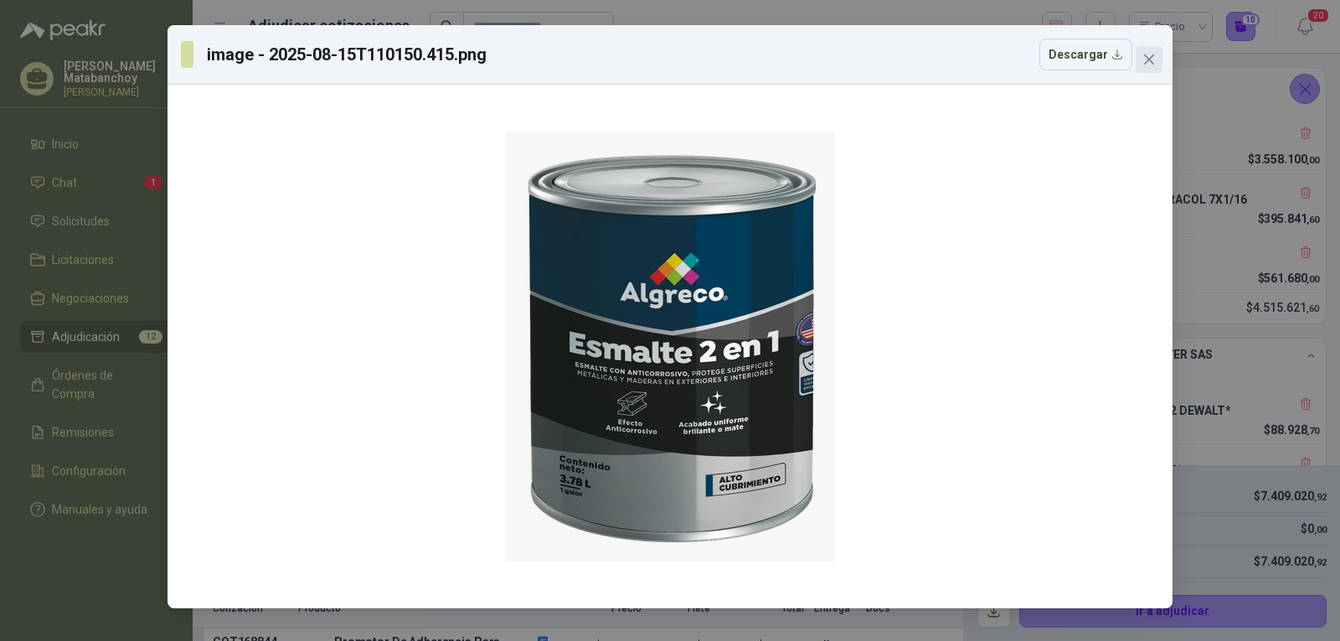
click at [1140, 51] on button "Close" at bounding box center [1148, 59] width 27 height 27
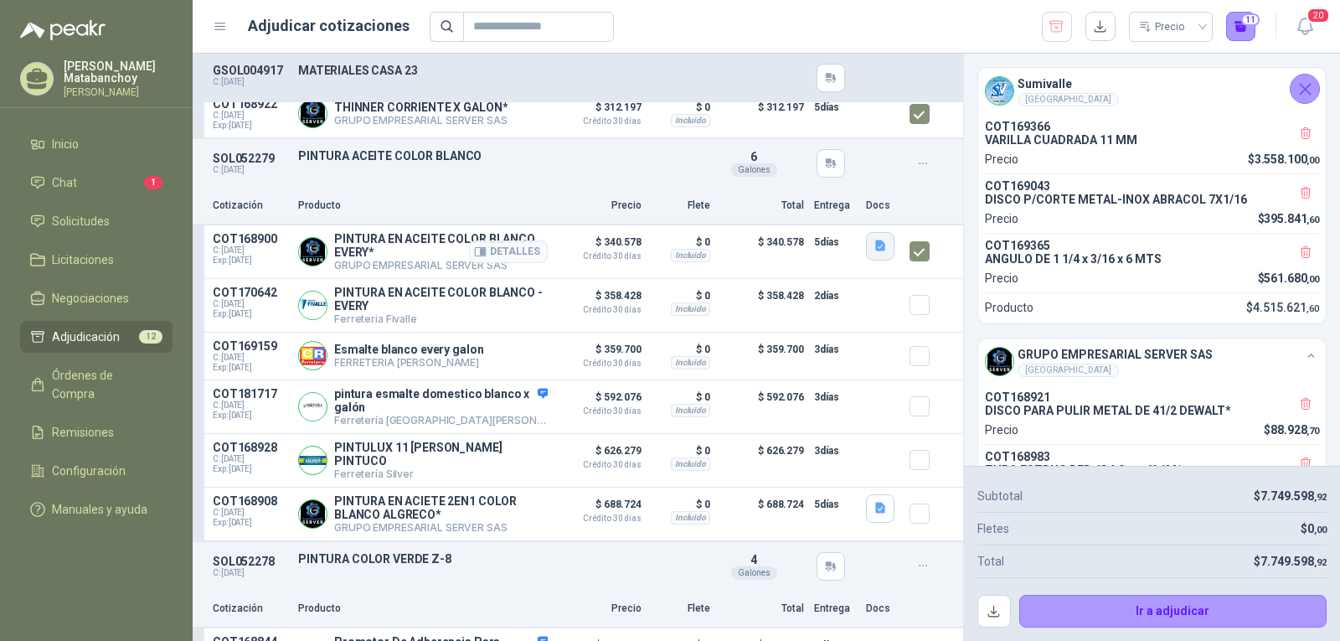
click at [873, 251] on icon "button" at bounding box center [880, 246] width 14 height 14
click at [834, 226] on div "image - 2025-08-15T105718.670.png" at bounding box center [771, 212] width 219 height 39
click at [831, 214] on button "image - 2025-08-15T105718.670.png" at bounding box center [771, 213] width 197 height 18
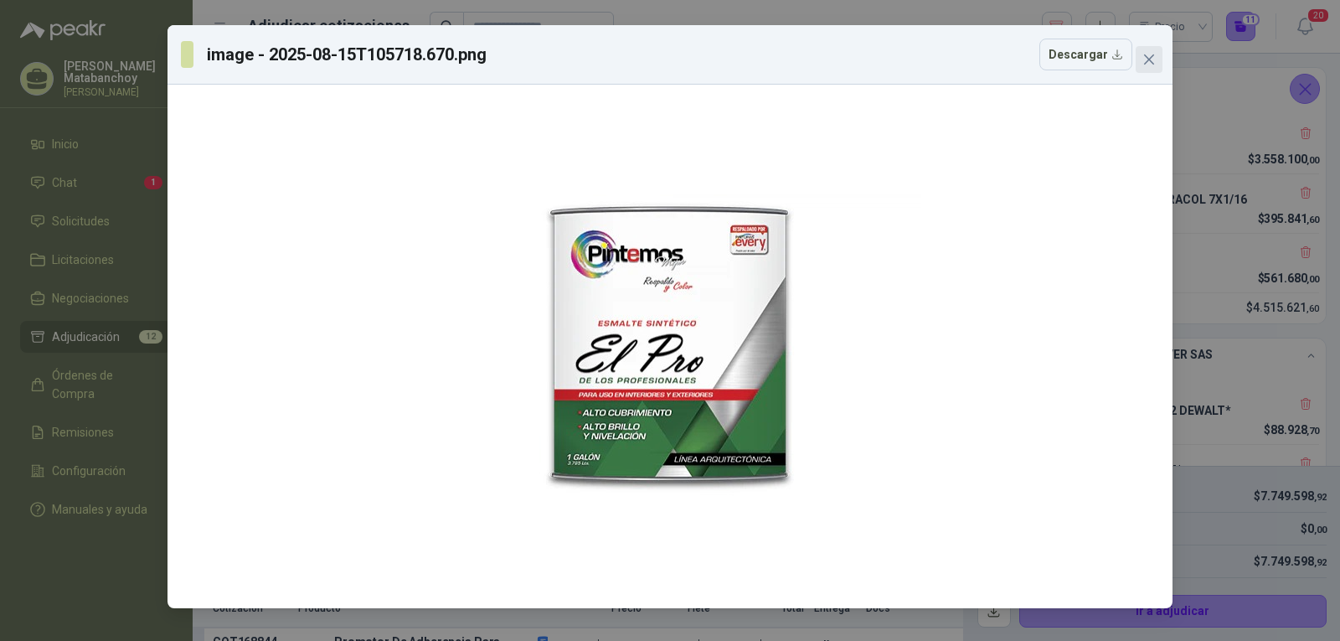
click at [1148, 64] on icon "close" at bounding box center [1148, 59] width 13 height 13
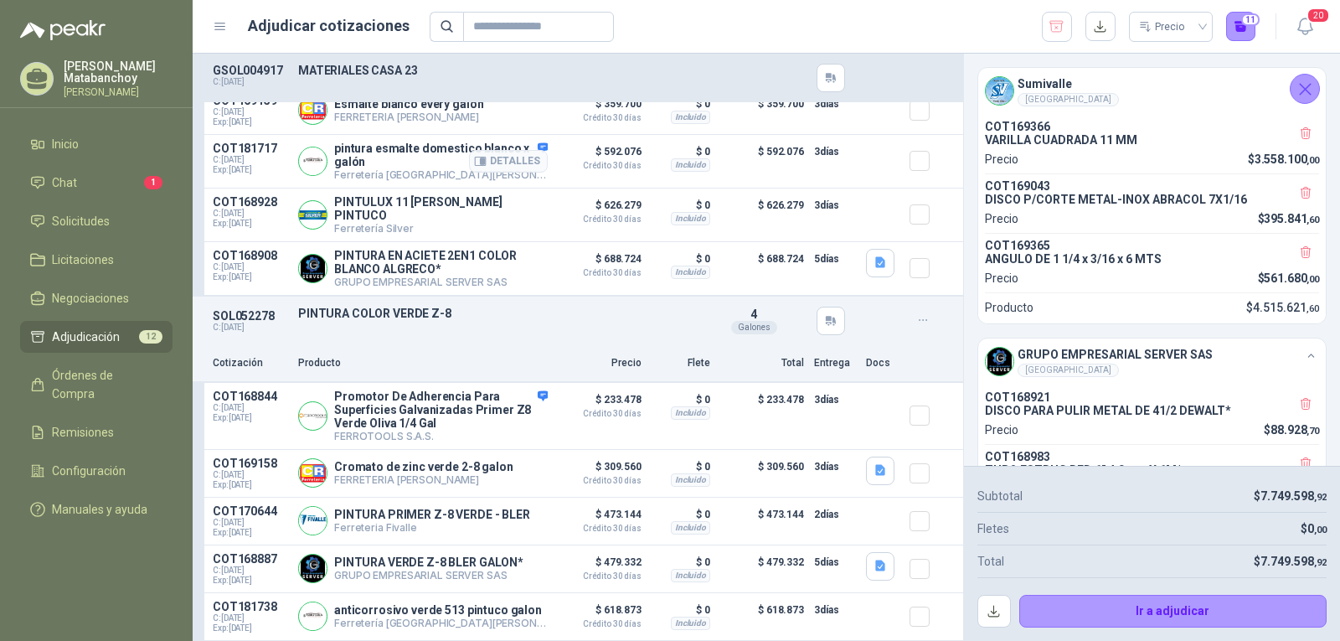
scroll to position [2609, 0]
click at [866, 574] on button "button" at bounding box center [880, 566] width 28 height 28
click at [796, 533] on button "image - 2025-08-15T105300.824.png" at bounding box center [771, 527] width 197 height 18
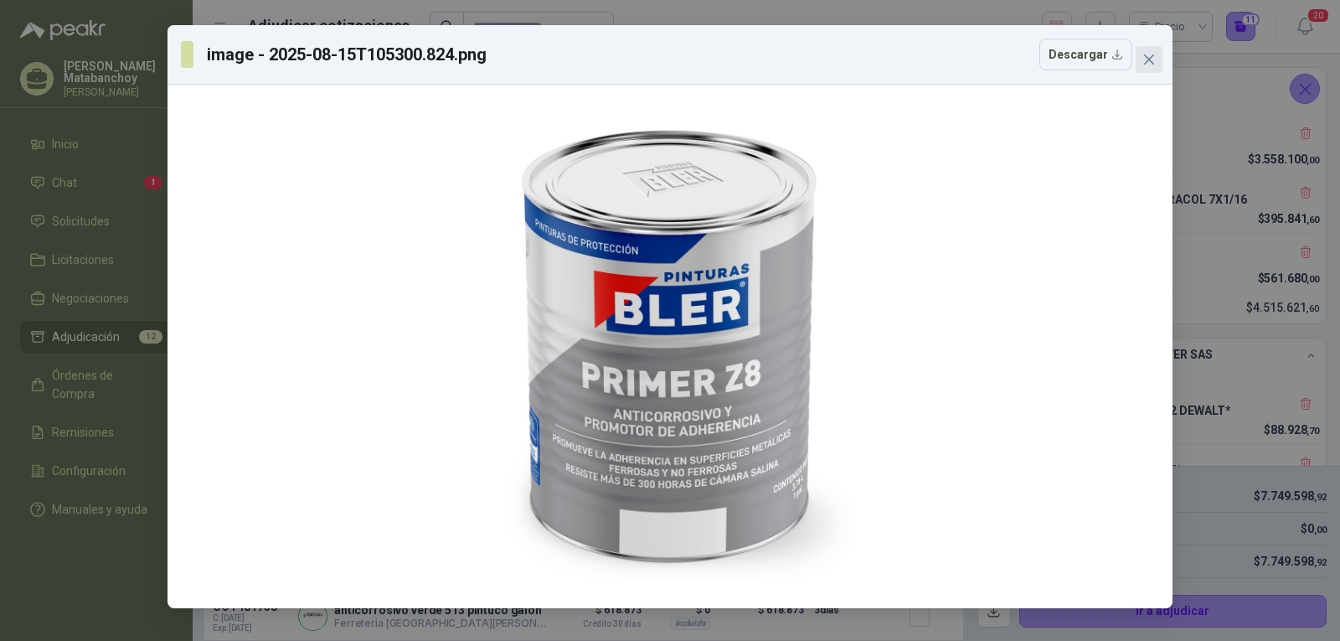
click at [1137, 61] on span "Close" at bounding box center [1148, 59] width 27 height 13
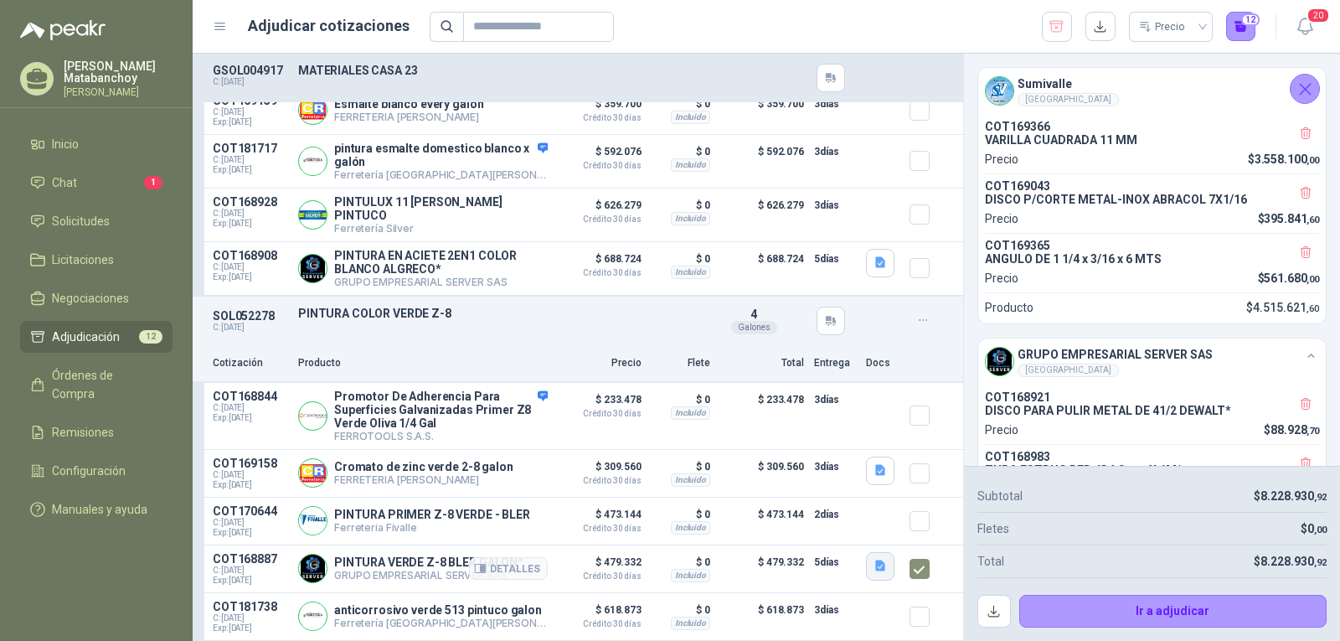
click at [866, 563] on button "button" at bounding box center [880, 566] width 28 height 28
click at [801, 523] on button "image - 2025-08-15T105300.824.png" at bounding box center [771, 527] width 197 height 18
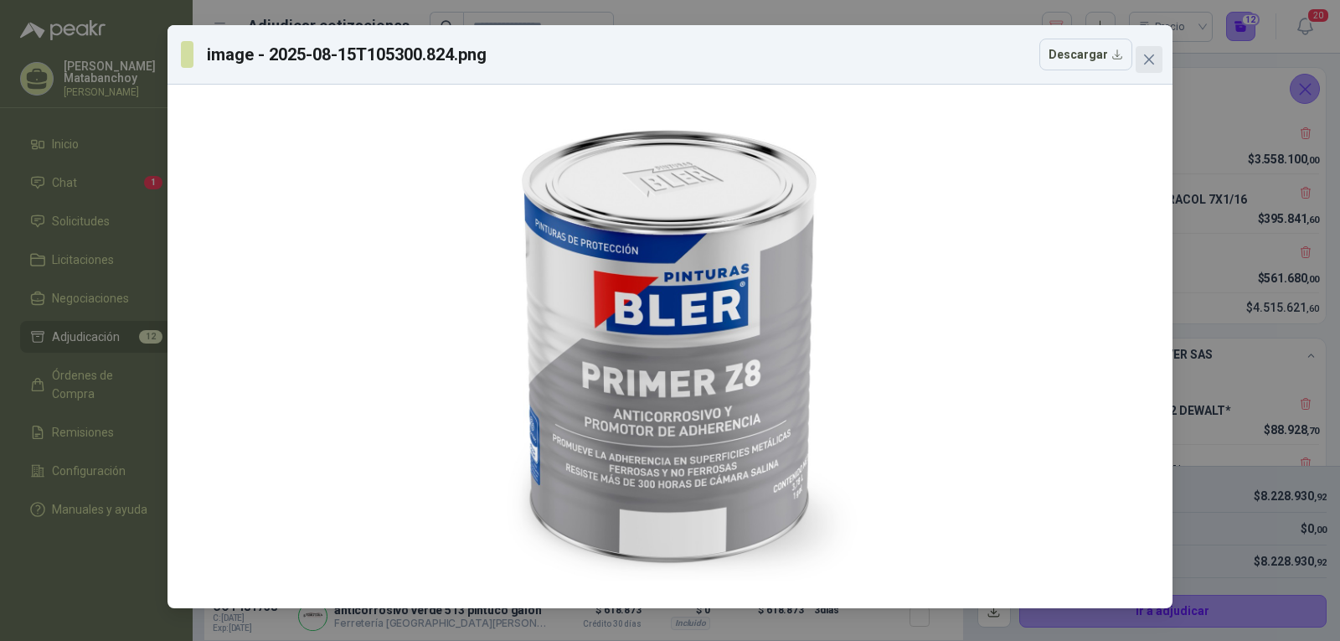
click at [1144, 64] on icon "close" at bounding box center [1149, 59] width 10 height 10
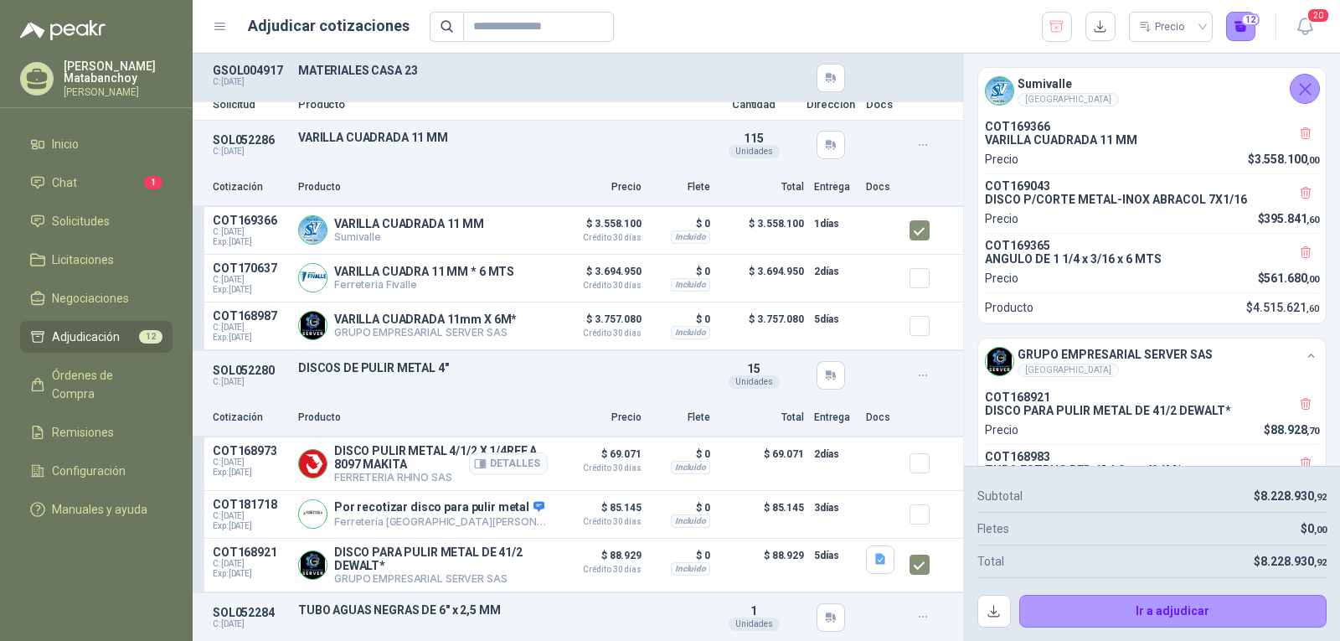
scroll to position [0, 0]
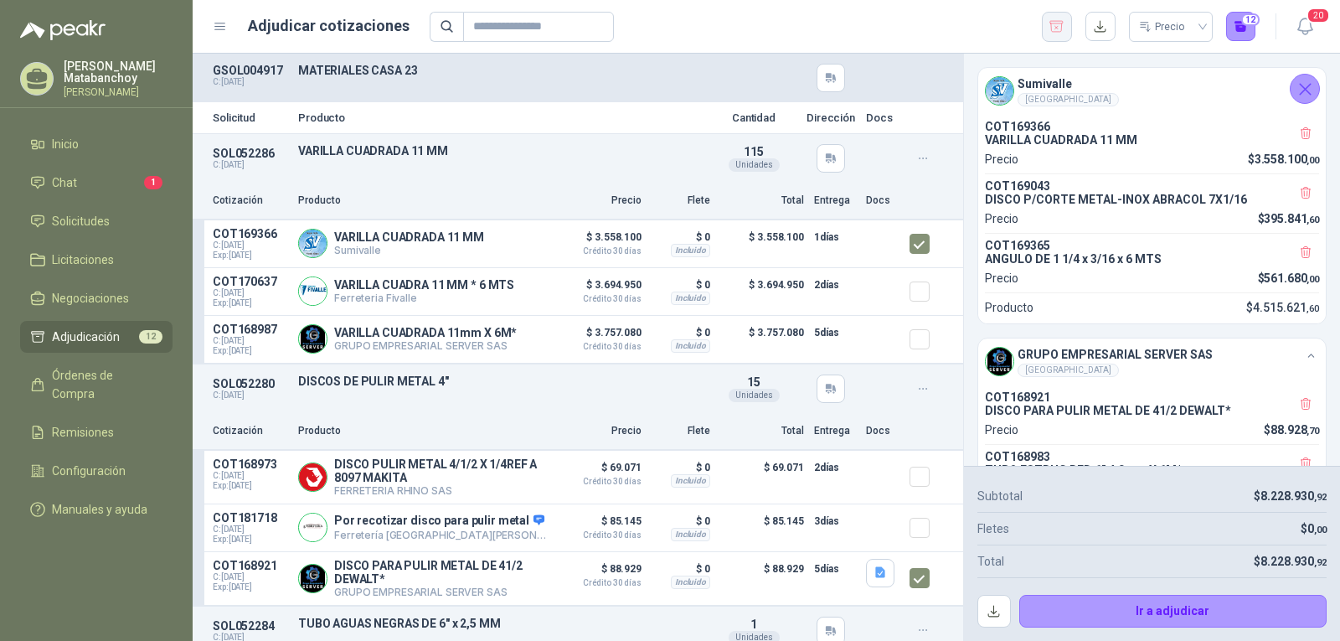
click at [1068, 21] on button "button" at bounding box center [1057, 27] width 30 height 30
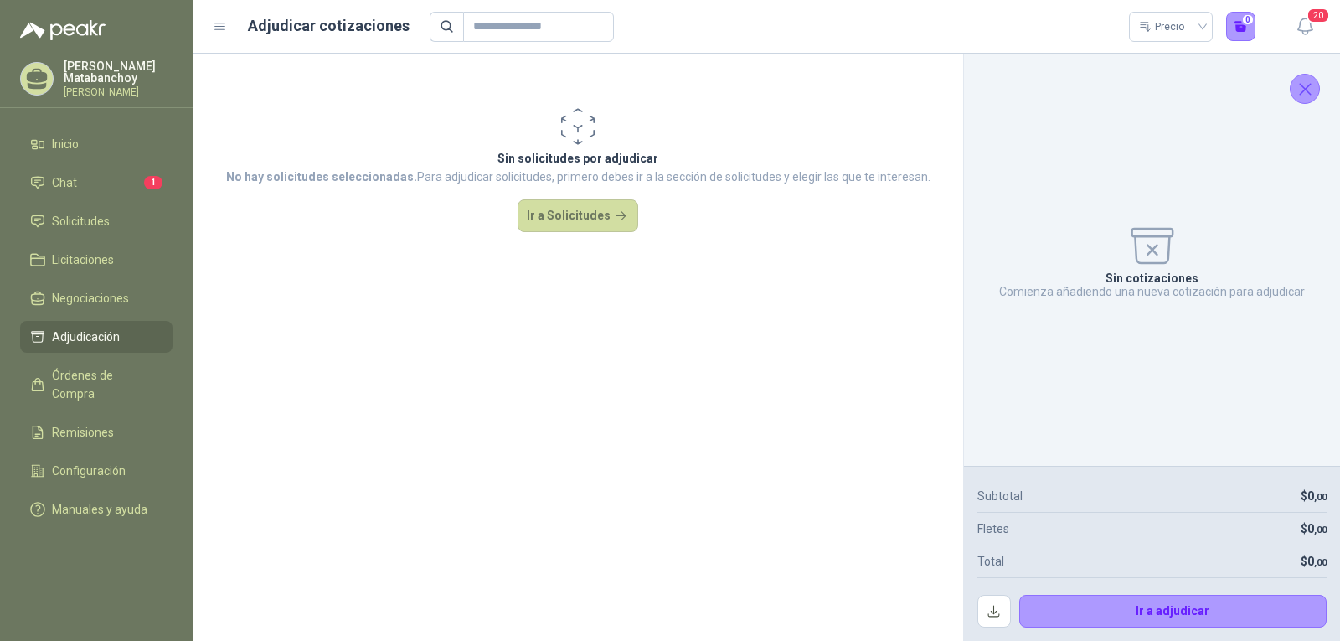
click at [1300, 86] on icon "Cerrar" at bounding box center [1305, 89] width 21 height 21
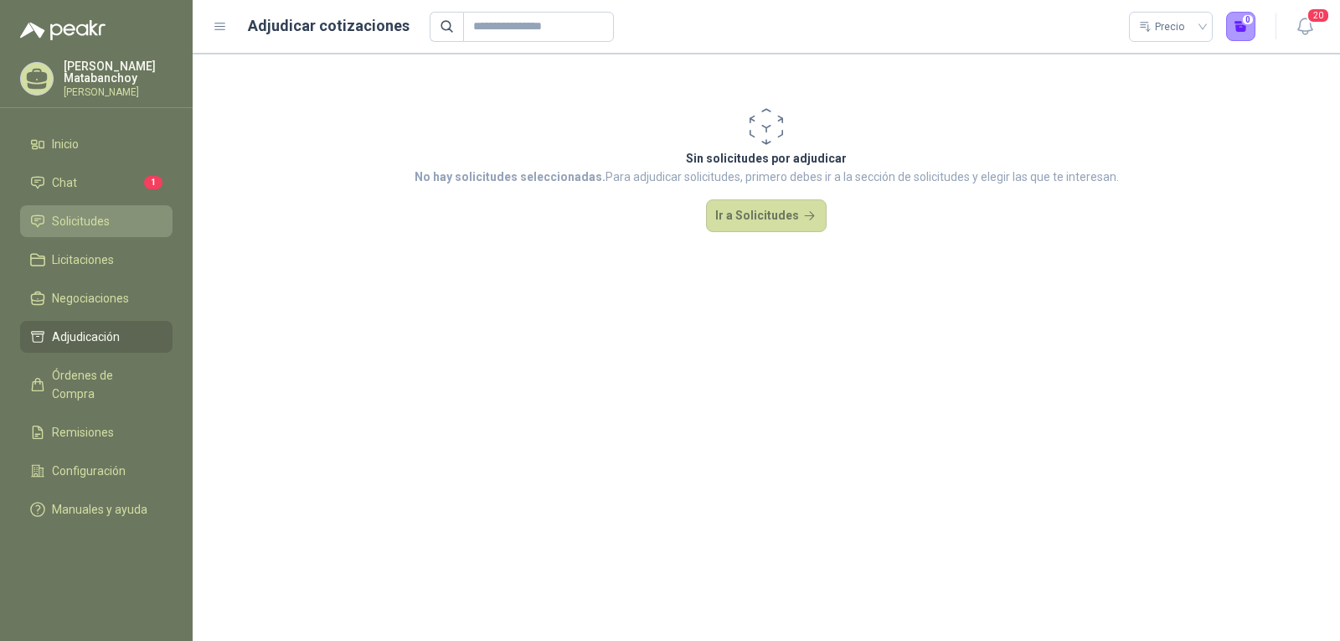
click at [83, 213] on span "Solicitudes" at bounding box center [81, 221] width 58 height 18
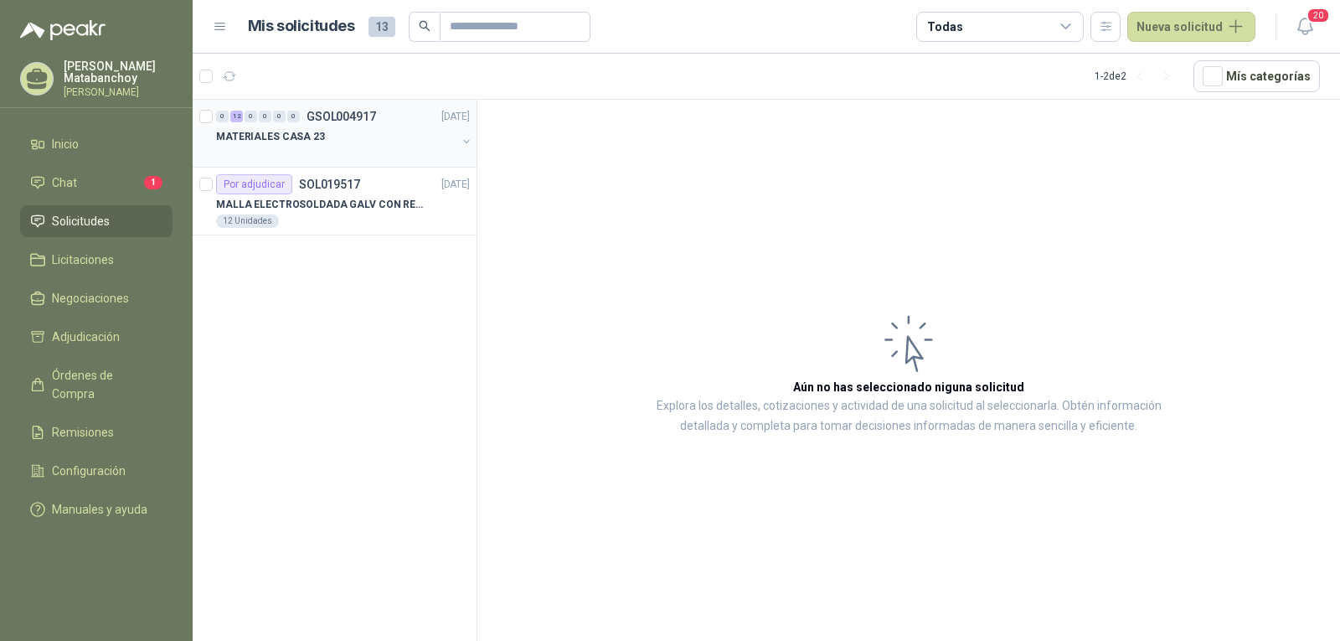
click at [280, 154] on div at bounding box center [336, 153] width 240 height 13
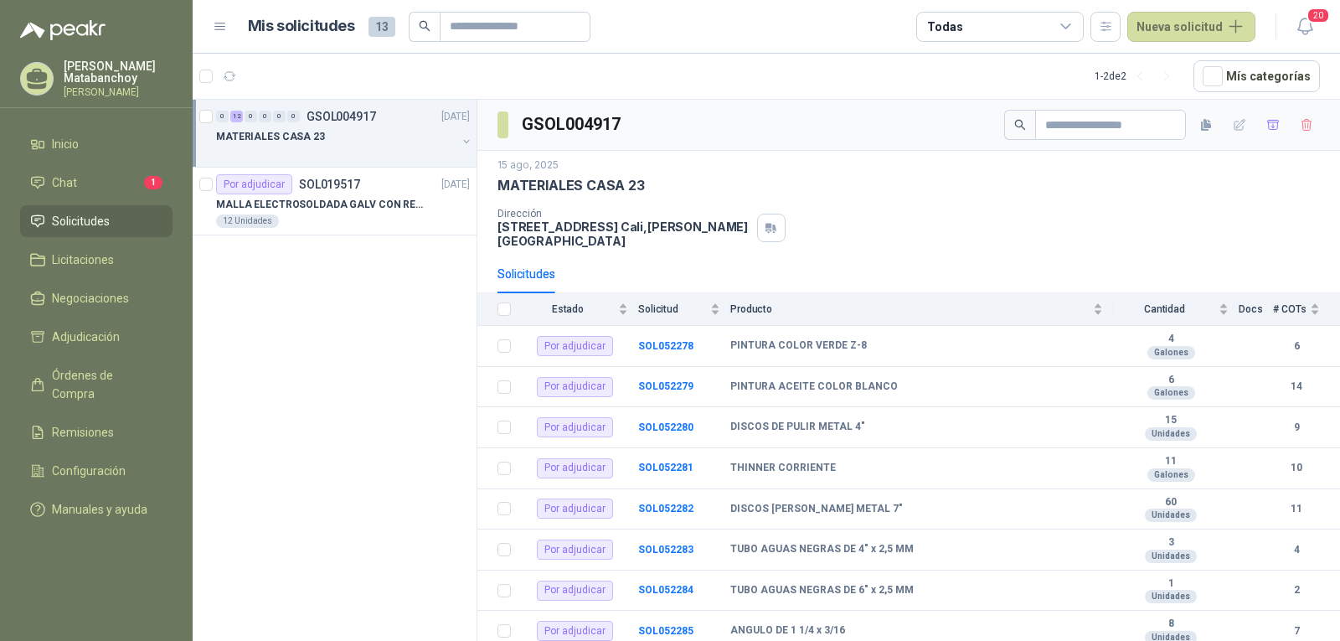
click at [124, 221] on li "Solicitudes" at bounding box center [96, 221] width 132 height 18
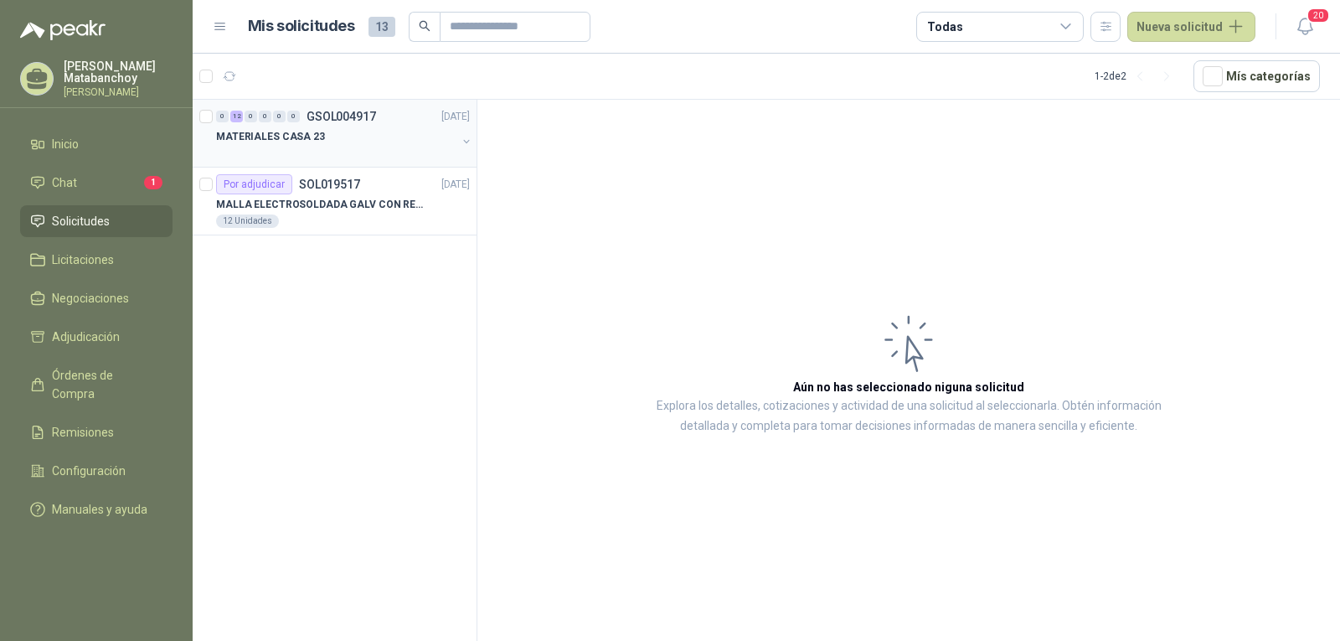
click at [342, 146] on div "MATERIALES CASA 23" at bounding box center [336, 136] width 240 height 20
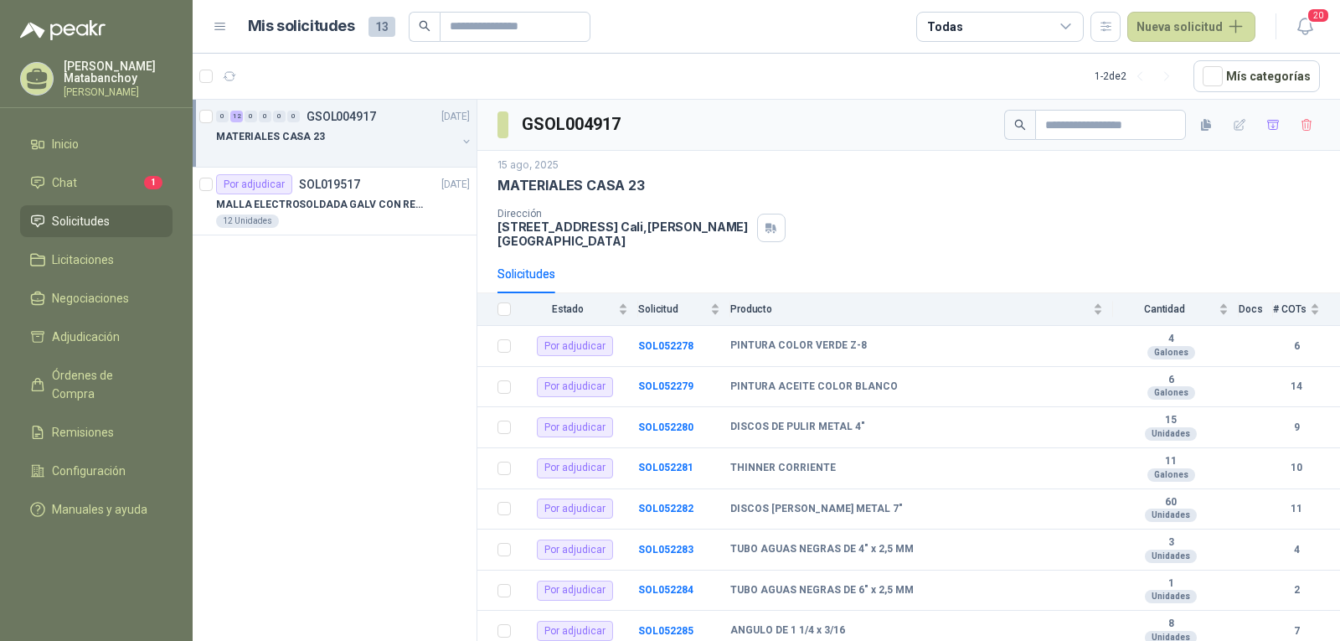
click at [131, 224] on li "Solicitudes" at bounding box center [96, 221] width 132 height 18
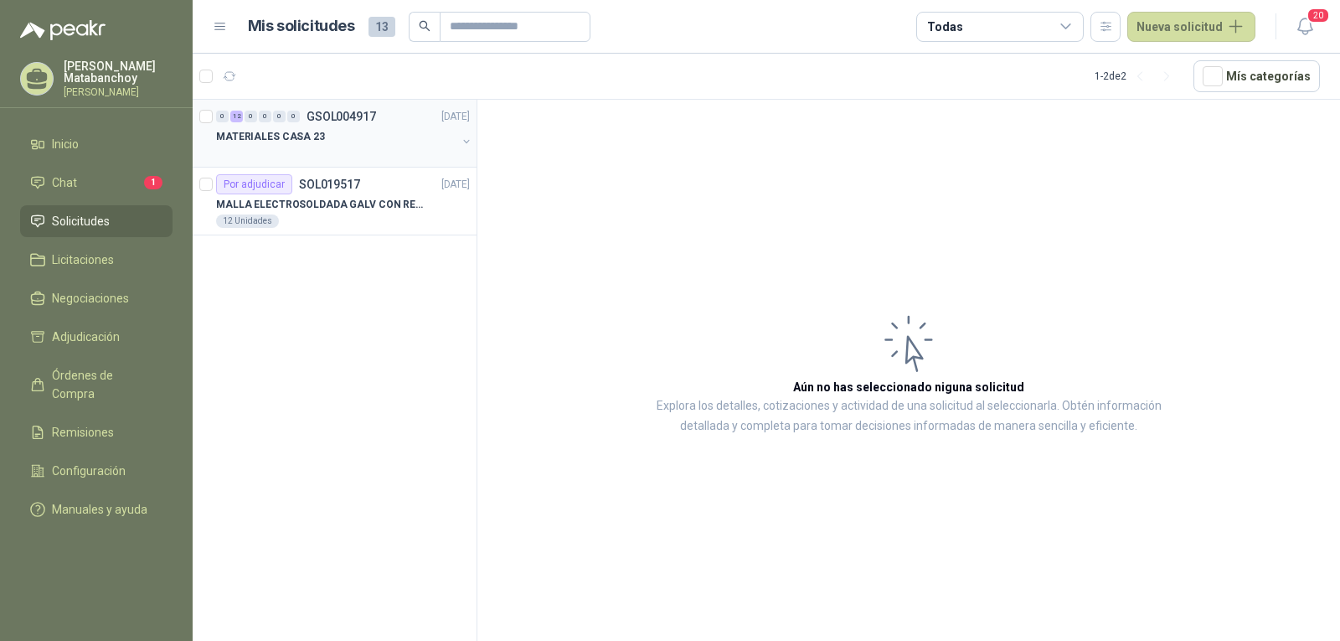
click at [307, 135] on p "MATERIALES CASA 23" at bounding box center [270, 137] width 109 height 16
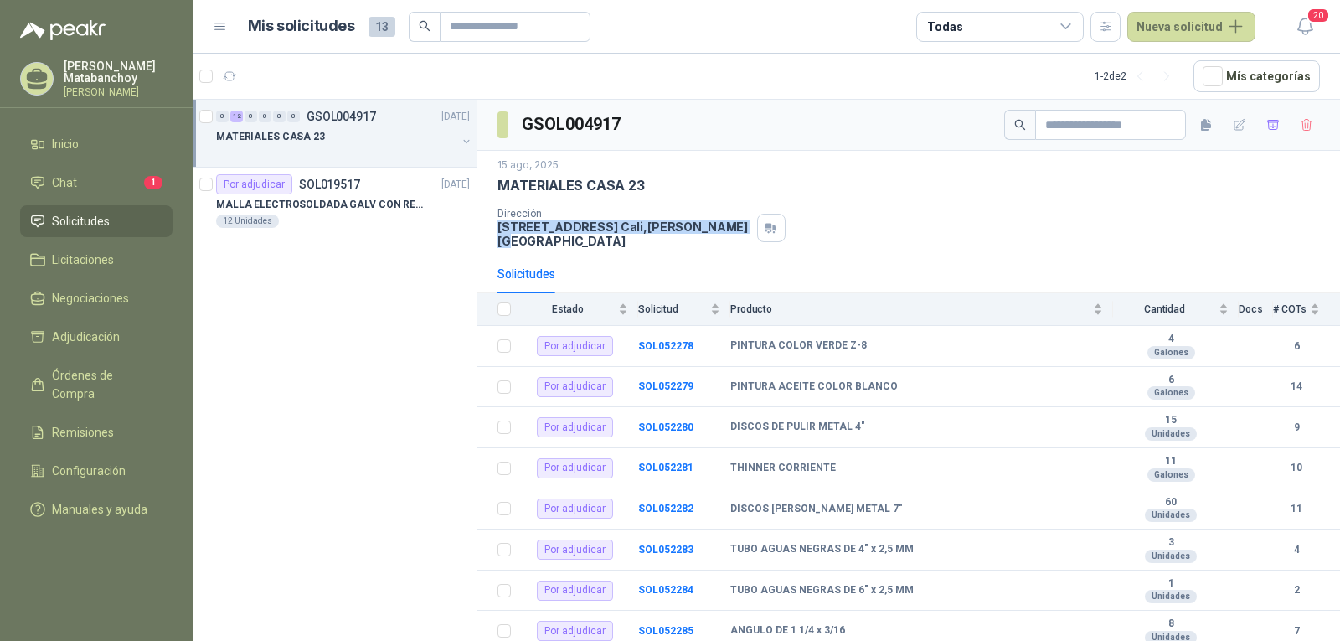
drag, startPoint x: 624, startPoint y: 246, endPoint x: 479, endPoint y: 229, distance: 145.9
click at [479, 229] on div "[DATE] MATERIALES CASA 23 Dirección [STREET_ADDRESS][PERSON_NAME]" at bounding box center [908, 203] width 862 height 104
copy p "[STREET_ADDRESS][PERSON_NAME]"
click at [657, 248] on p "[STREET_ADDRESS][PERSON_NAME]" at bounding box center [623, 233] width 253 height 28
